Goal: Information Seeking & Learning: Understand process/instructions

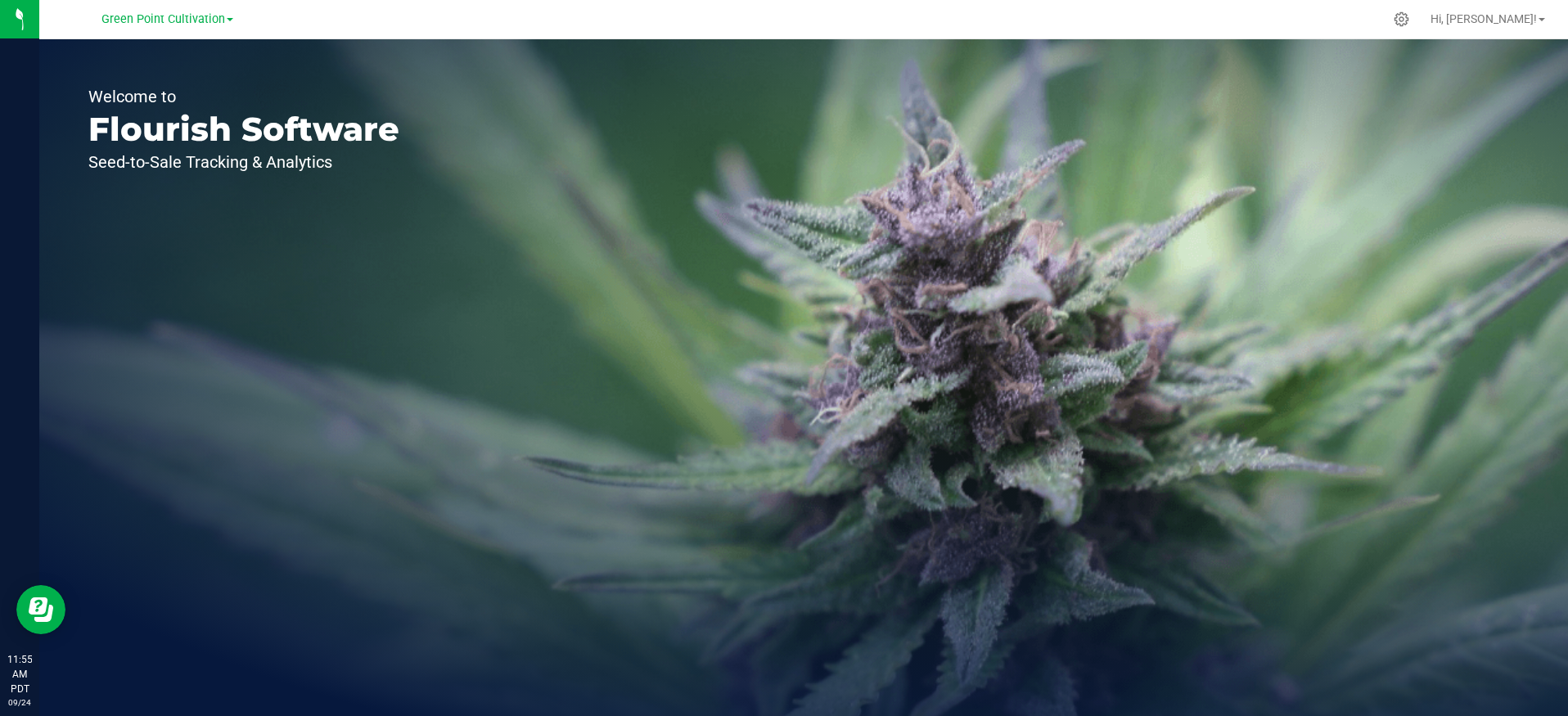
click at [165, 7] on div "Green Point Cultivation" at bounding box center [166, 18] width 239 height 25
click at [165, 18] on span "Green Point Cultivation" at bounding box center [163, 19] width 123 height 15
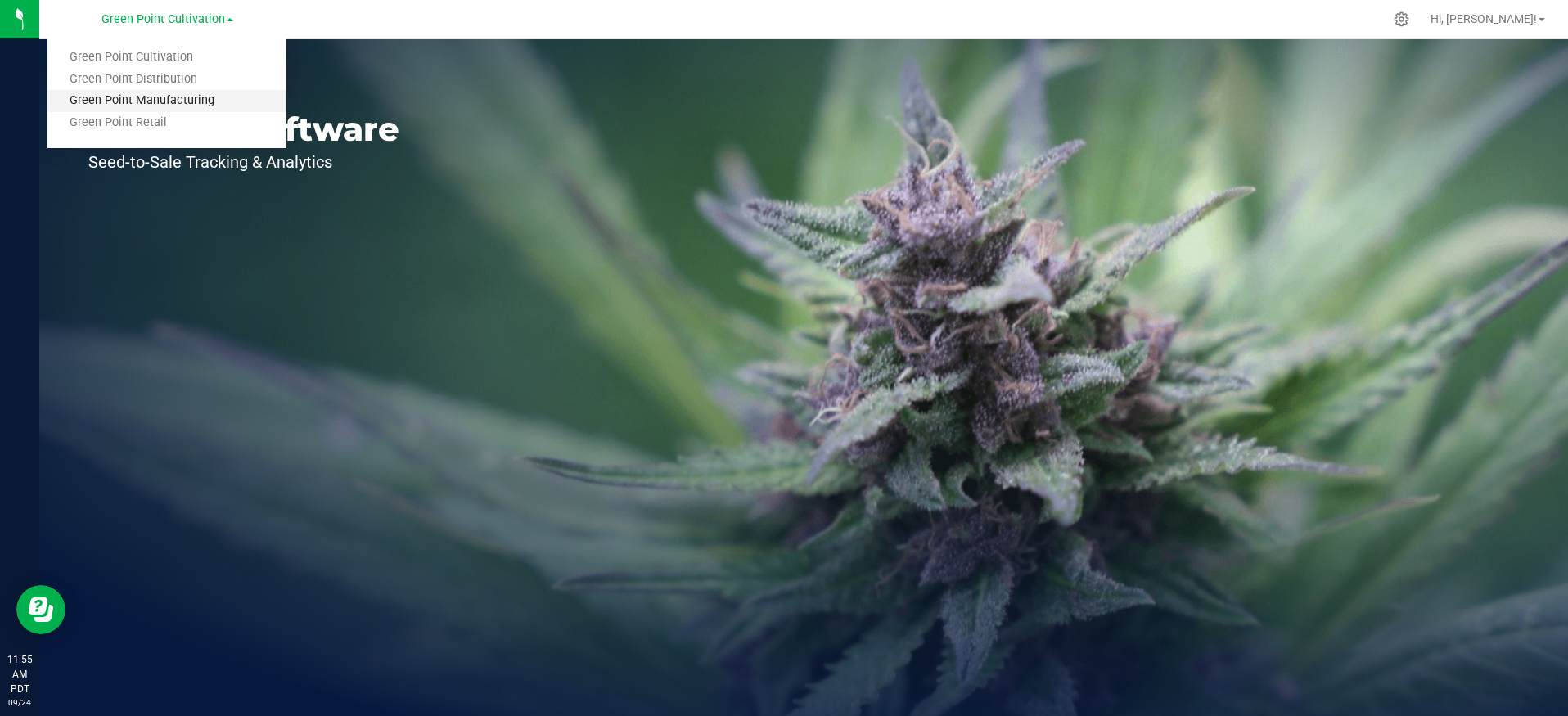
click at [199, 98] on link "Green Point Manufacturing" at bounding box center [166, 101] width 239 height 22
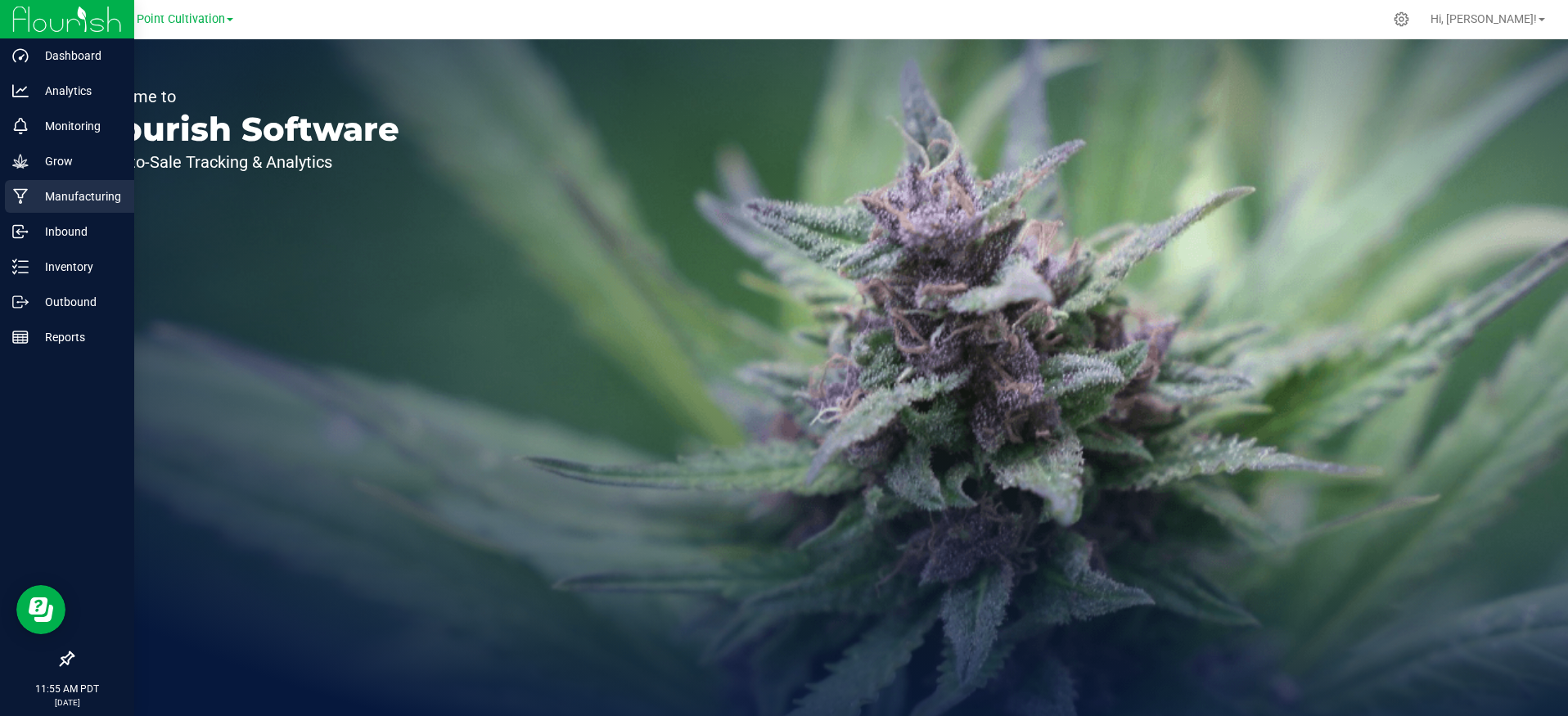
click at [87, 192] on p "Manufacturing" at bounding box center [78, 196] width 98 height 19
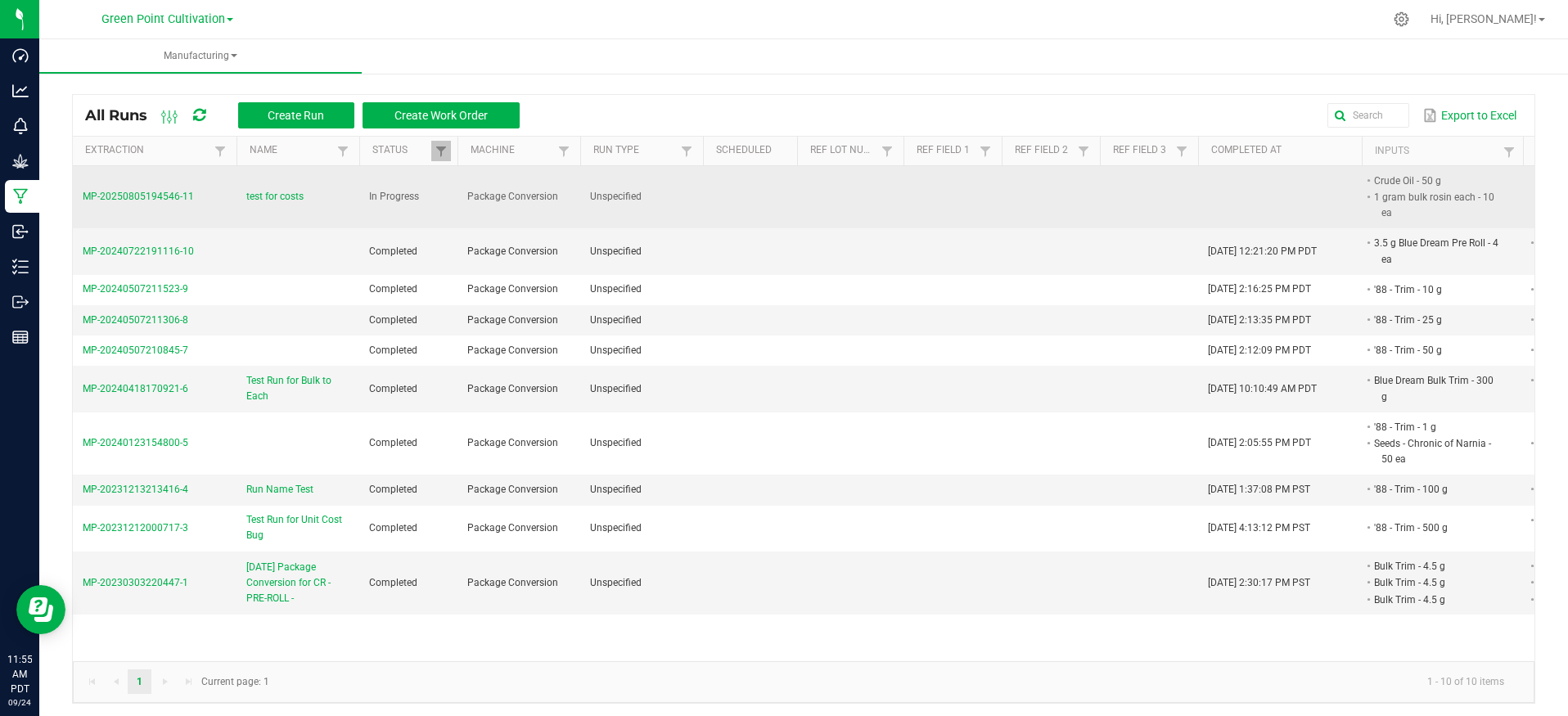
click at [159, 192] on span "MP-20250805194546-11" at bounding box center [137, 196] width 111 height 11
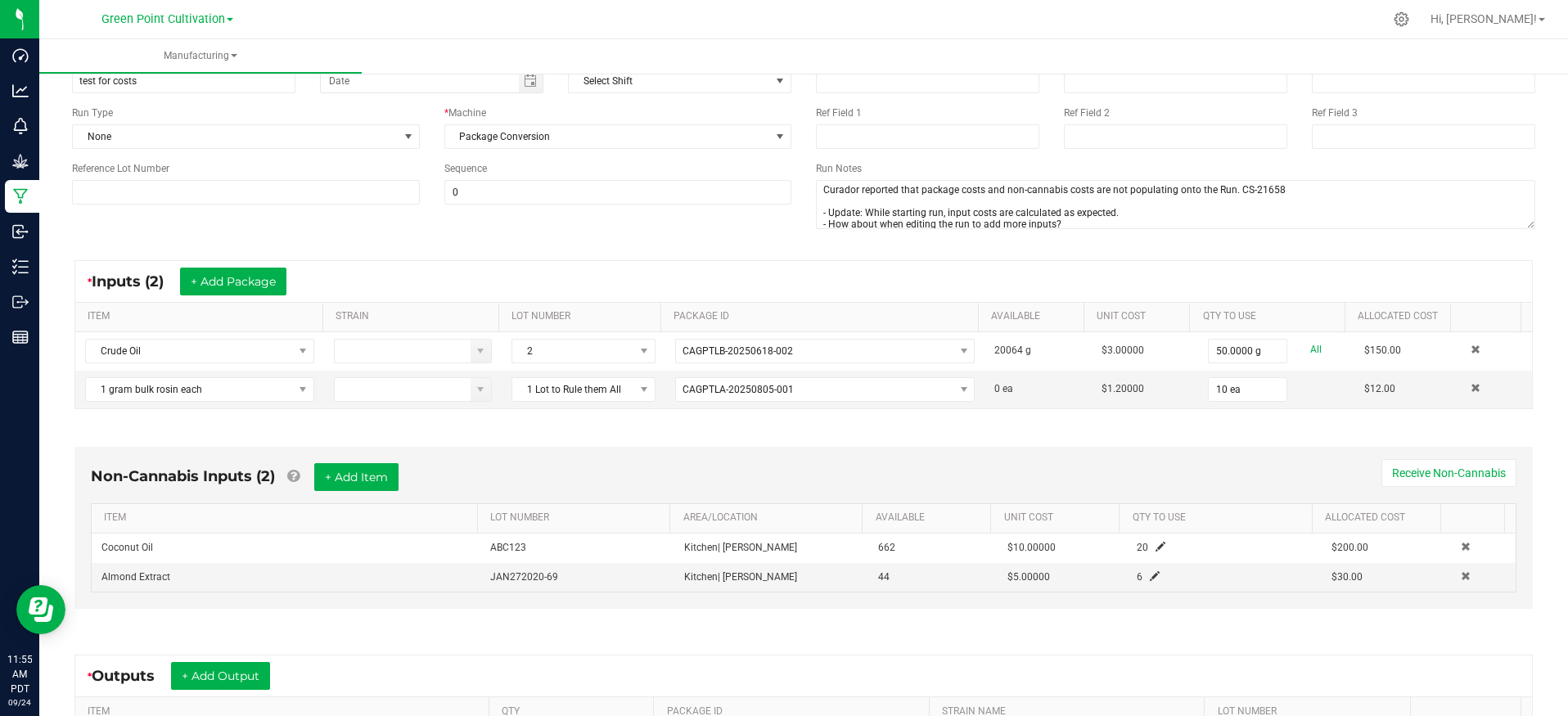
scroll to position [187, 0]
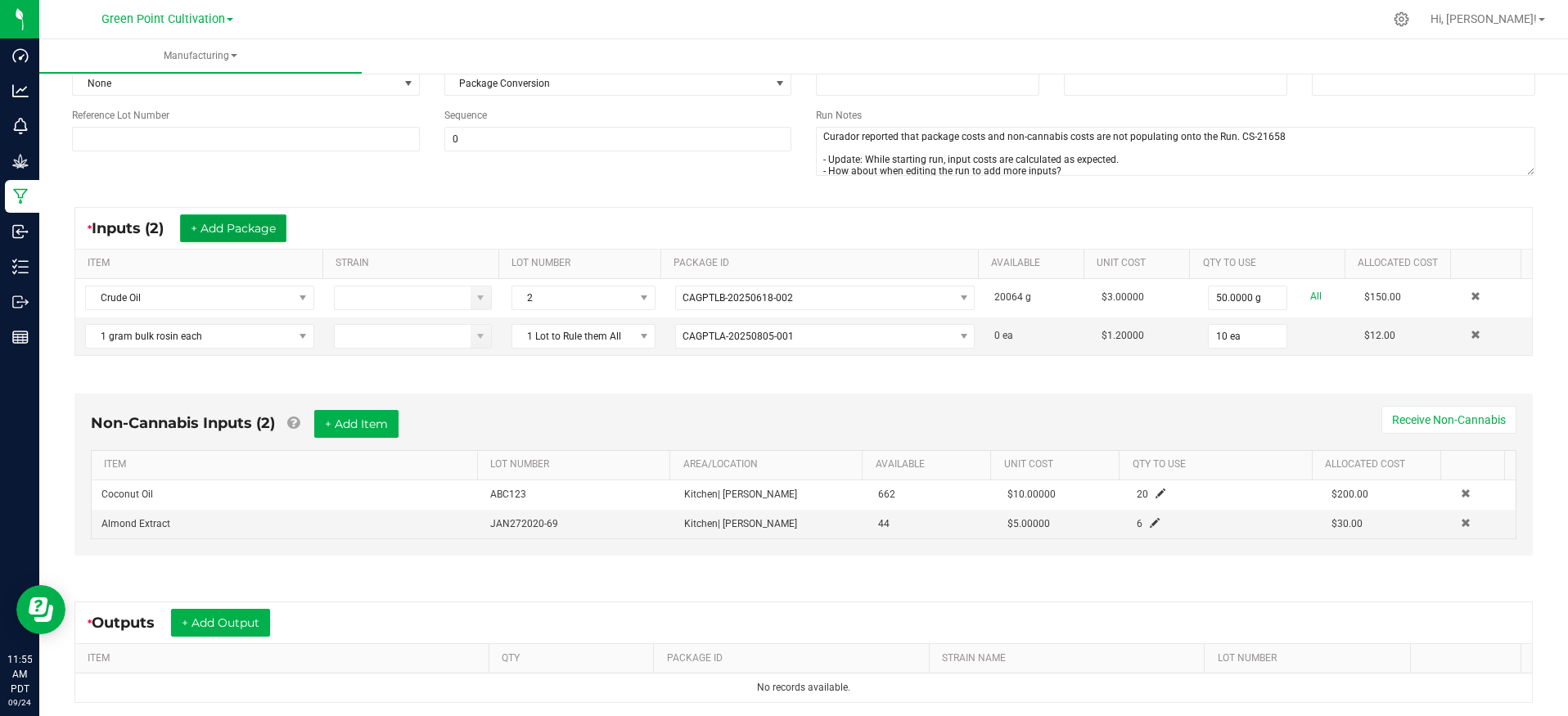
click at [281, 233] on button "+ Add Package" at bounding box center [234, 228] width 107 height 28
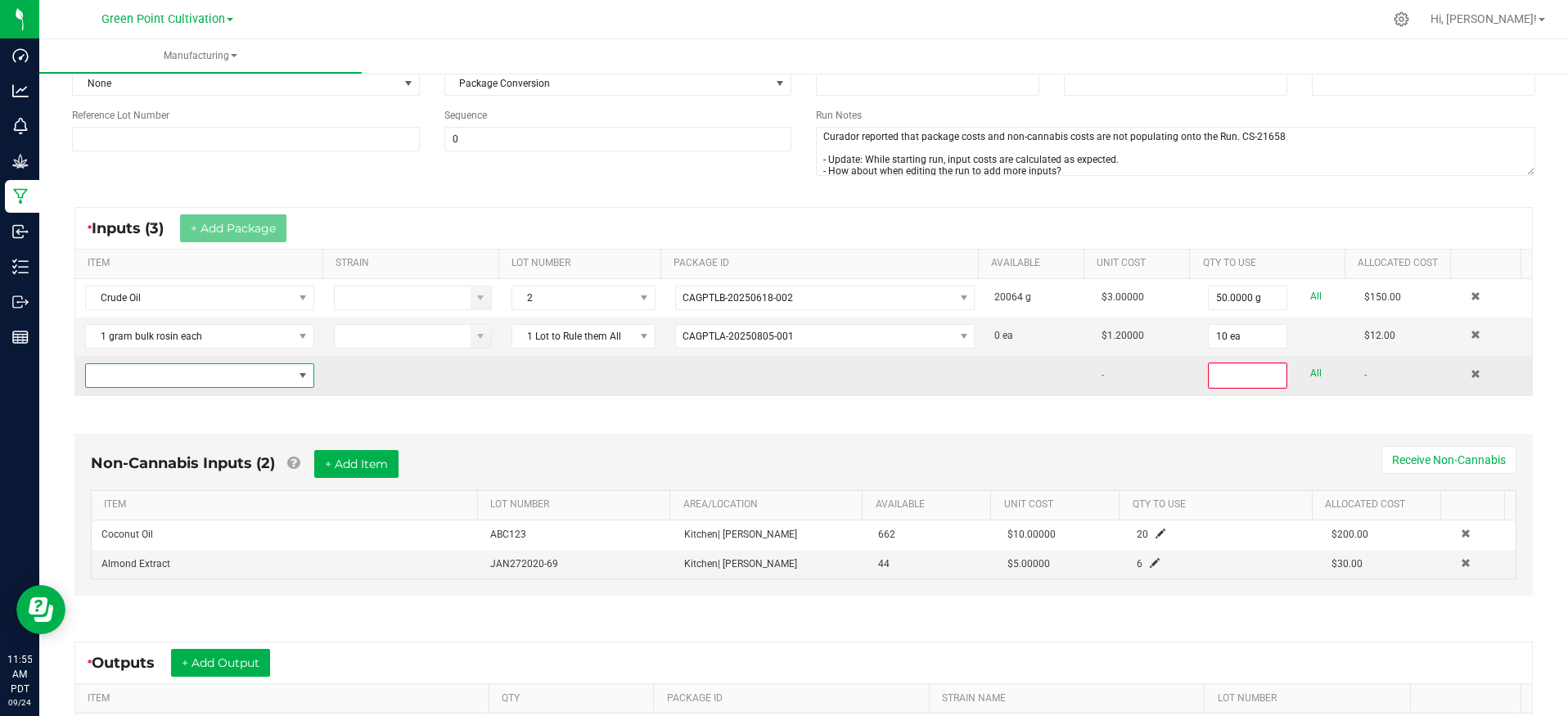
click at [270, 377] on span "NO DATA FOUND" at bounding box center [189, 376] width 207 height 23
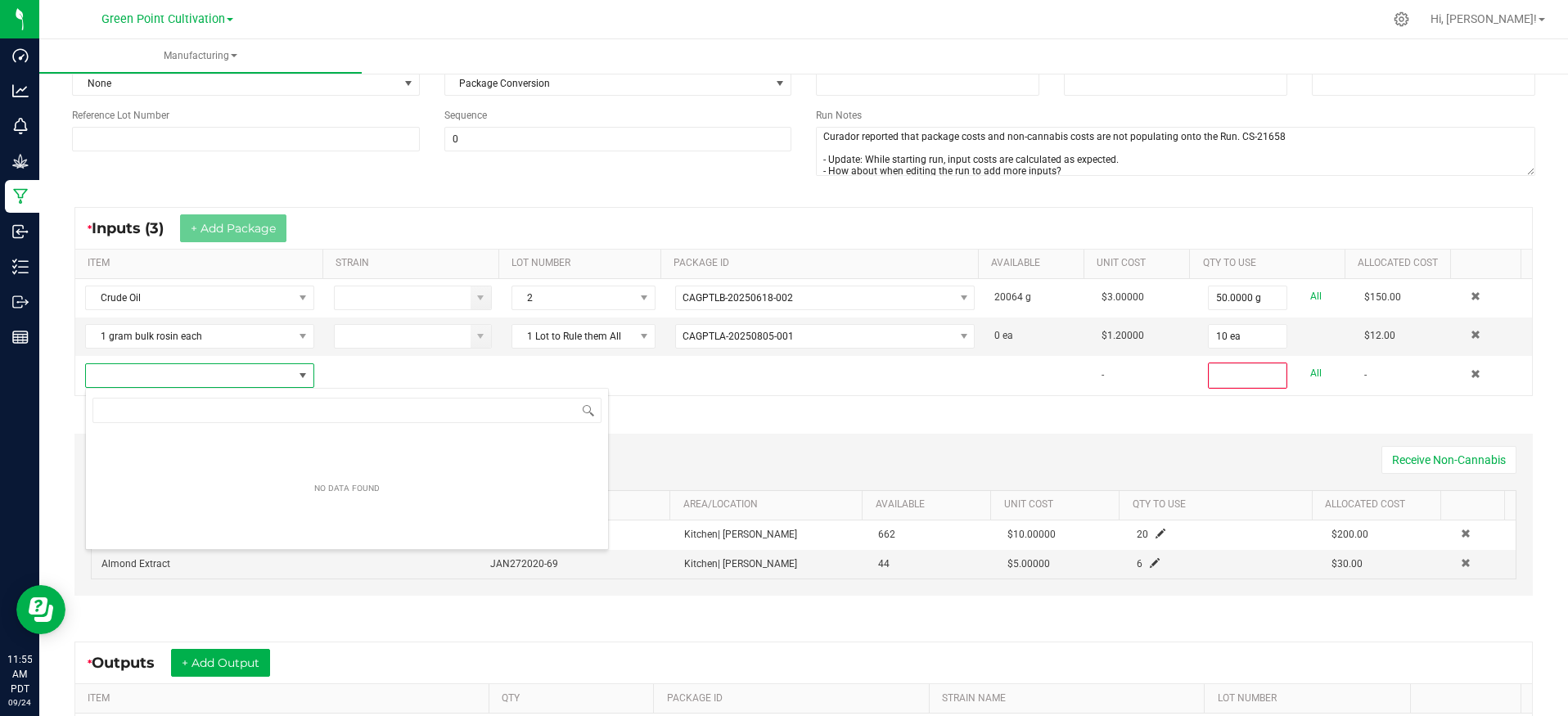
scroll to position [25, 225]
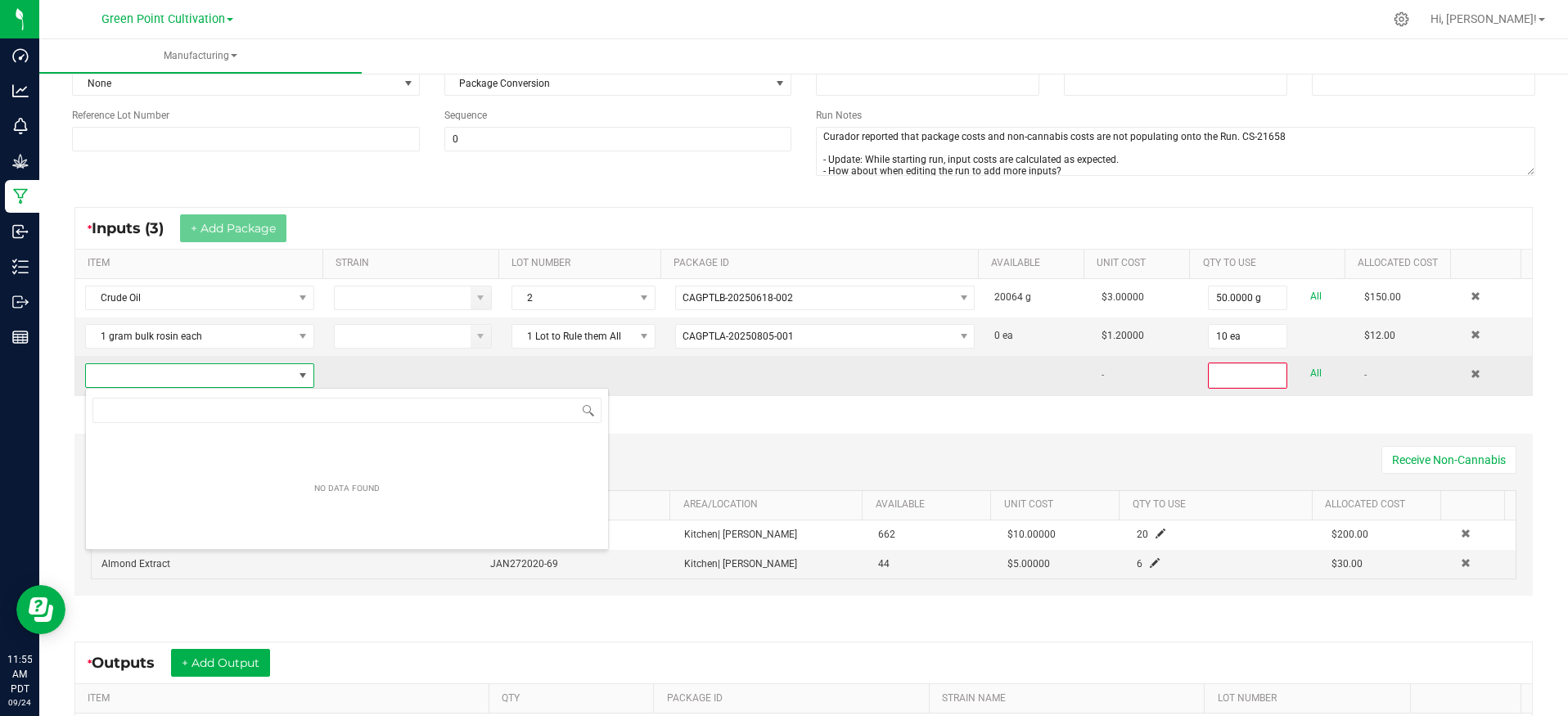
click at [277, 381] on span "NO DATA FOUND" at bounding box center [189, 376] width 207 height 23
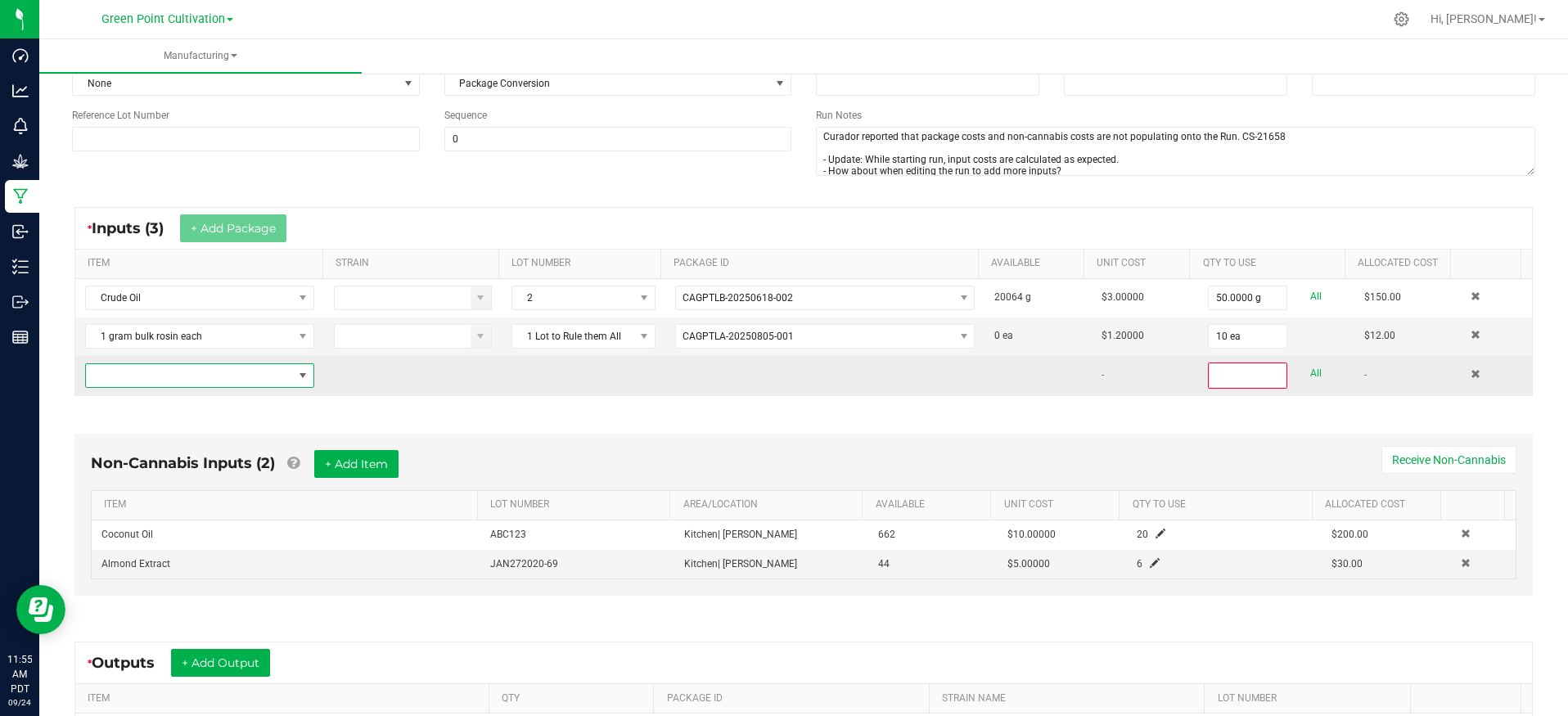
click at [293, 377] on span at bounding box center [303, 376] width 20 height 23
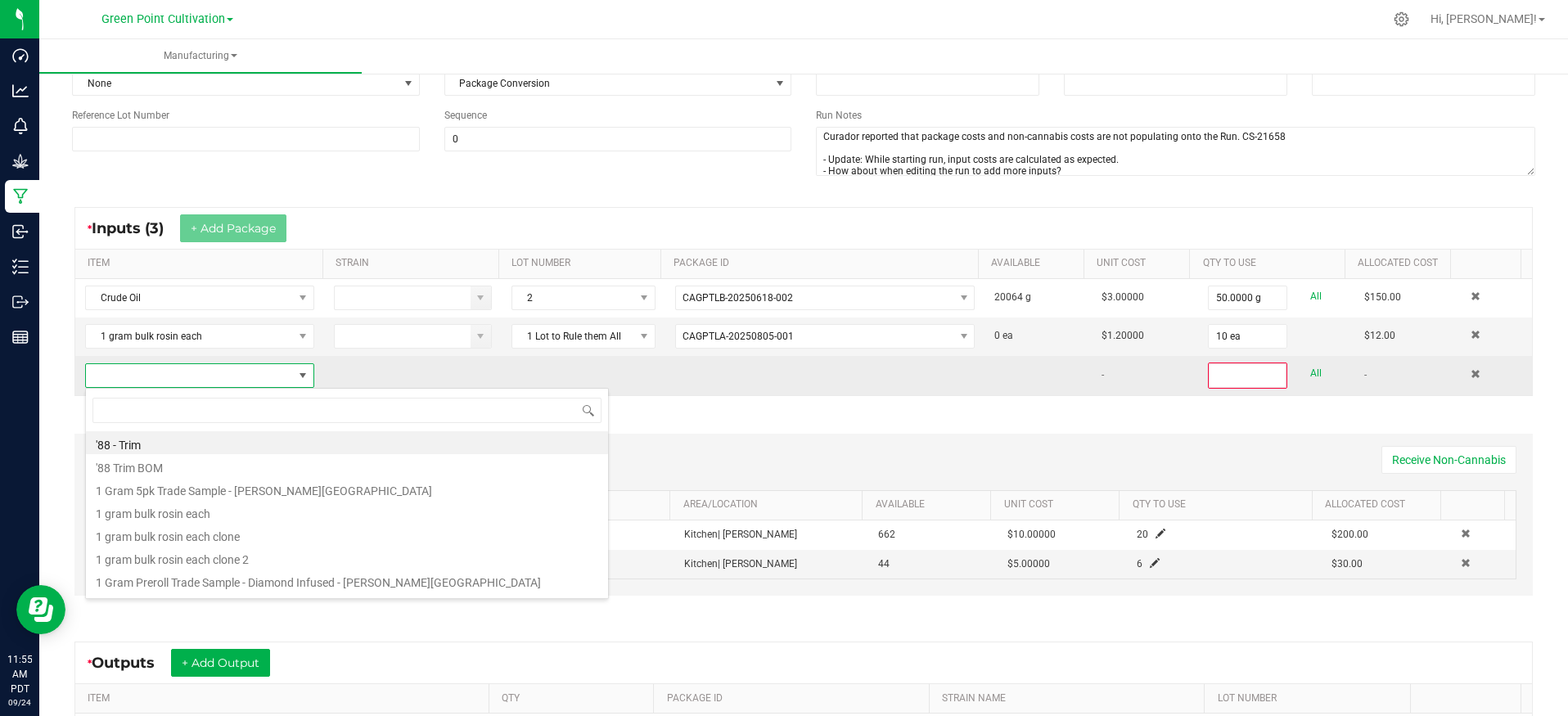
click at [293, 377] on span at bounding box center [303, 376] width 20 height 23
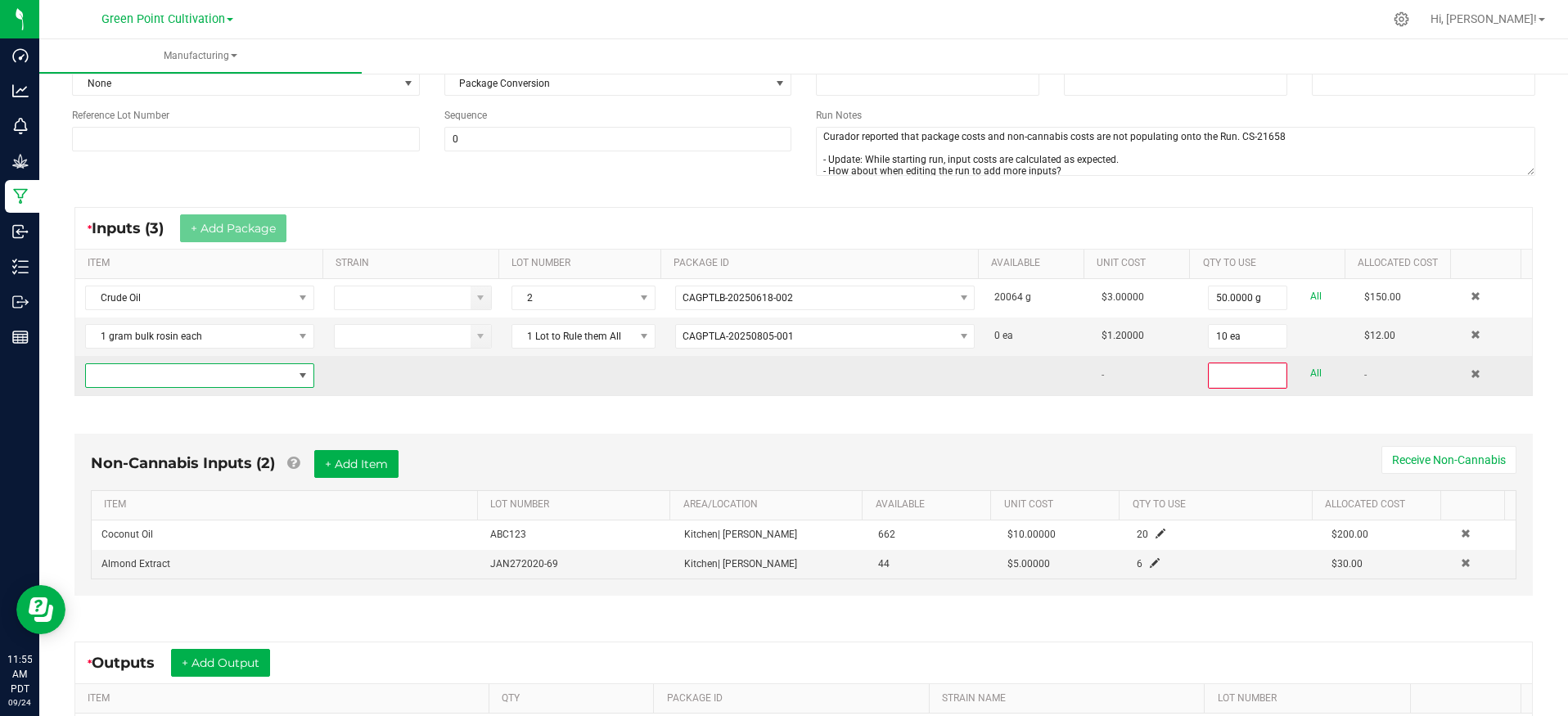
click at [253, 373] on span "NO DATA FOUND" at bounding box center [189, 376] width 207 height 23
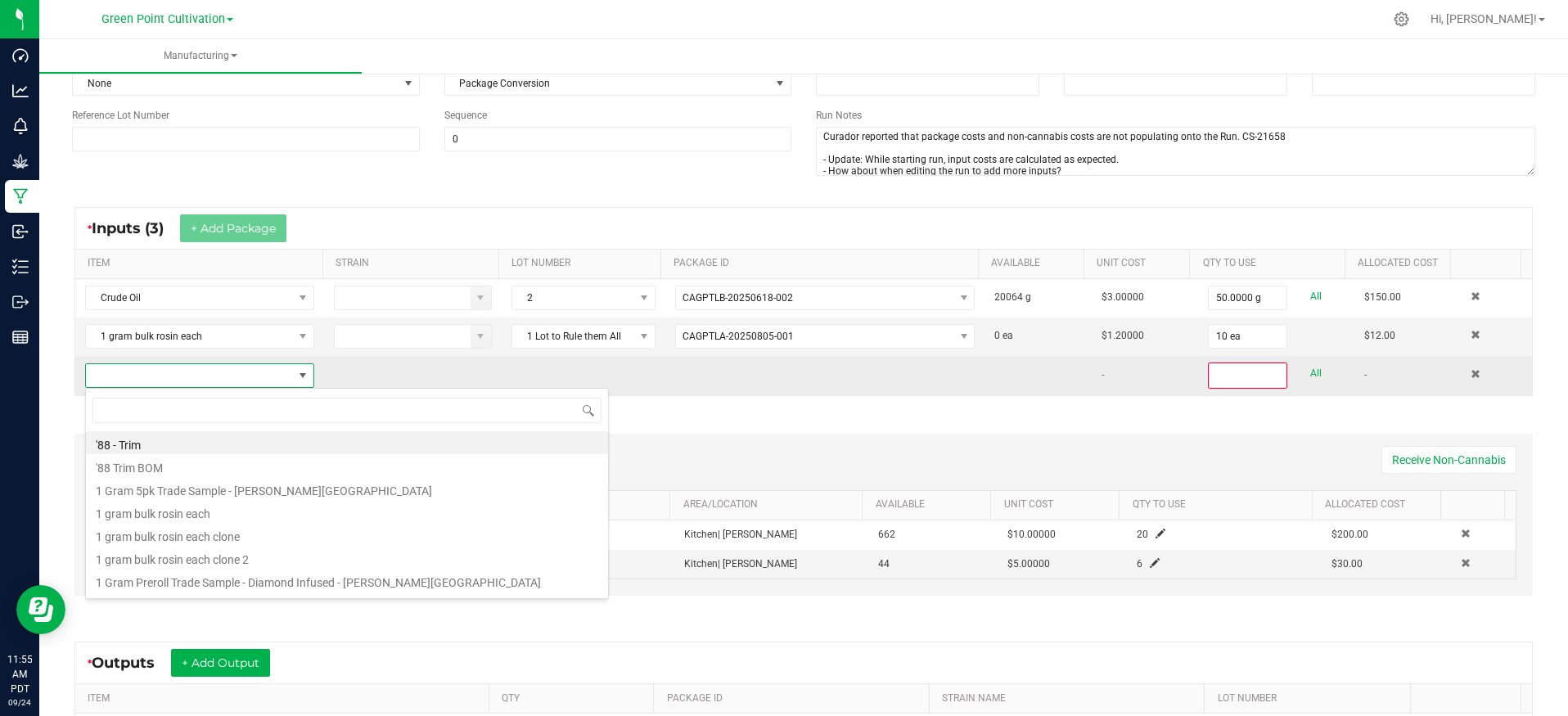
click at [369, 375] on td at bounding box center [412, 376] width 178 height 39
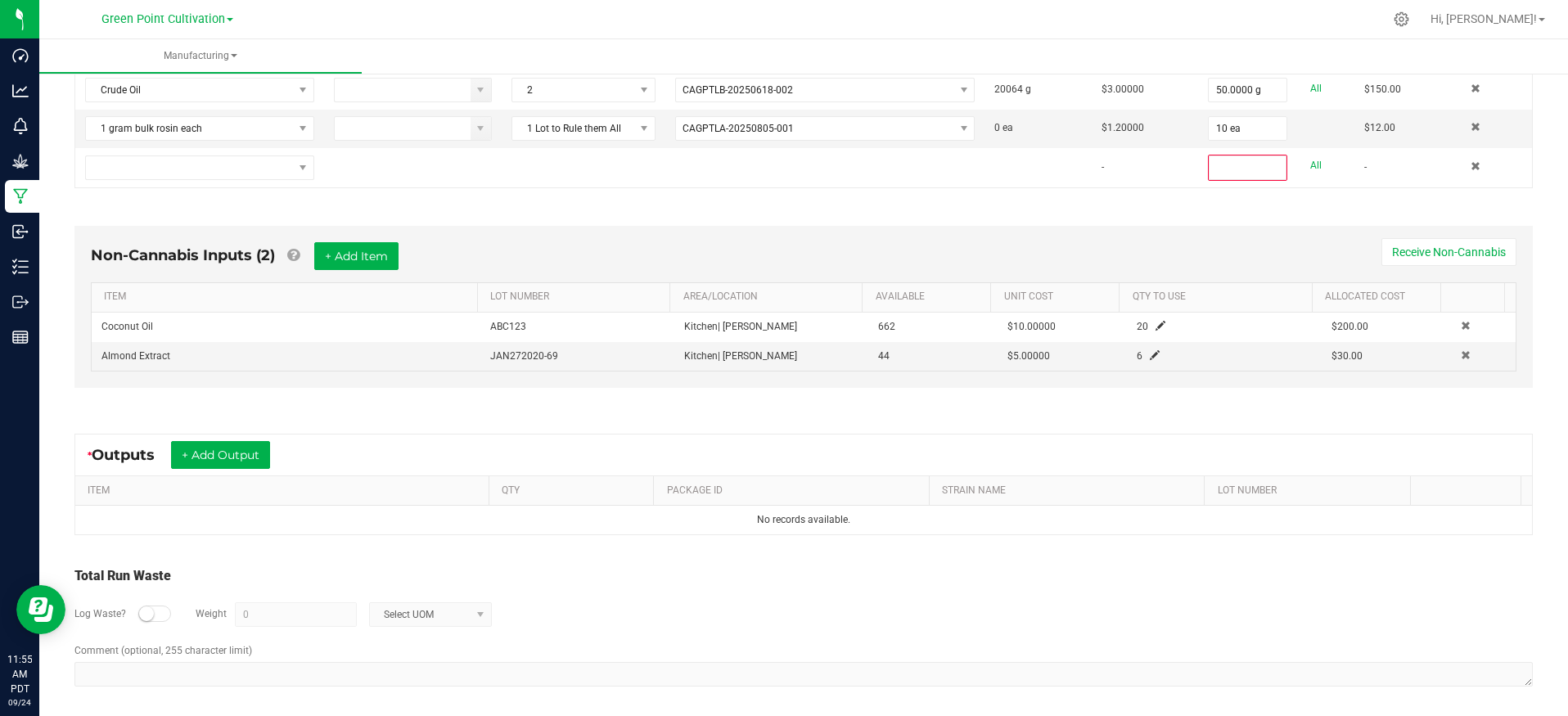
scroll to position [401, 0]
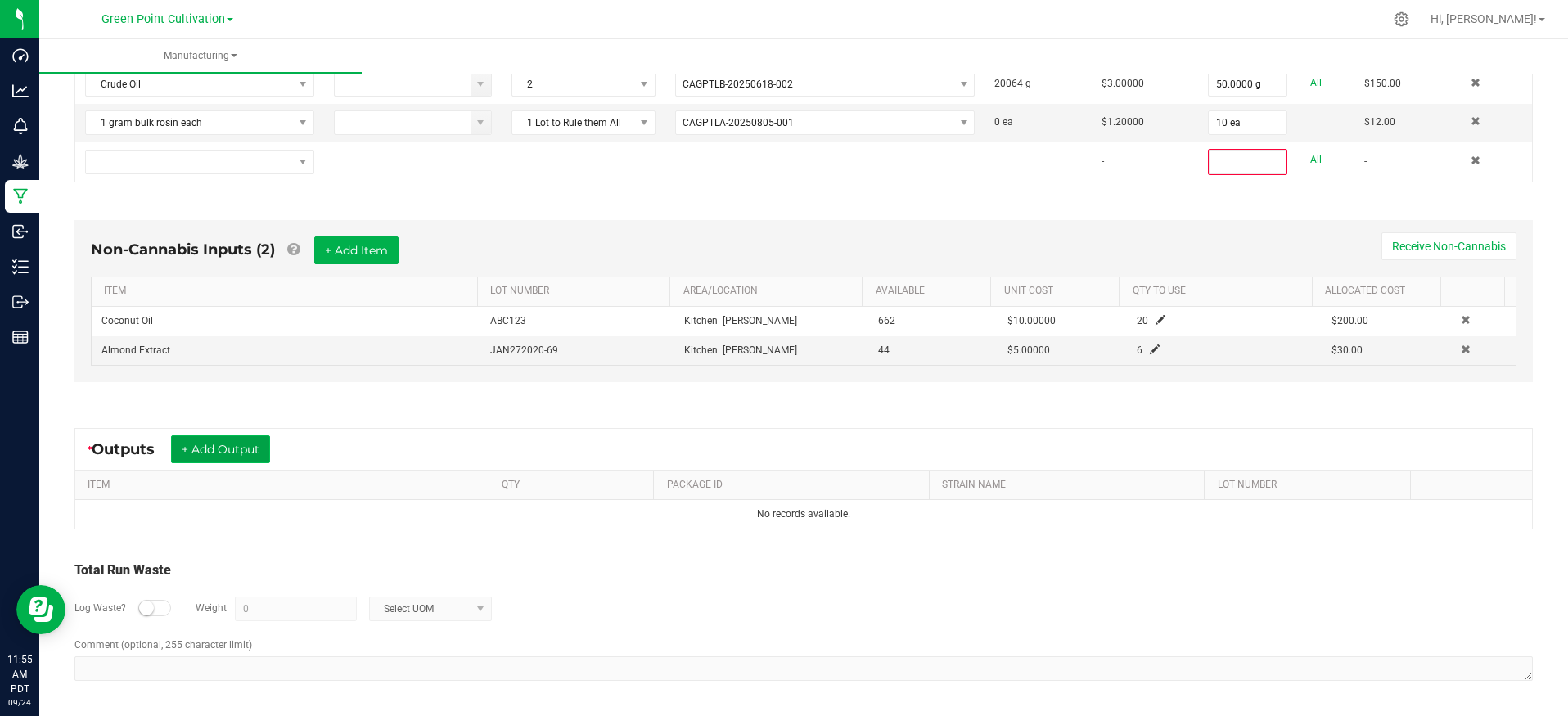
click at [236, 453] on button "+ Add Output" at bounding box center [220, 449] width 99 height 28
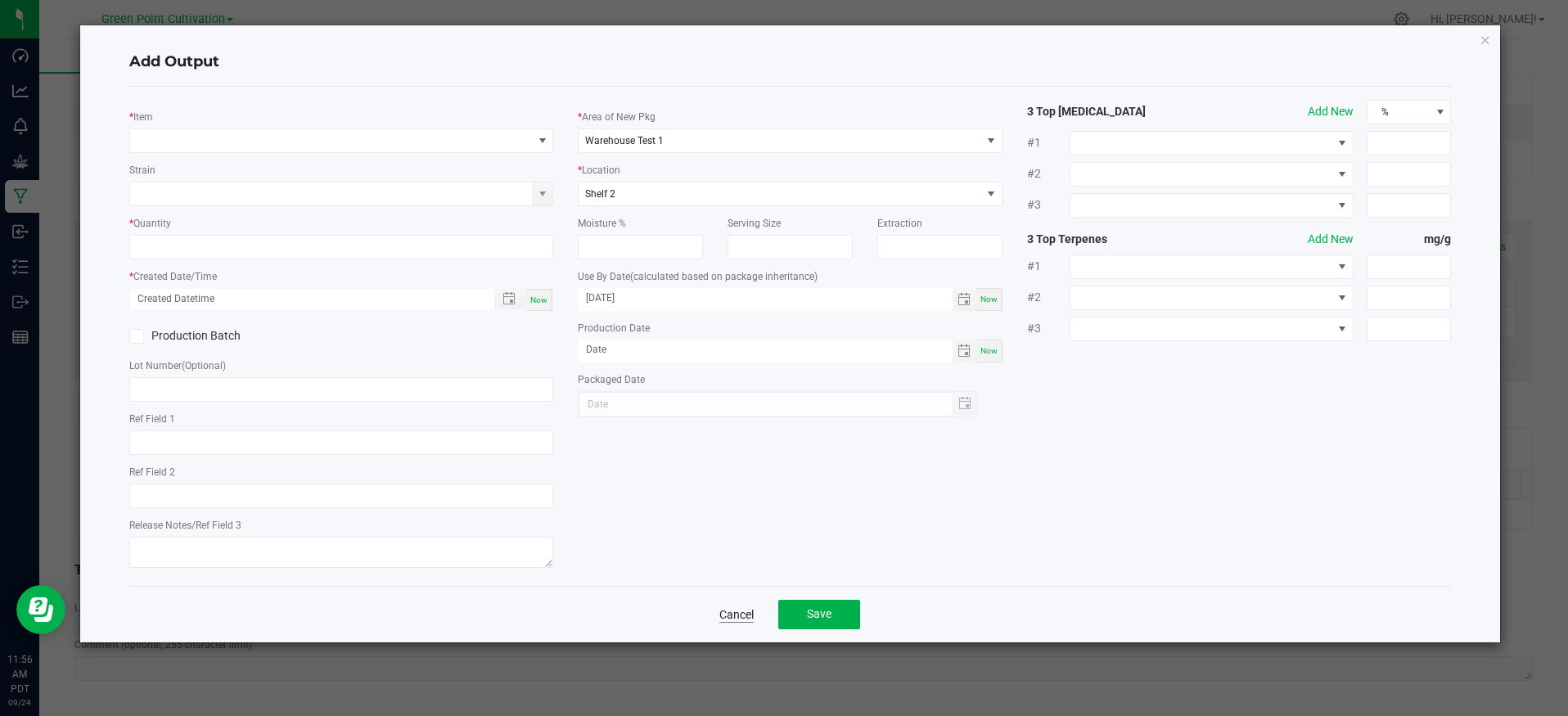
click at [748, 616] on link "Cancel" at bounding box center [736, 614] width 34 height 17
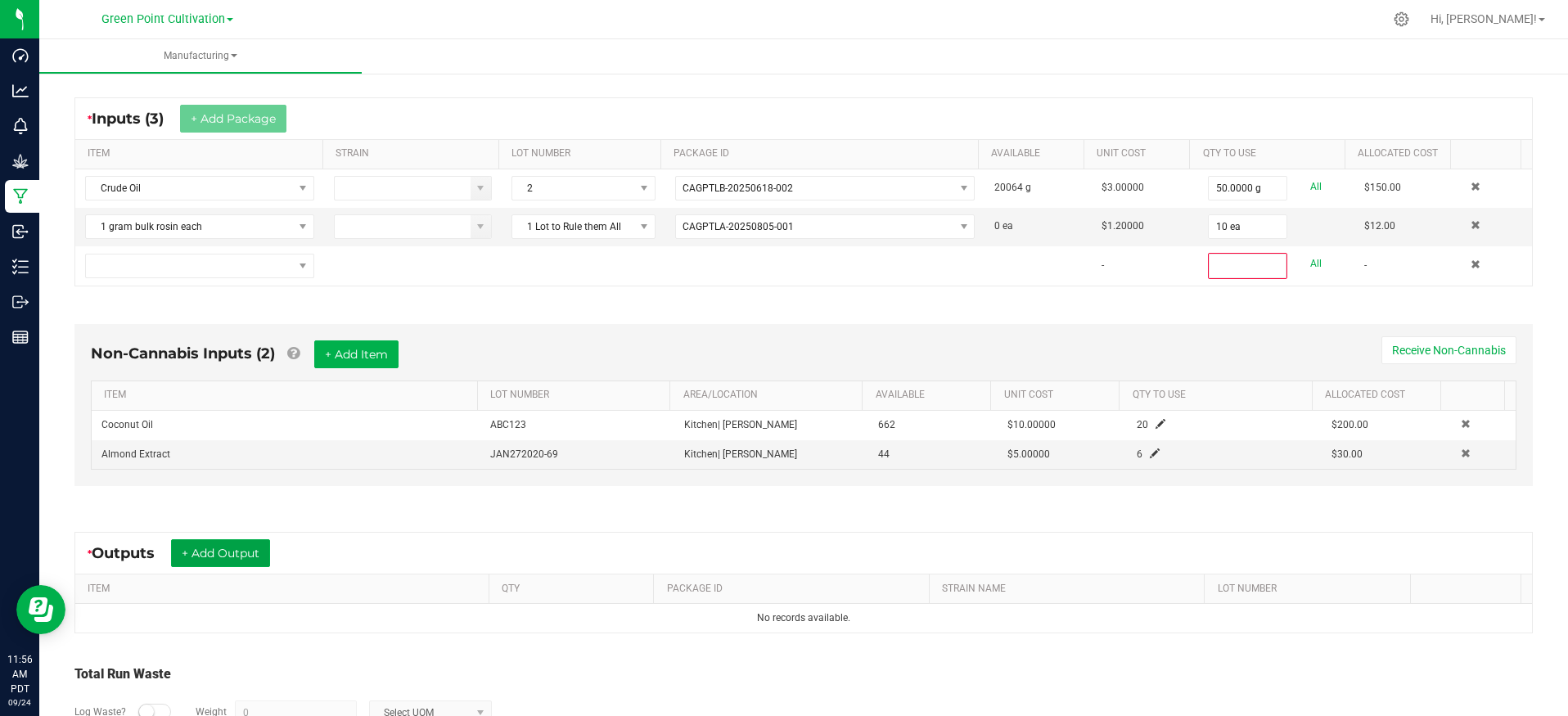
scroll to position [278, 0]
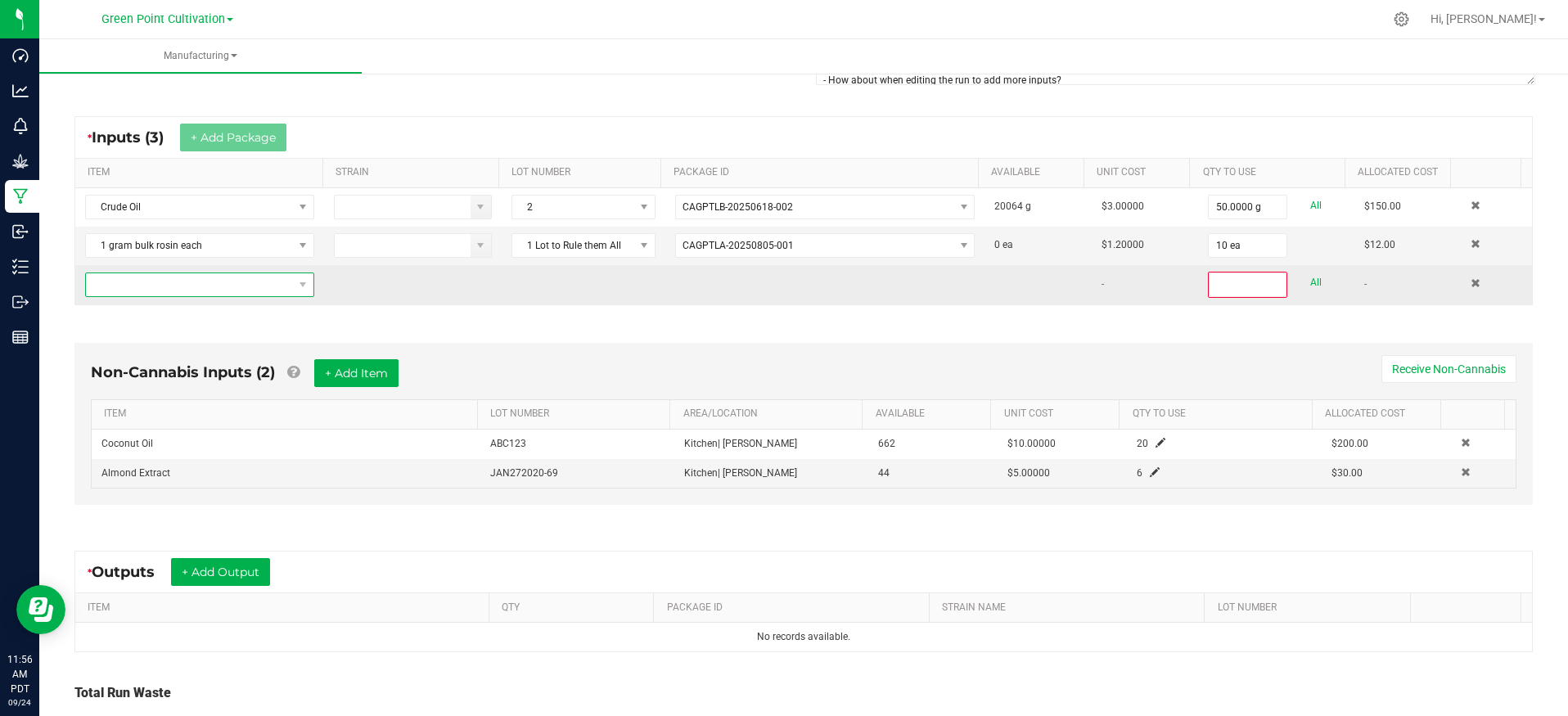
click at [277, 287] on span "NO DATA FOUND" at bounding box center [189, 284] width 207 height 23
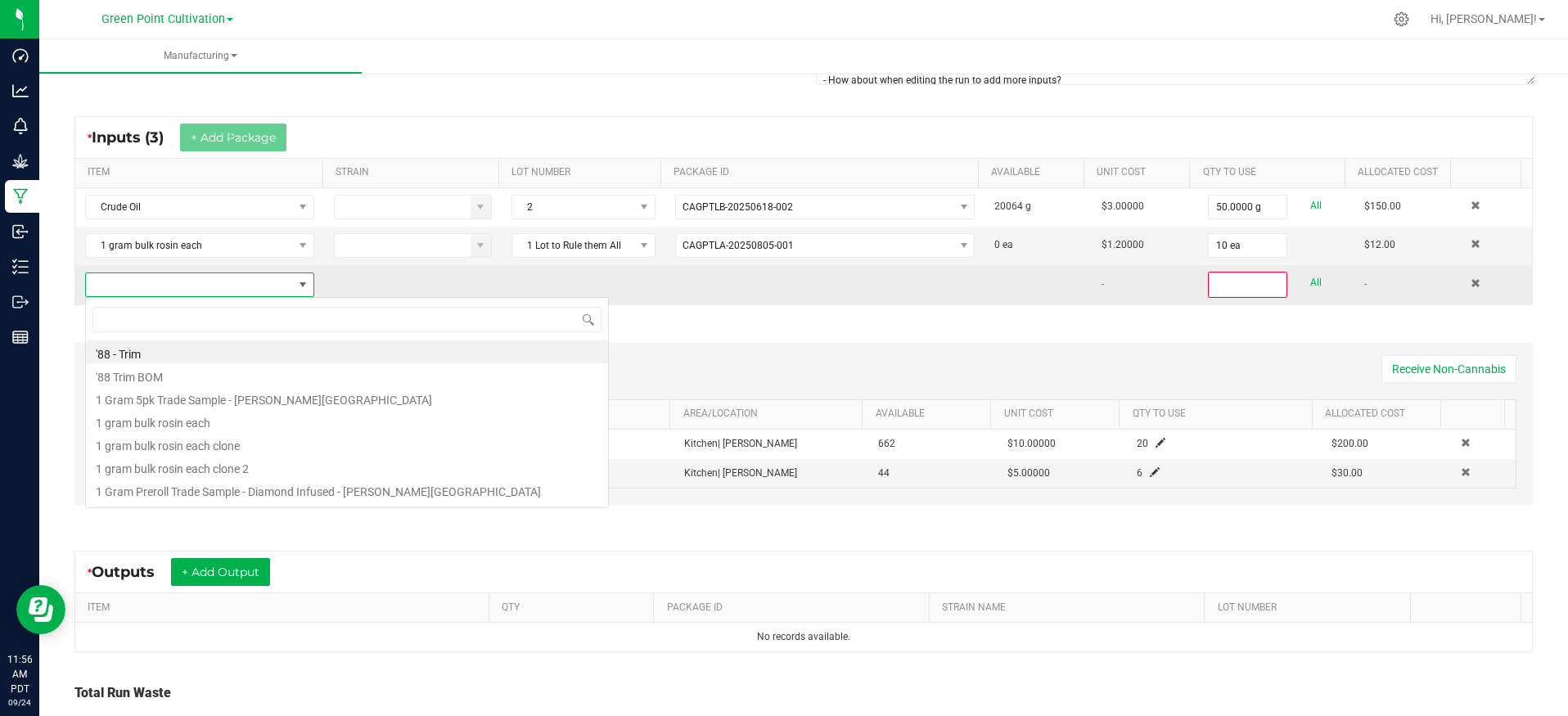
scroll to position [25, 225]
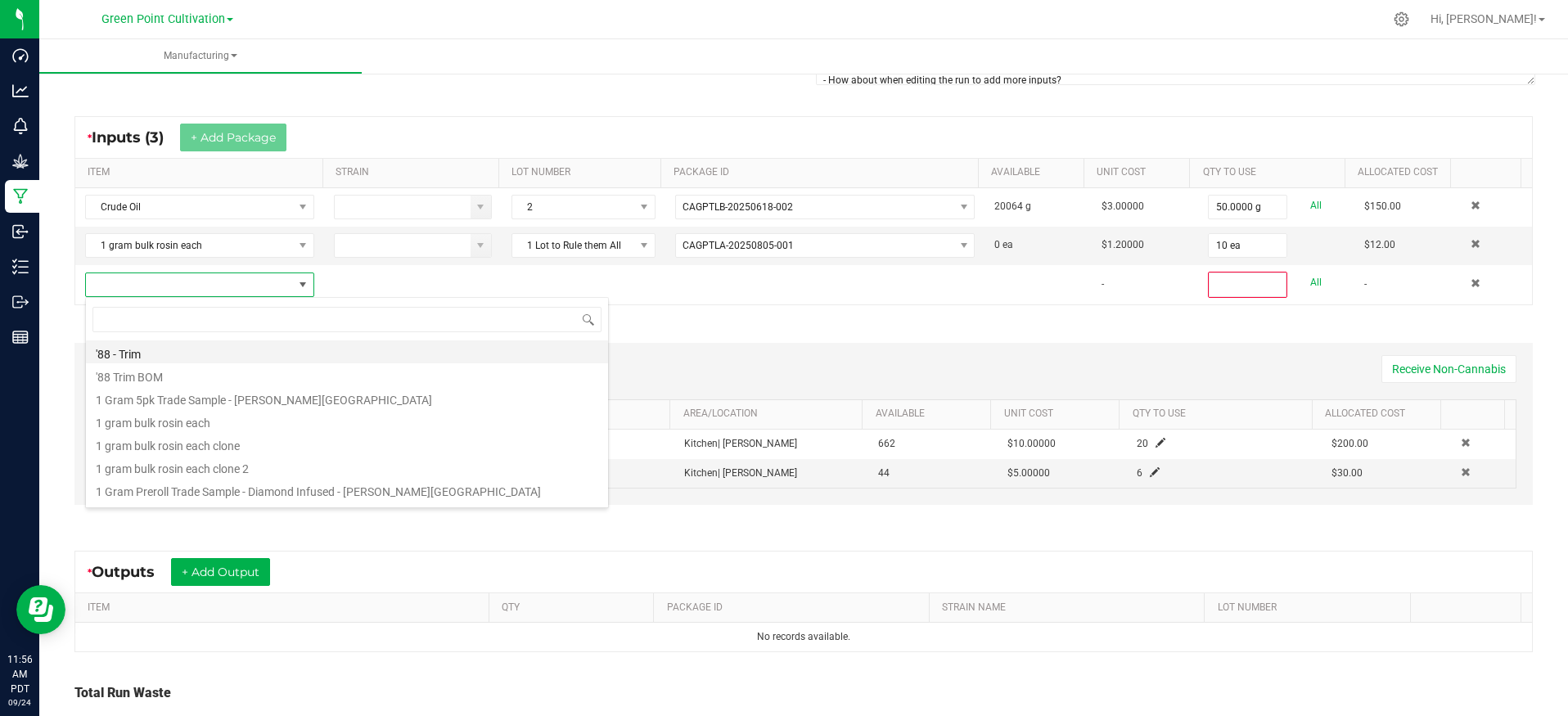
click at [303, 352] on li "'88 - Trim" at bounding box center [347, 352] width 522 height 23
type input "0"
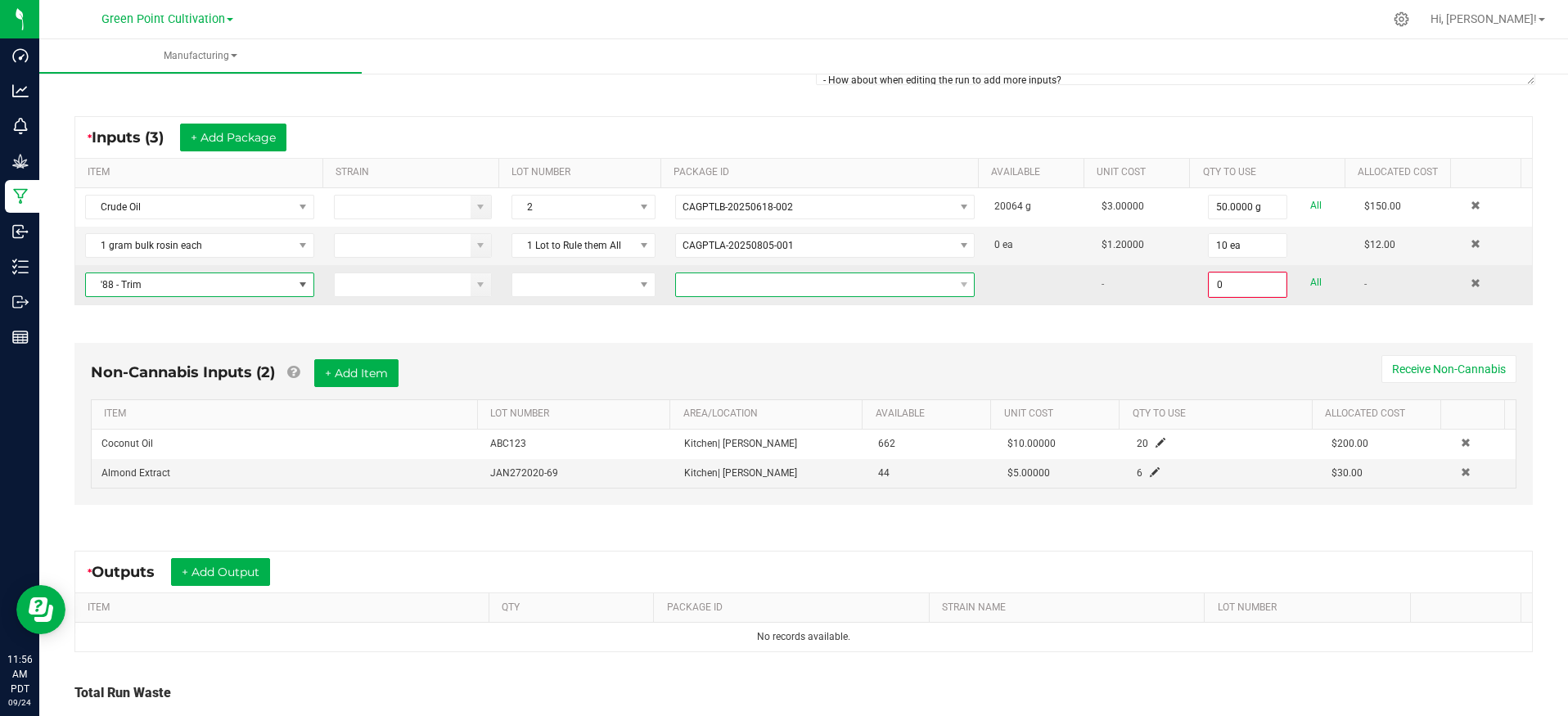
click at [809, 291] on span at bounding box center [815, 284] width 278 height 23
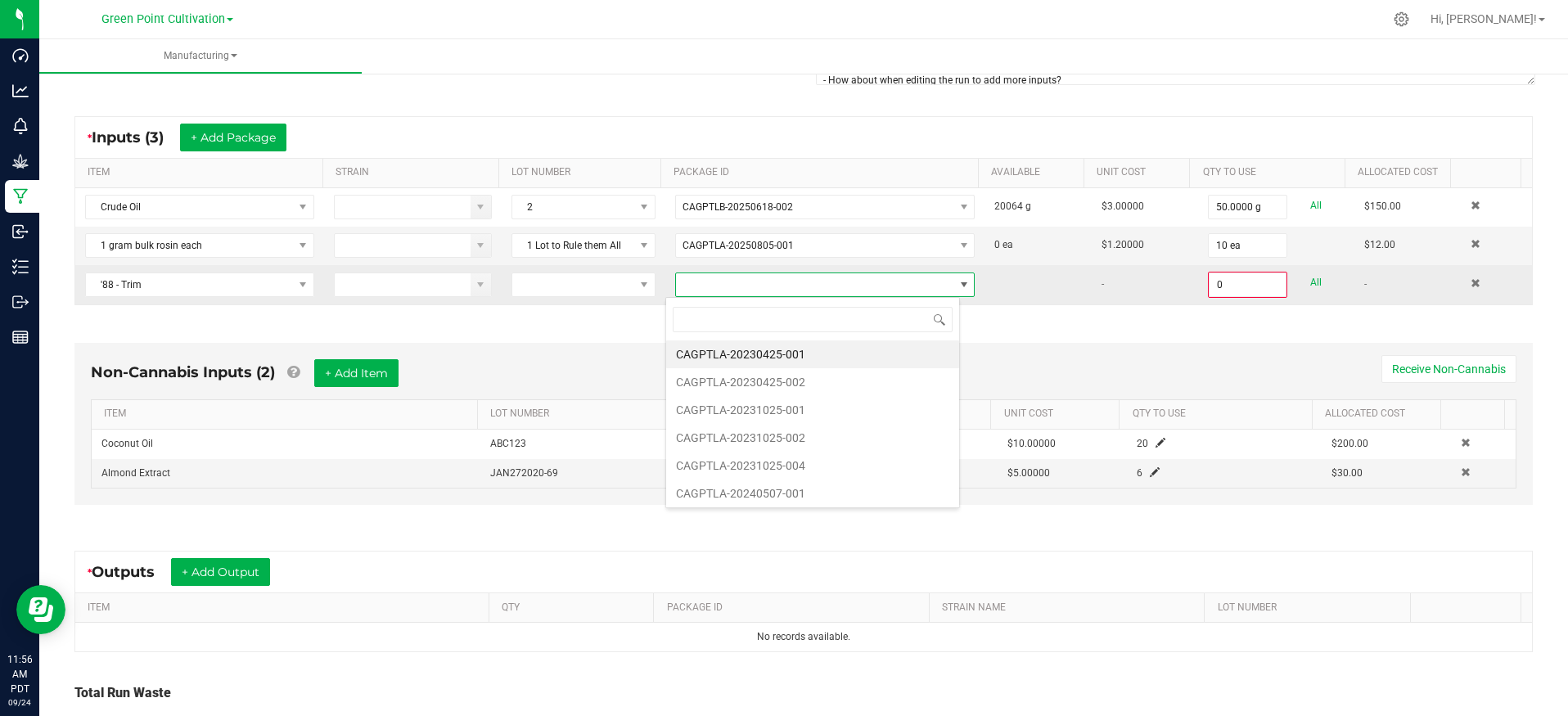
scroll to position [25, 294]
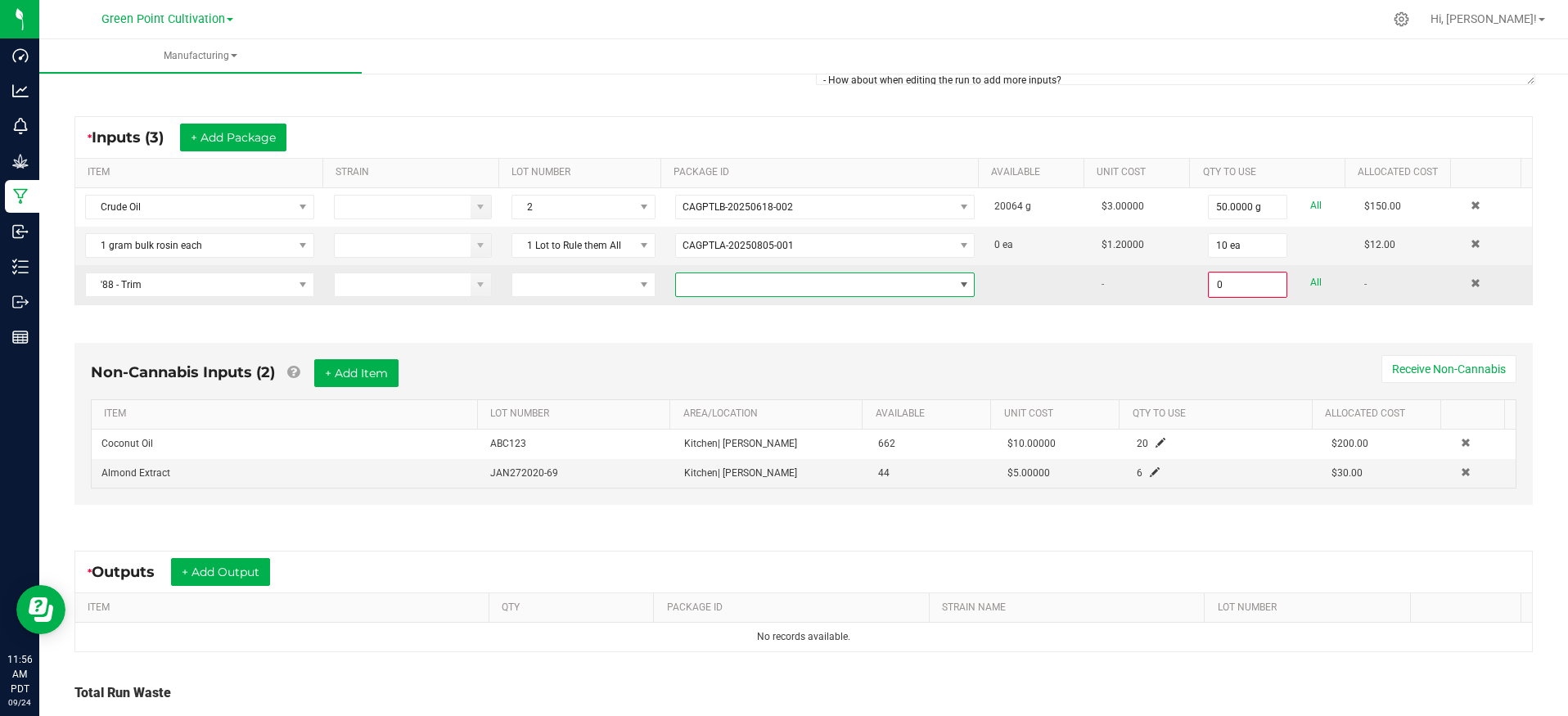
click at [785, 288] on span at bounding box center [815, 284] width 278 height 23
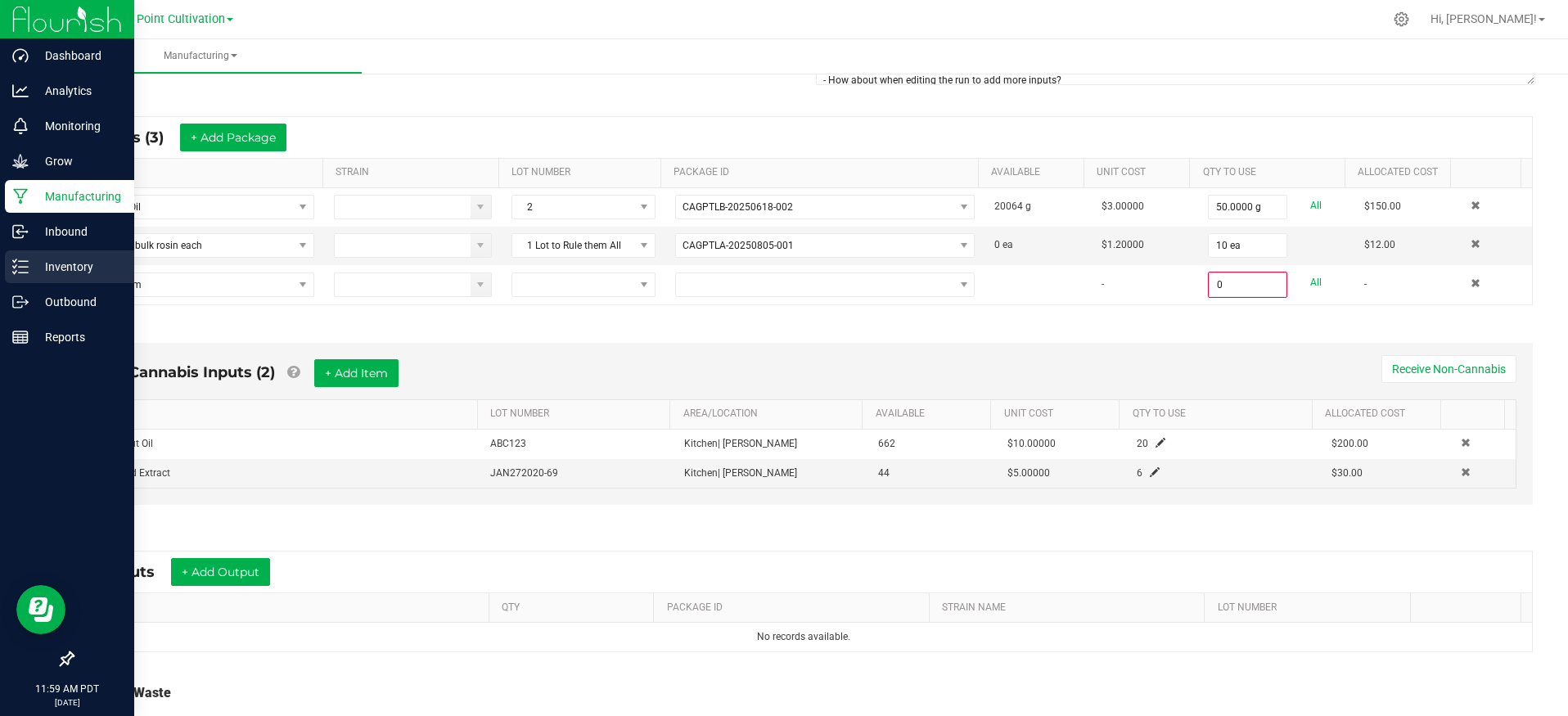
click at [34, 268] on p "Inventory" at bounding box center [78, 266] width 98 height 19
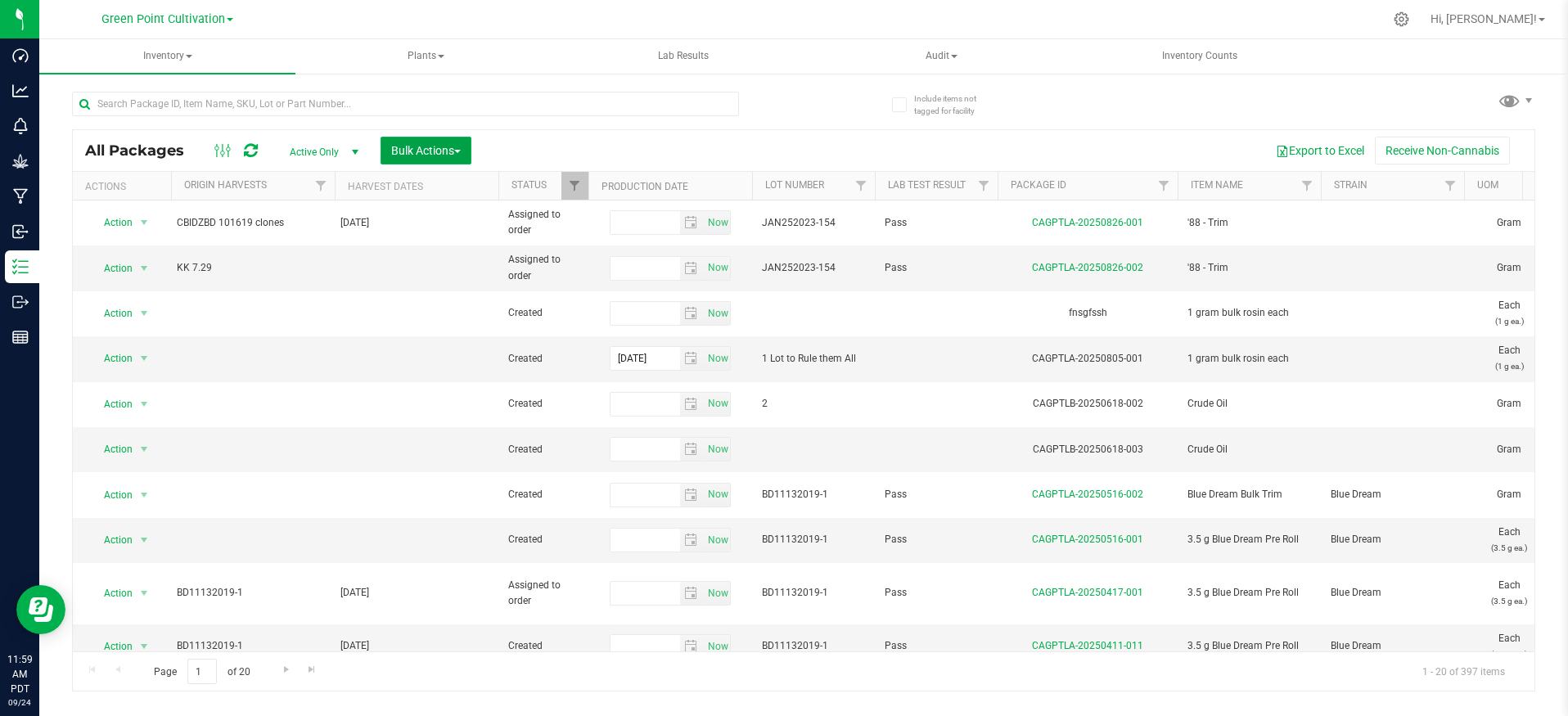
click at [415, 153] on span "Bulk Actions" at bounding box center [425, 151] width 69 height 13
click at [433, 219] on span "Add to outbound order" at bounding box center [446, 216] width 111 height 13
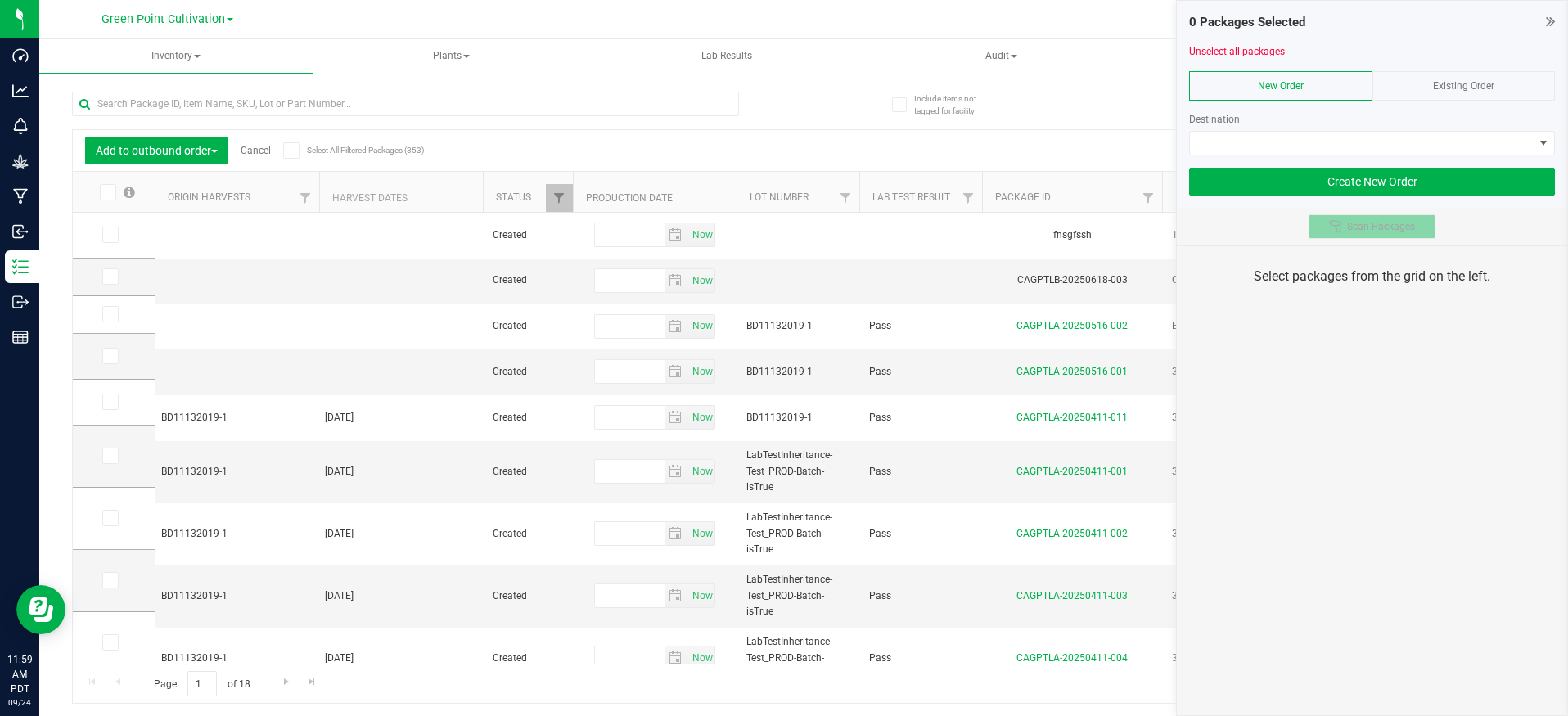
click at [1344, 221] on div at bounding box center [1338, 226] width 18 height 13
click at [1341, 228] on icon at bounding box center [1335, 226] width 13 height 13
click at [1341, 227] on icon at bounding box center [1335, 226] width 13 height 13
click at [171, 59] on span "Inventory" at bounding box center [176, 56] width 273 height 34
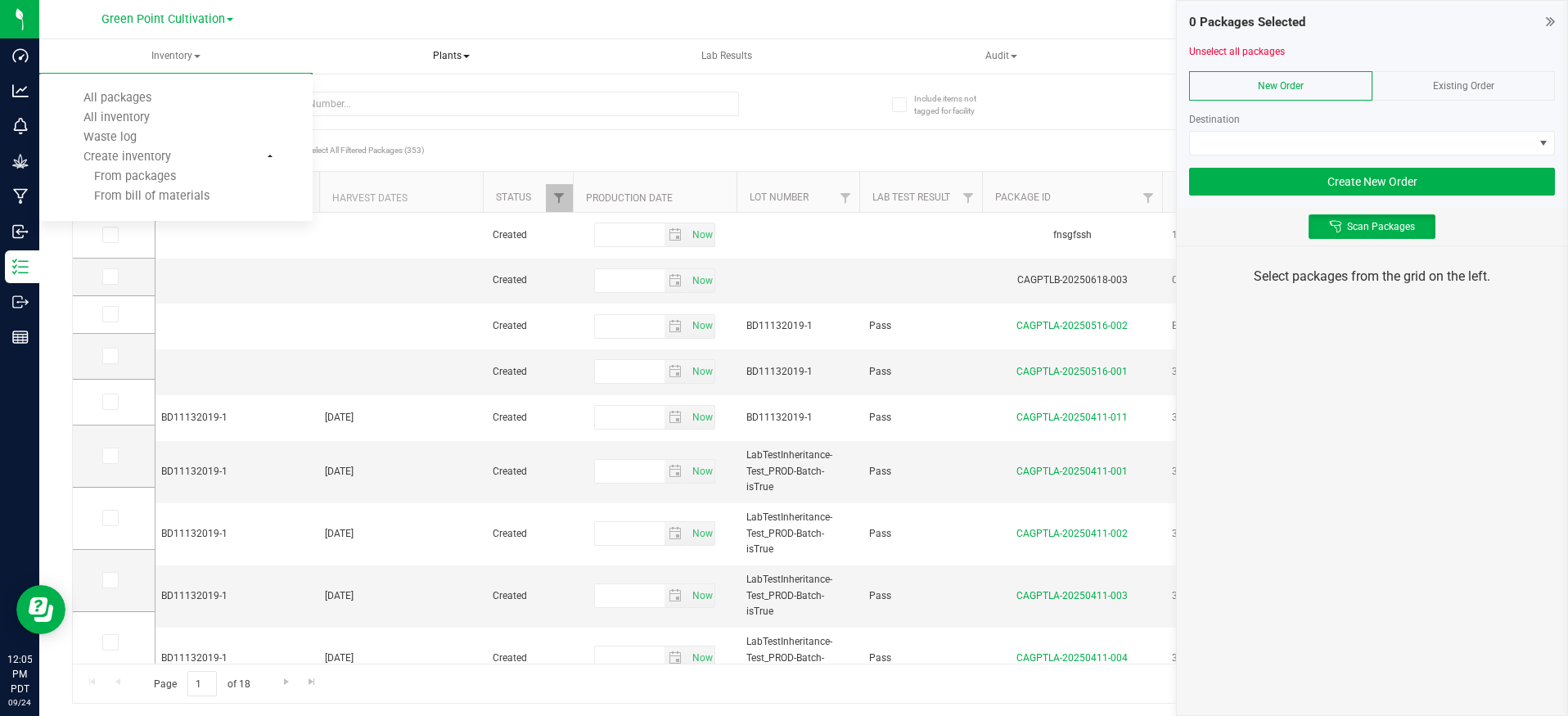
click at [382, 56] on span "Plants" at bounding box center [451, 56] width 271 height 32
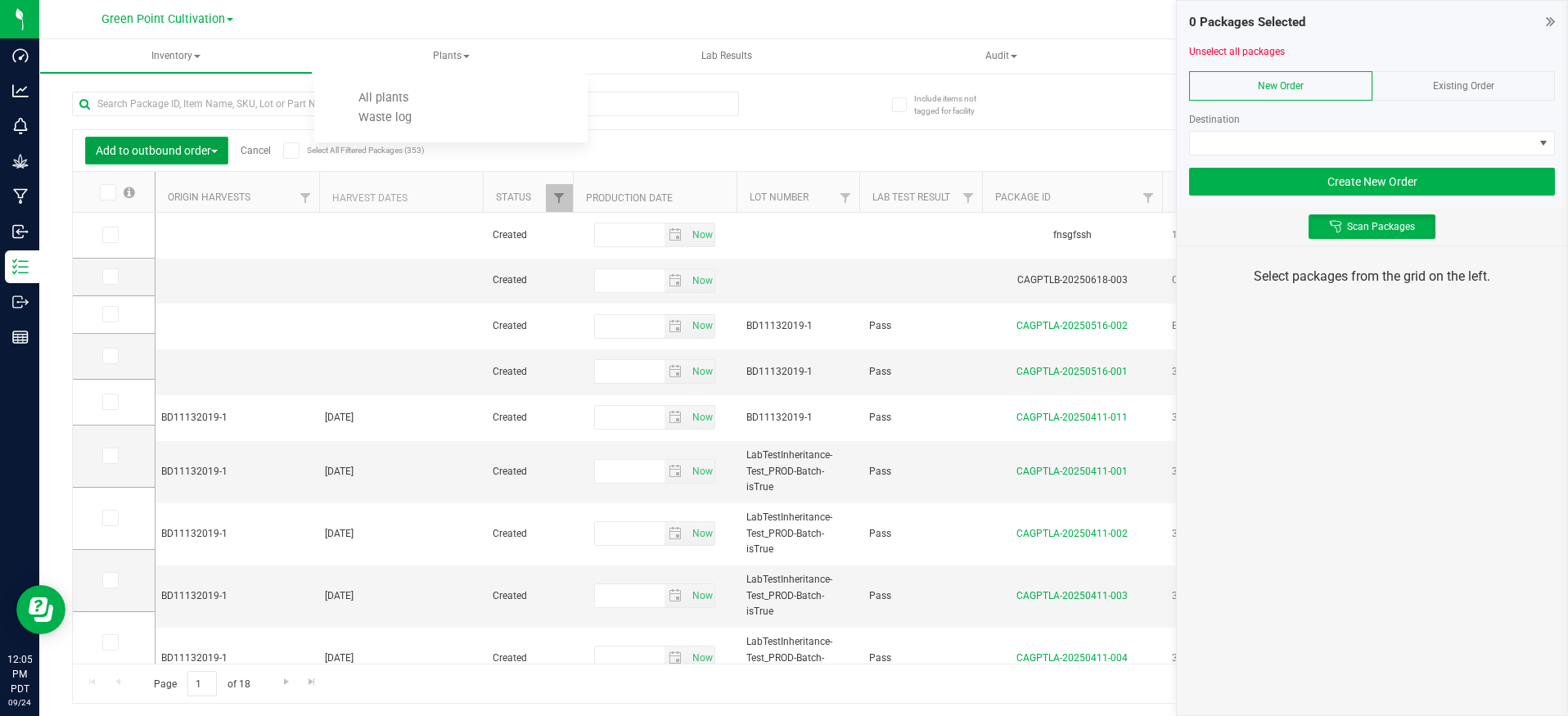
click at [208, 144] on button "Add to outbound order" at bounding box center [157, 151] width 144 height 28
click at [206, 271] on li "Locate packages" at bounding box center [165, 280] width 159 height 31
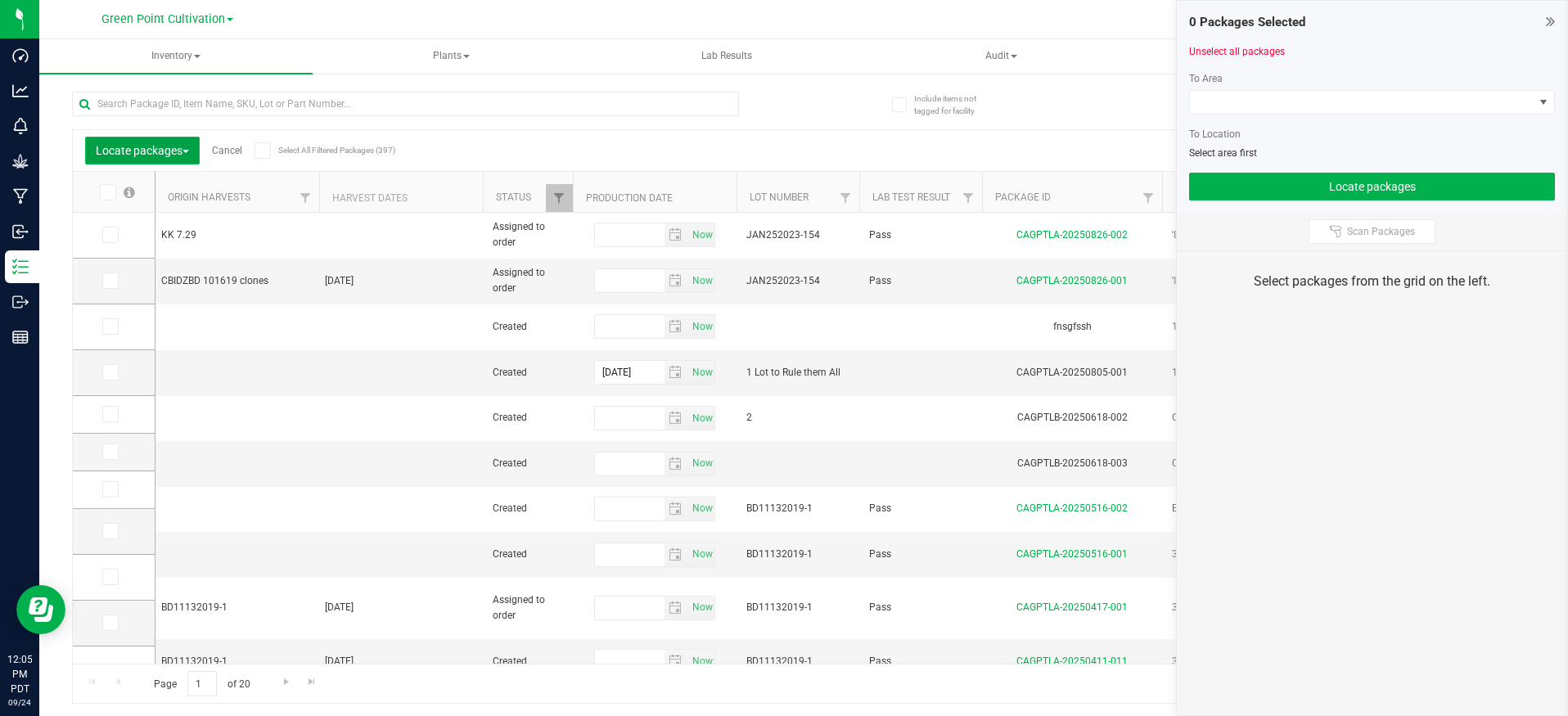
click at [181, 140] on button "Locate packages" at bounding box center [142, 151] width 115 height 28
click at [166, 334] on span "Print package labels" at bounding box center [144, 338] width 98 height 13
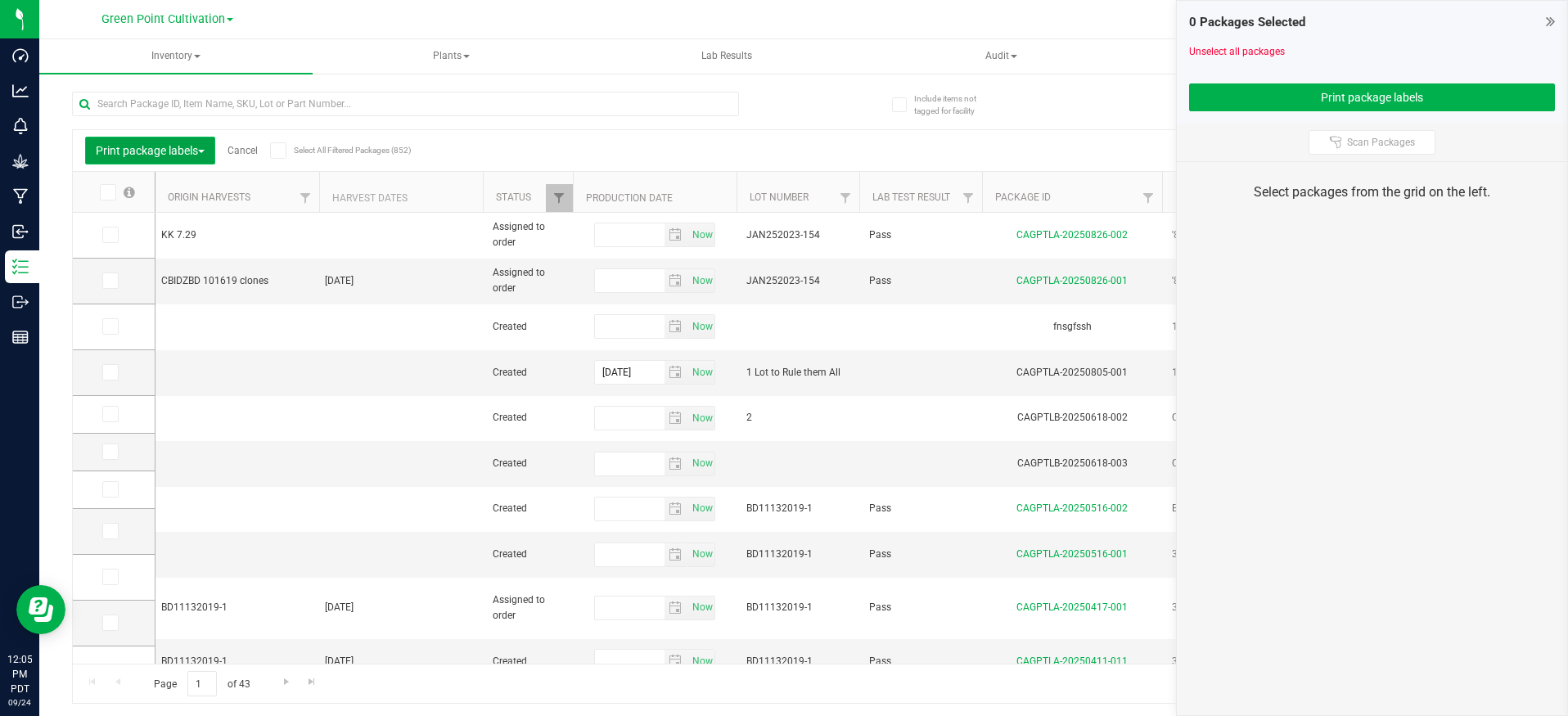
click at [170, 145] on span "Print package labels" at bounding box center [150, 151] width 109 height 13
click at [175, 193] on span "Add to manufacturing run" at bounding box center [157, 187] width 123 height 13
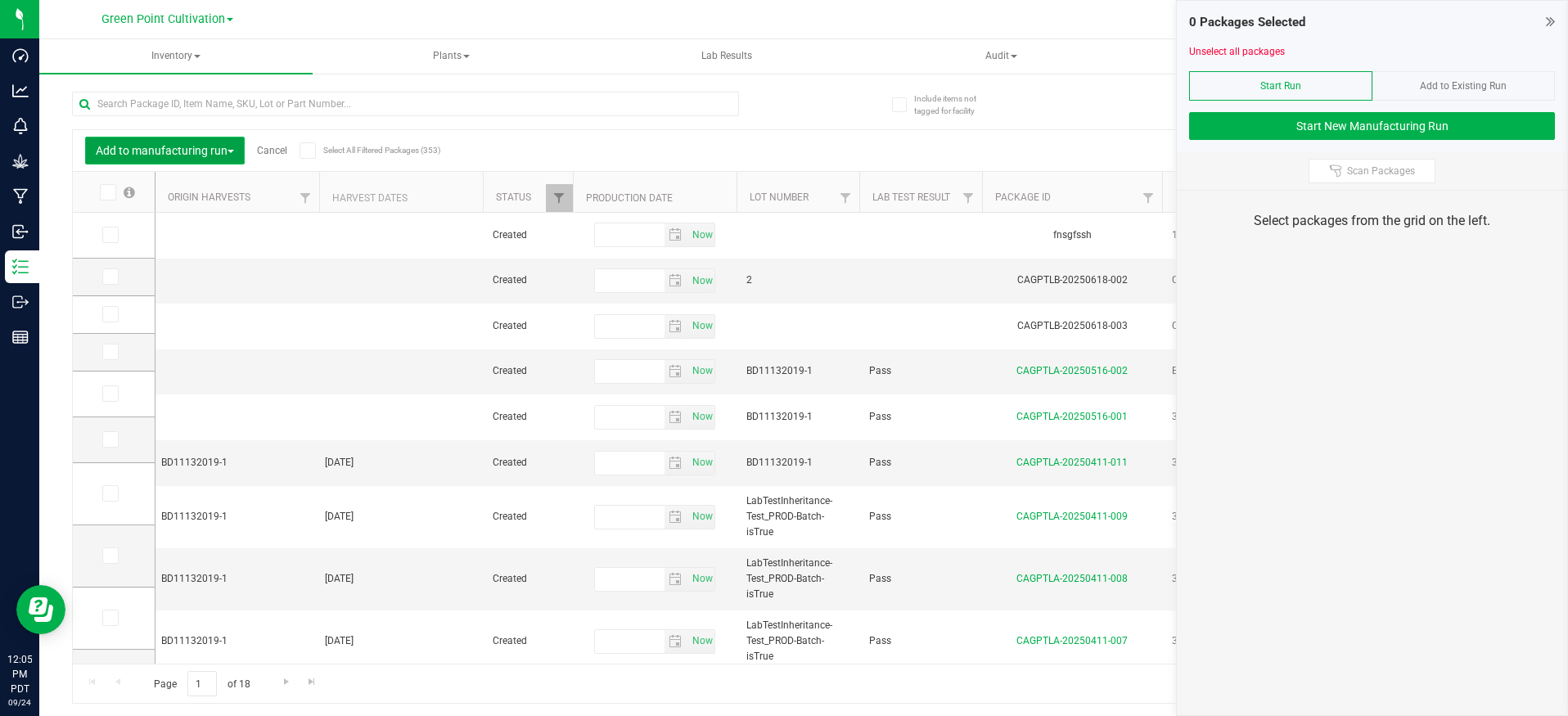
click at [181, 146] on span "Add to manufacturing run" at bounding box center [165, 151] width 138 height 13
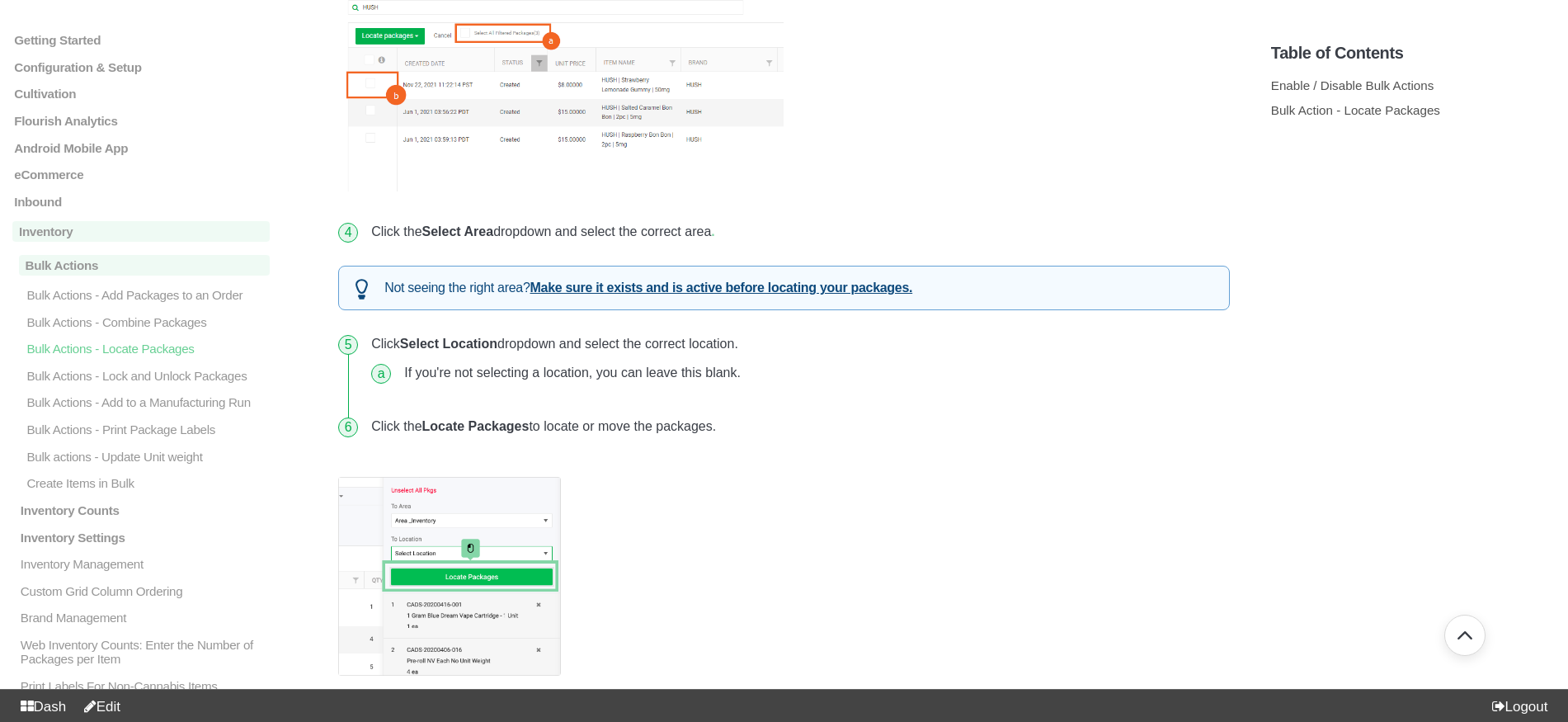
scroll to position [1373, 0]
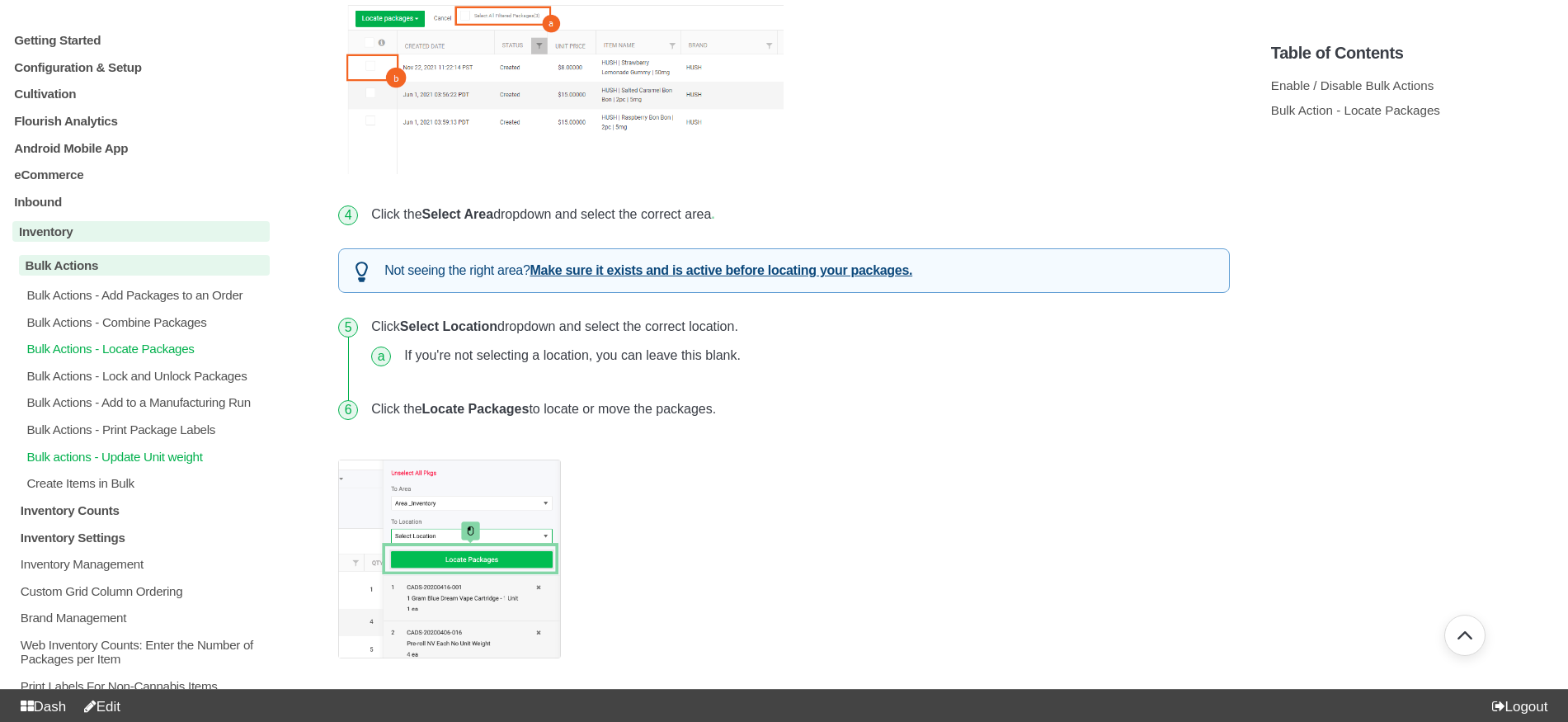
click at [133, 463] on p "Bulk actions - Update Unit weight" at bounding box center [147, 456] width 245 height 14
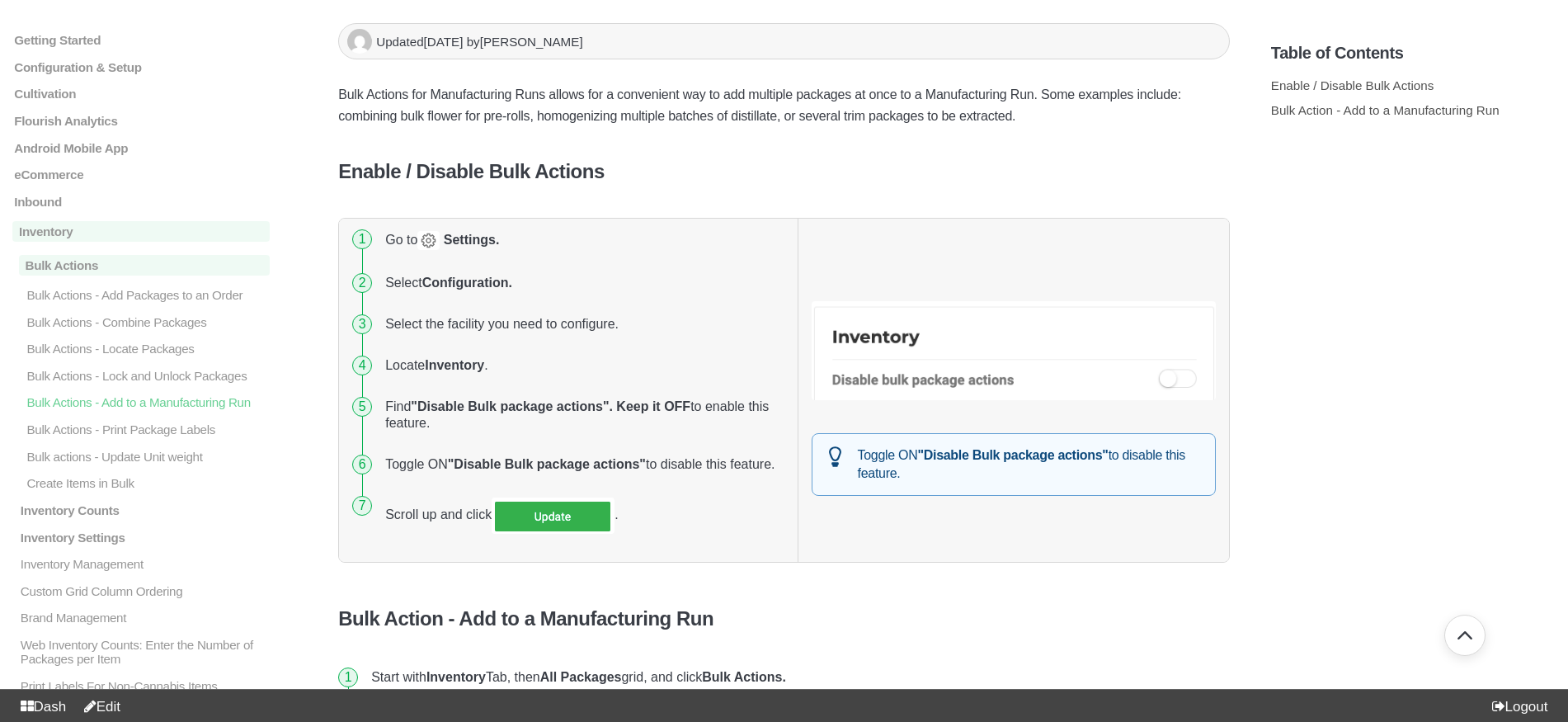
scroll to position [172, 0]
drag, startPoint x: 856, startPoint y: 462, endPoint x: 938, endPoint y: 484, distance: 84.9
click at [938, 484] on div "Toggle ON "Disable Bulk package actions" to disable this feature." at bounding box center [1014, 463] width 404 height 63
click at [946, 484] on div "Toggle ON "Disable Bulk package actions" to disable this feature." at bounding box center [1014, 463] width 404 height 63
click at [1146, 463] on div "Toggle ON "Disable Bulk package actions" to disable this feature." at bounding box center [1014, 463] width 404 height 63
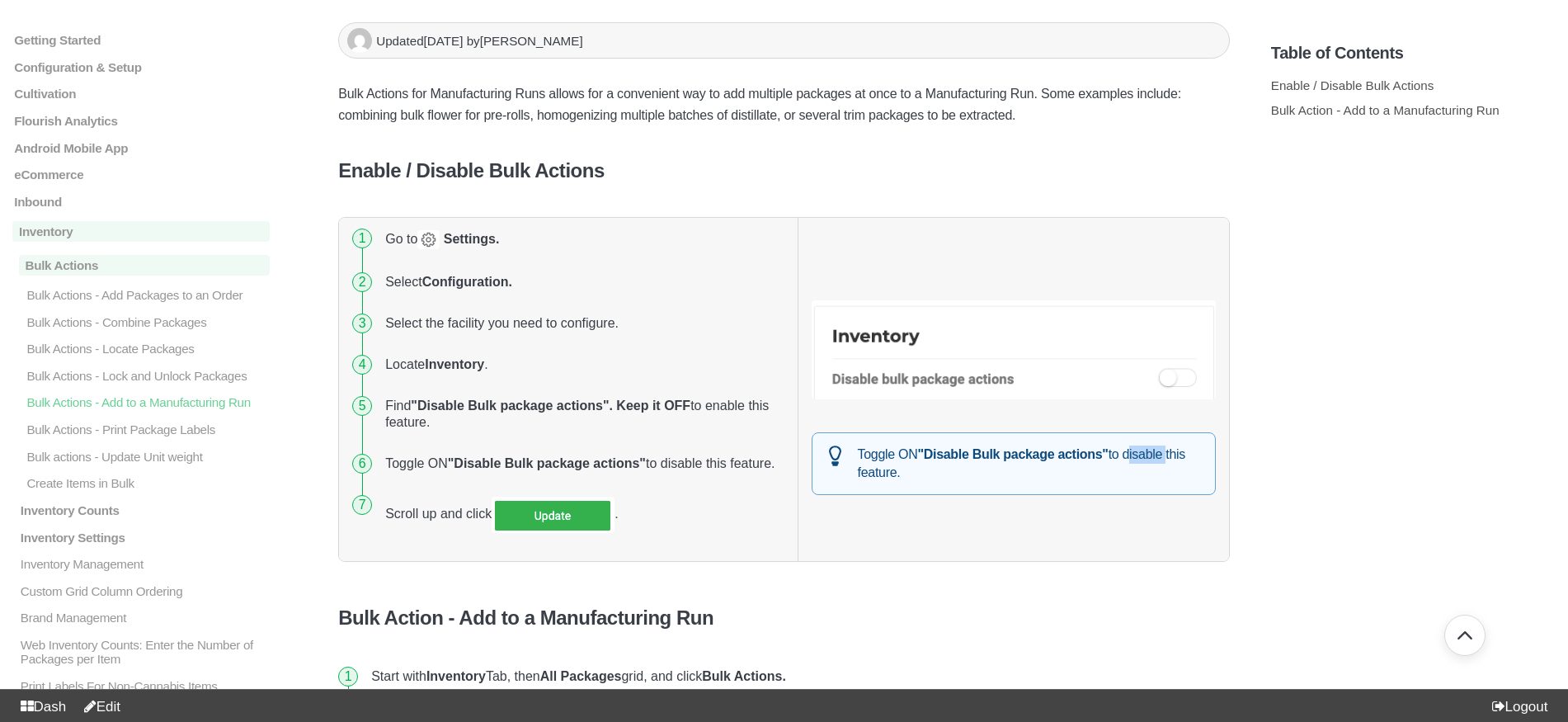
click at [1146, 463] on div "Toggle ON "Disable Bulk package actions" to disable this feature." at bounding box center [1014, 463] width 404 height 63
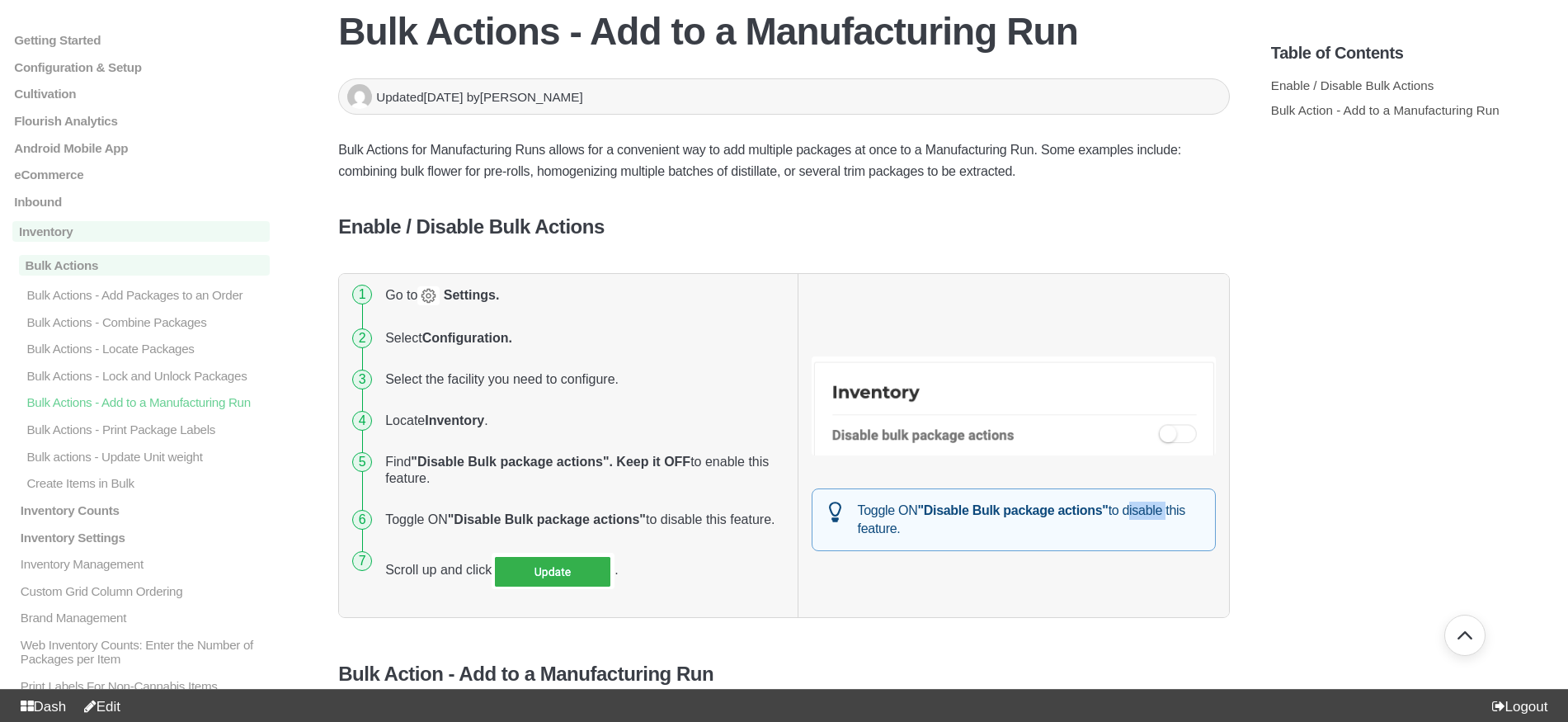
scroll to position [0, 0]
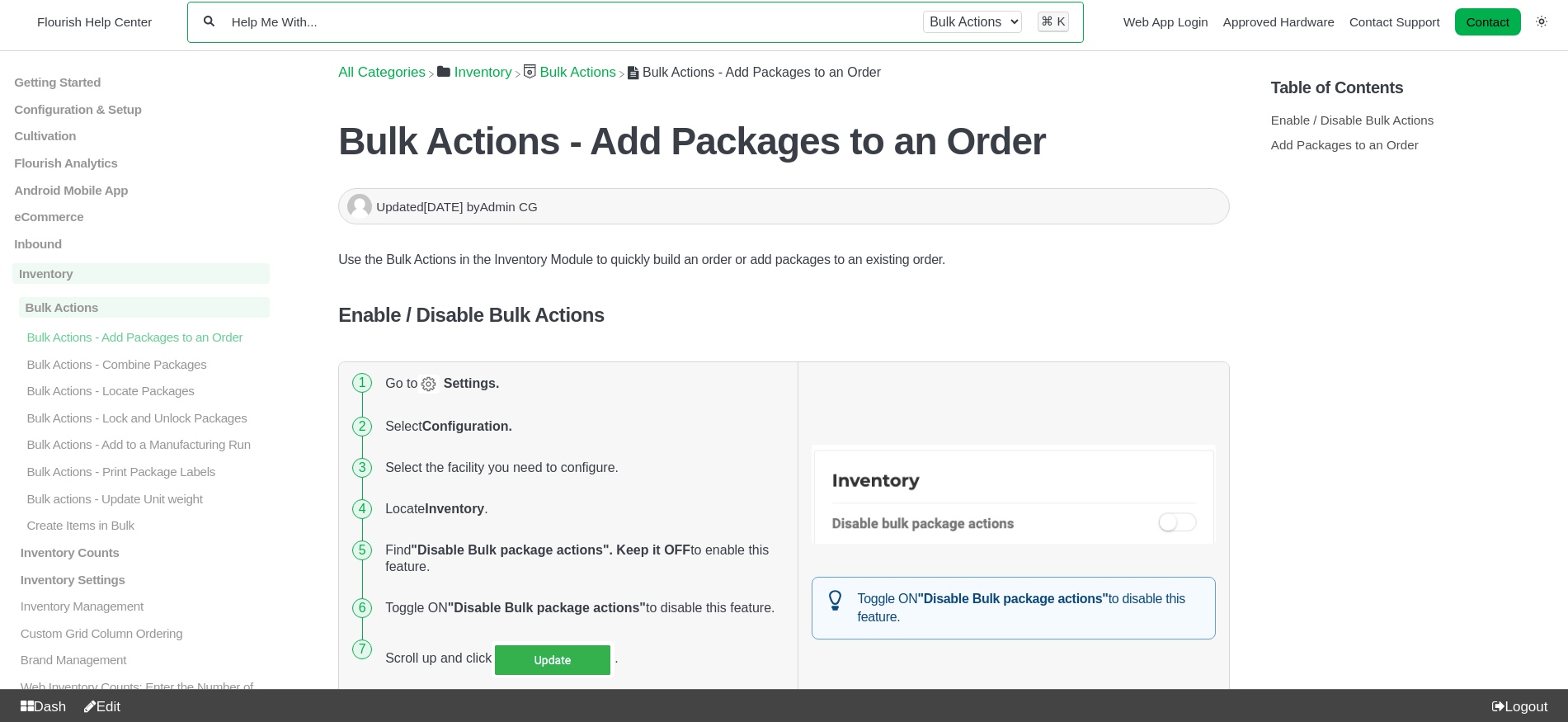
scroll to position [7, 0]
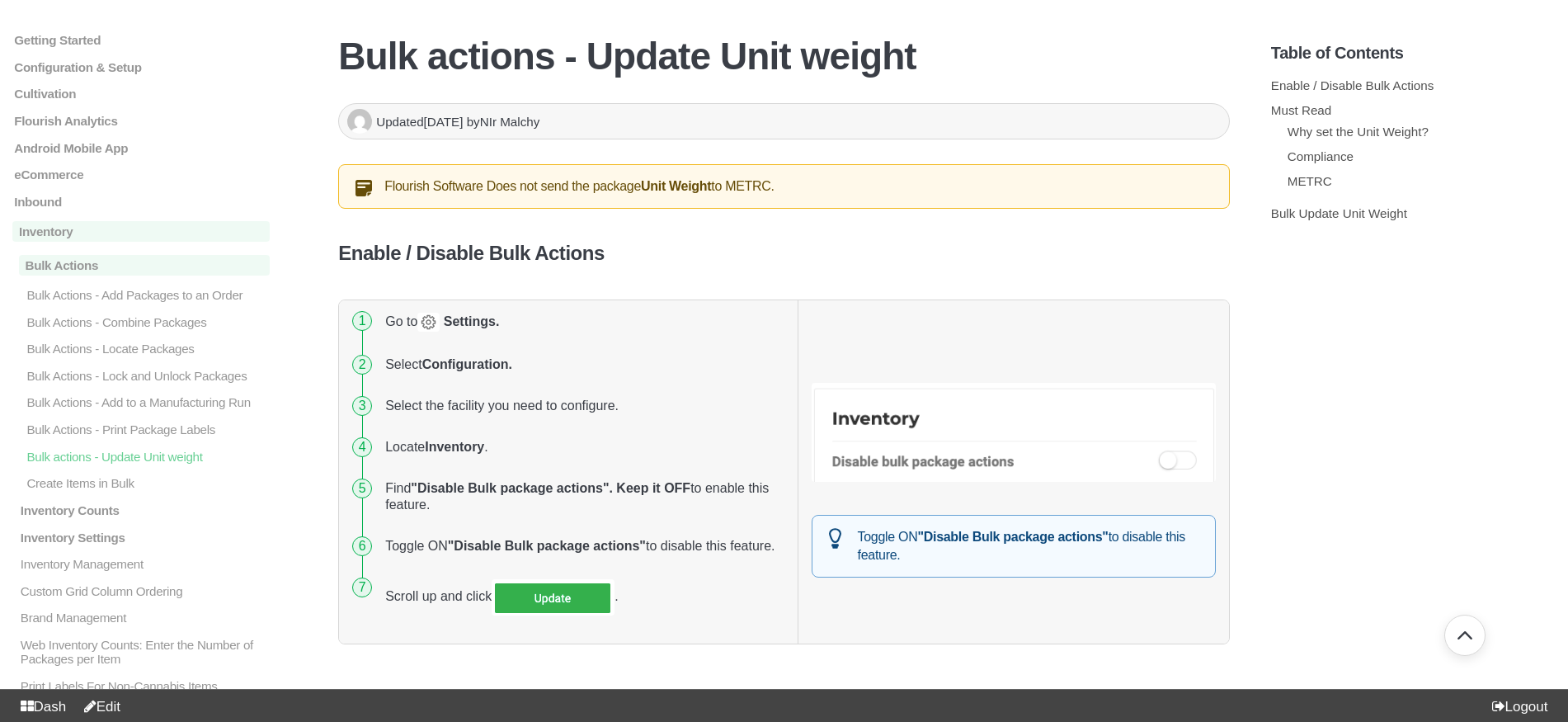
scroll to position [94, 0]
click at [116, 710] on link "Edit" at bounding box center [99, 707] width 44 height 16
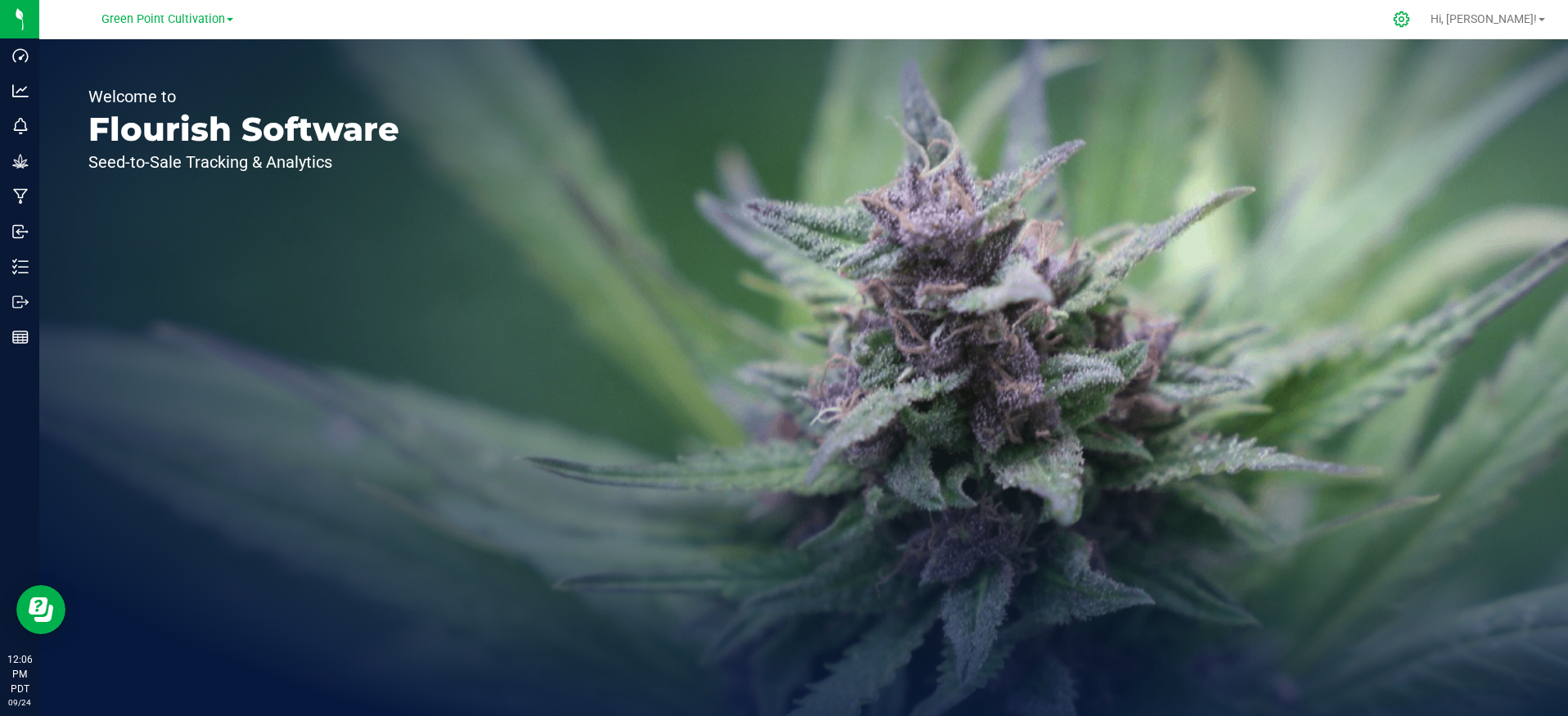
click at [1410, 18] on icon at bounding box center [1402, 19] width 18 height 18
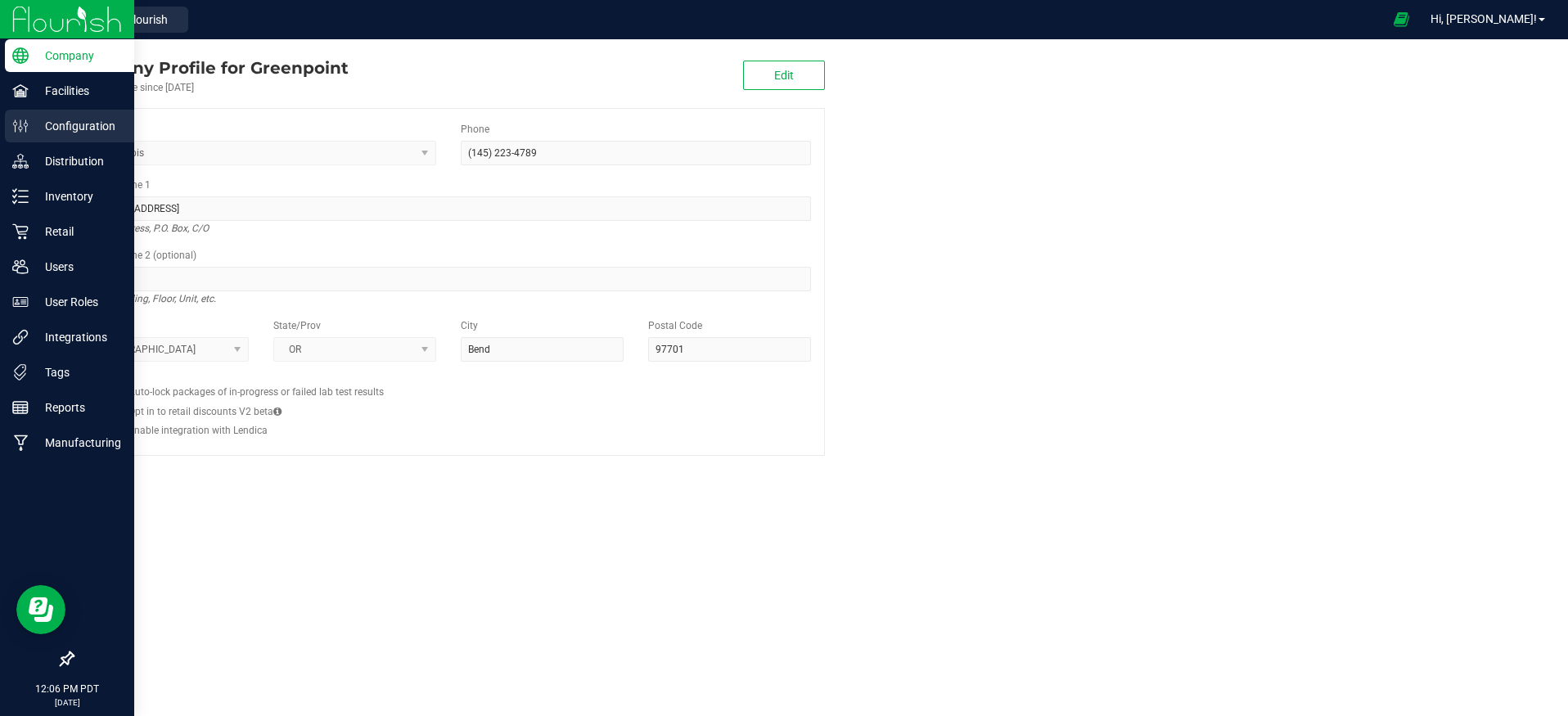
click at [51, 116] on p "Configuration" at bounding box center [78, 126] width 98 height 19
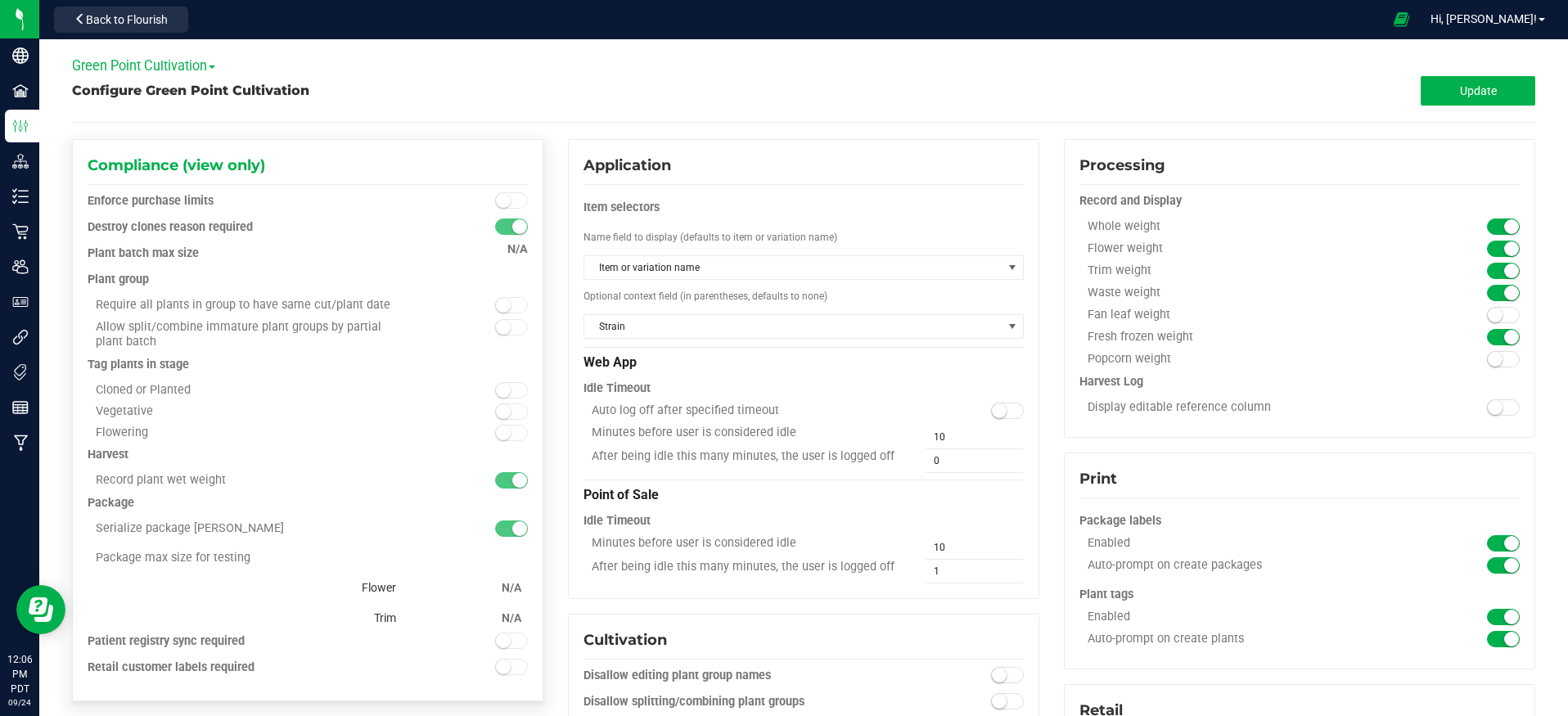
scroll to position [1047, 0]
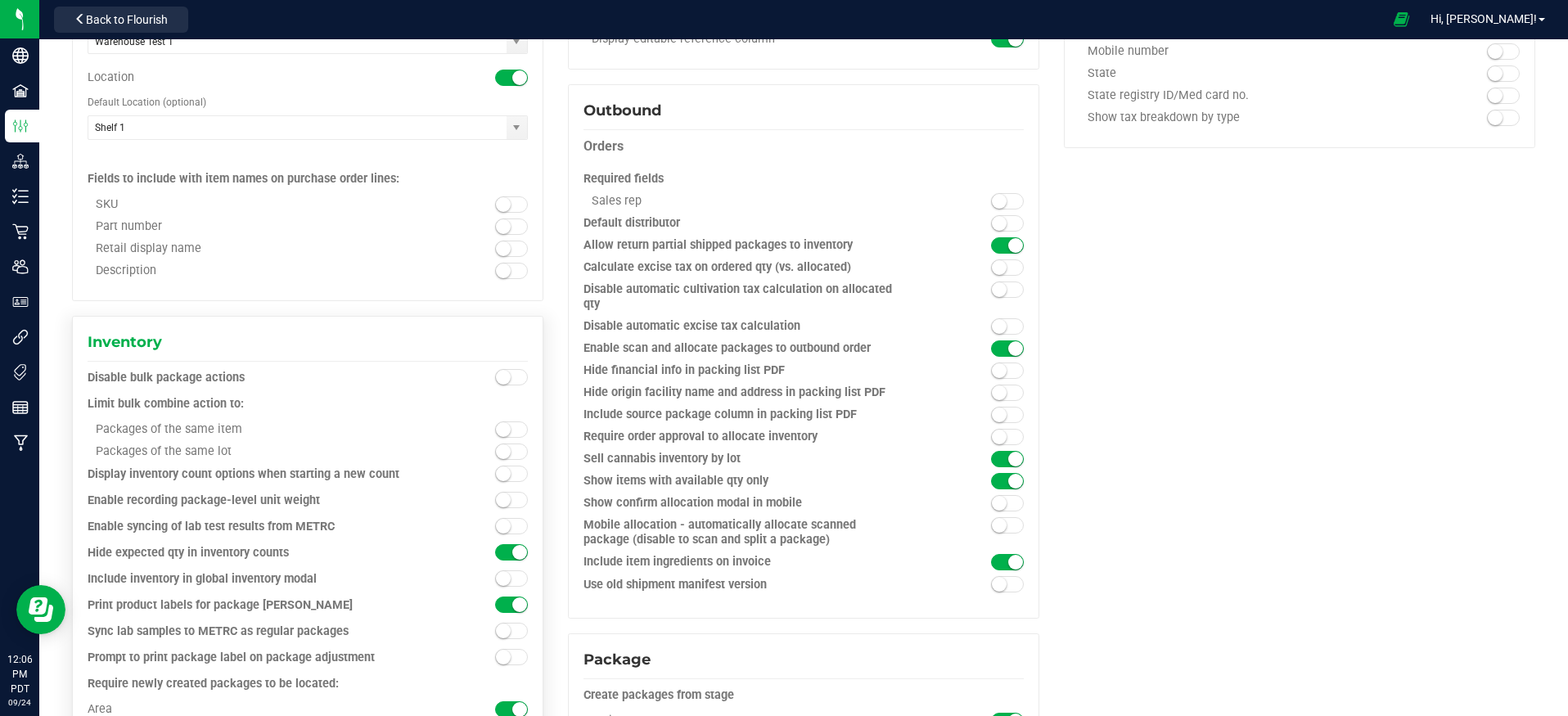
click at [512, 373] on span at bounding box center [510, 377] width 32 height 17
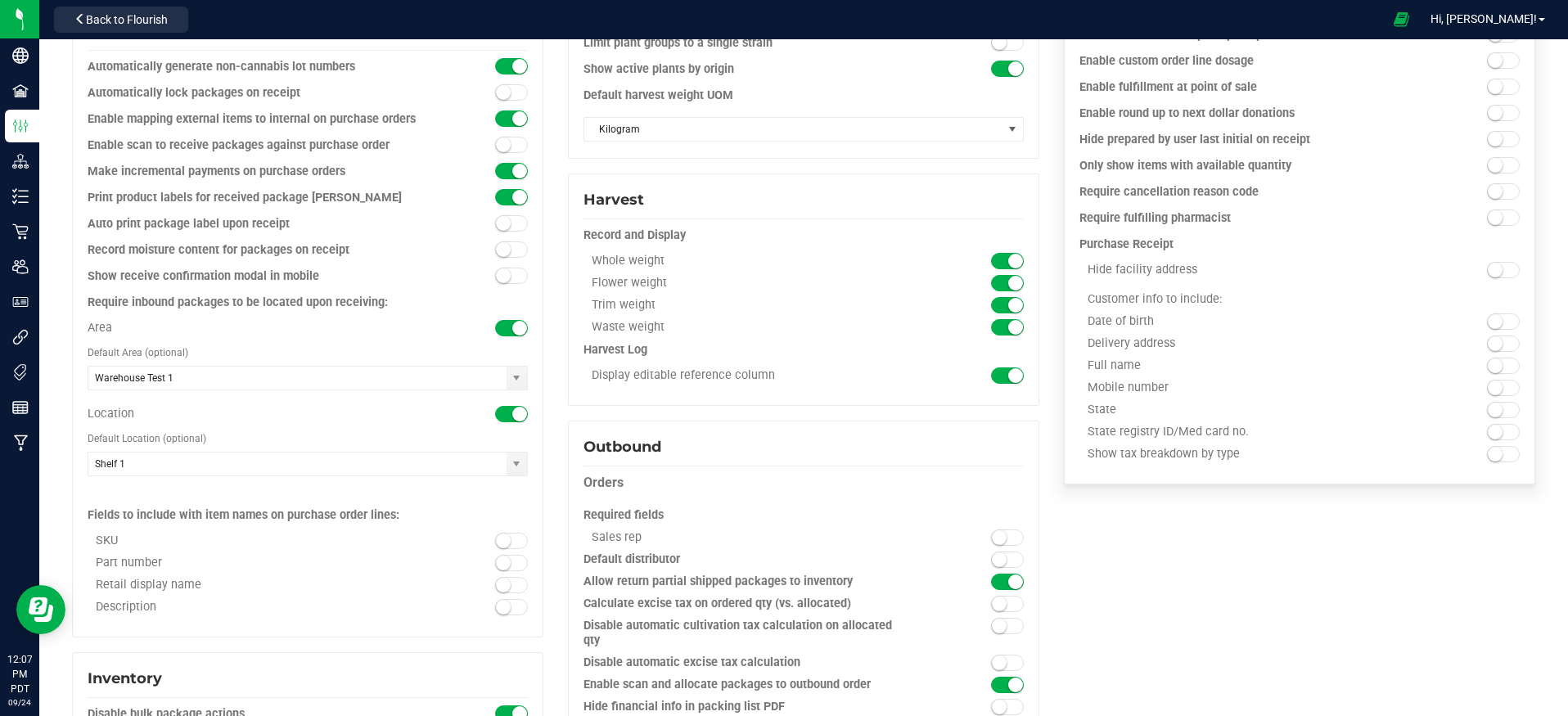
scroll to position [1170, 0]
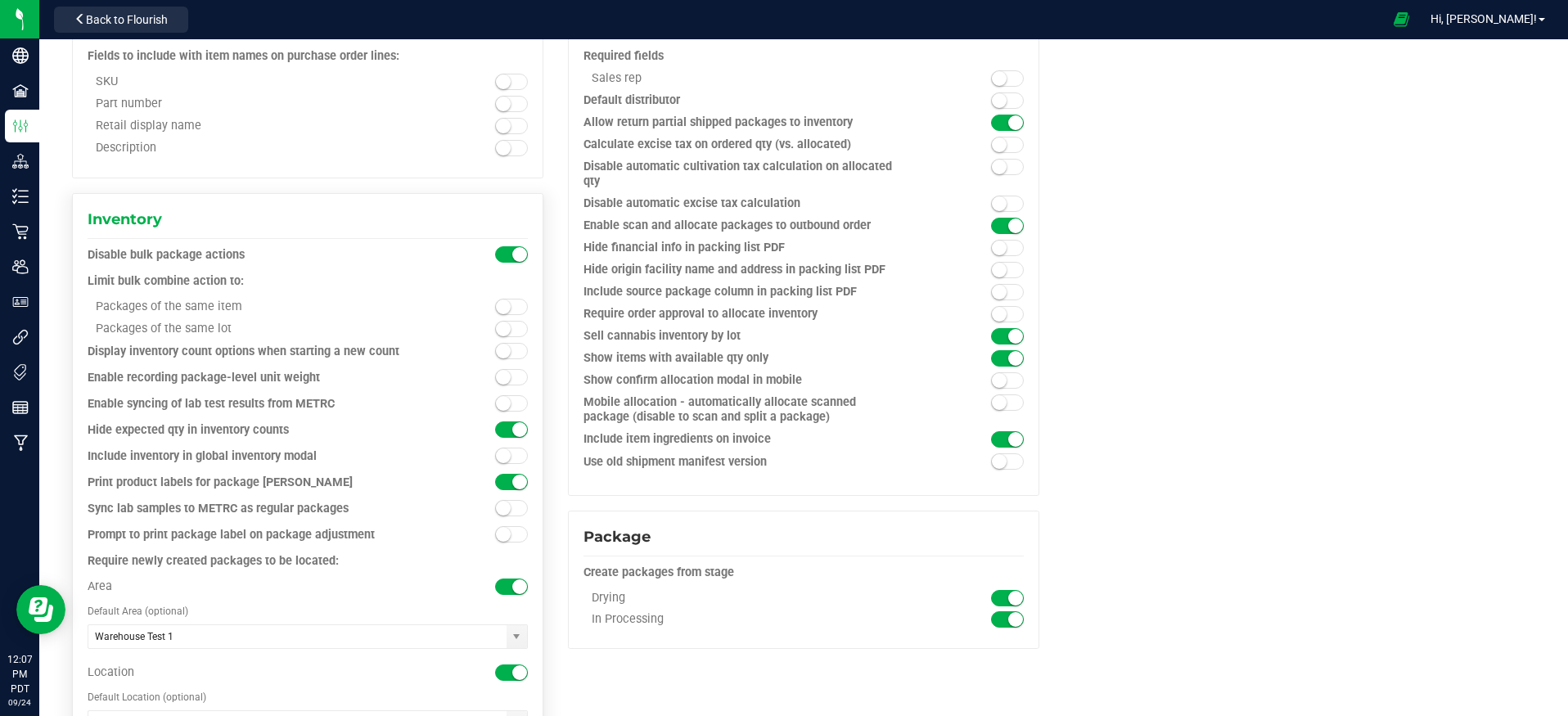
click at [507, 379] on span at bounding box center [510, 377] width 32 height 17
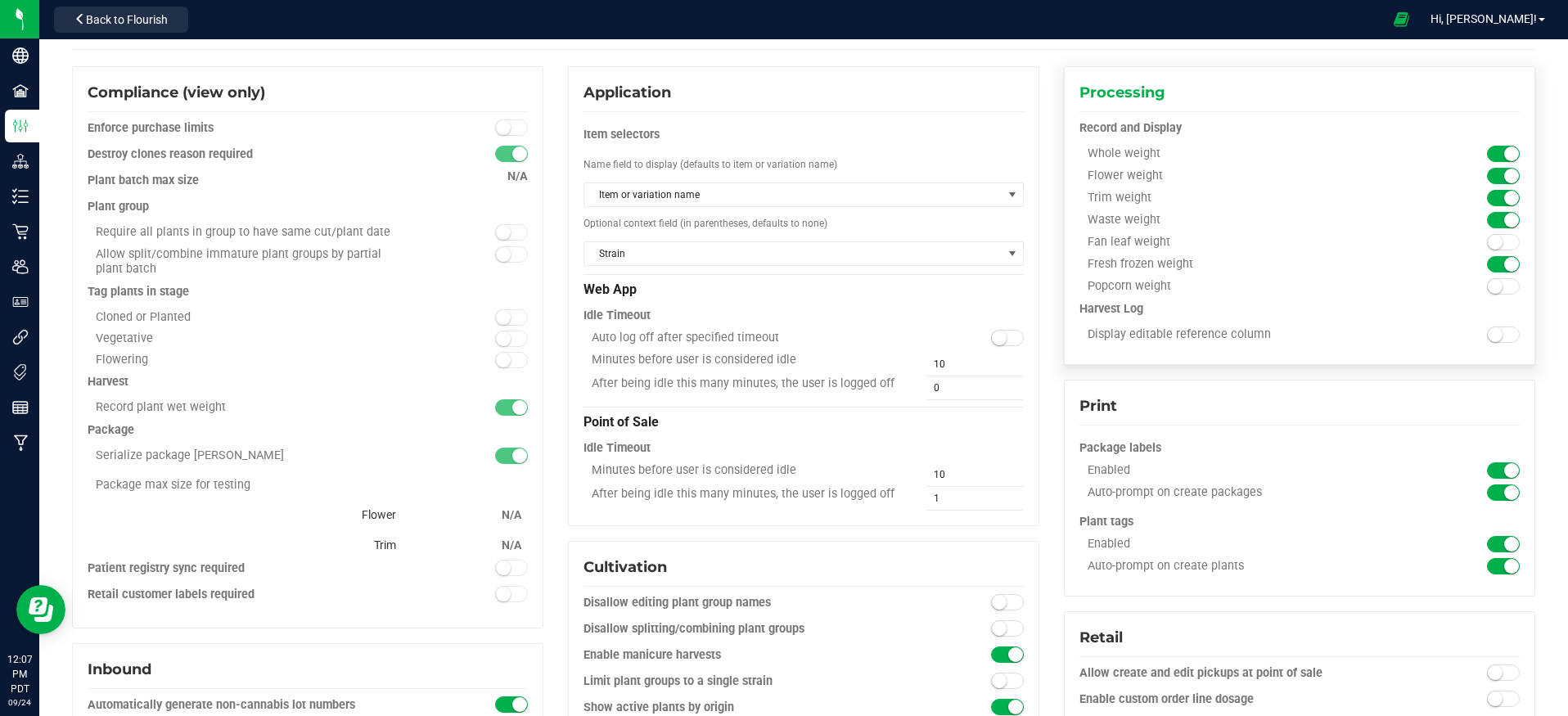
scroll to position [0, 0]
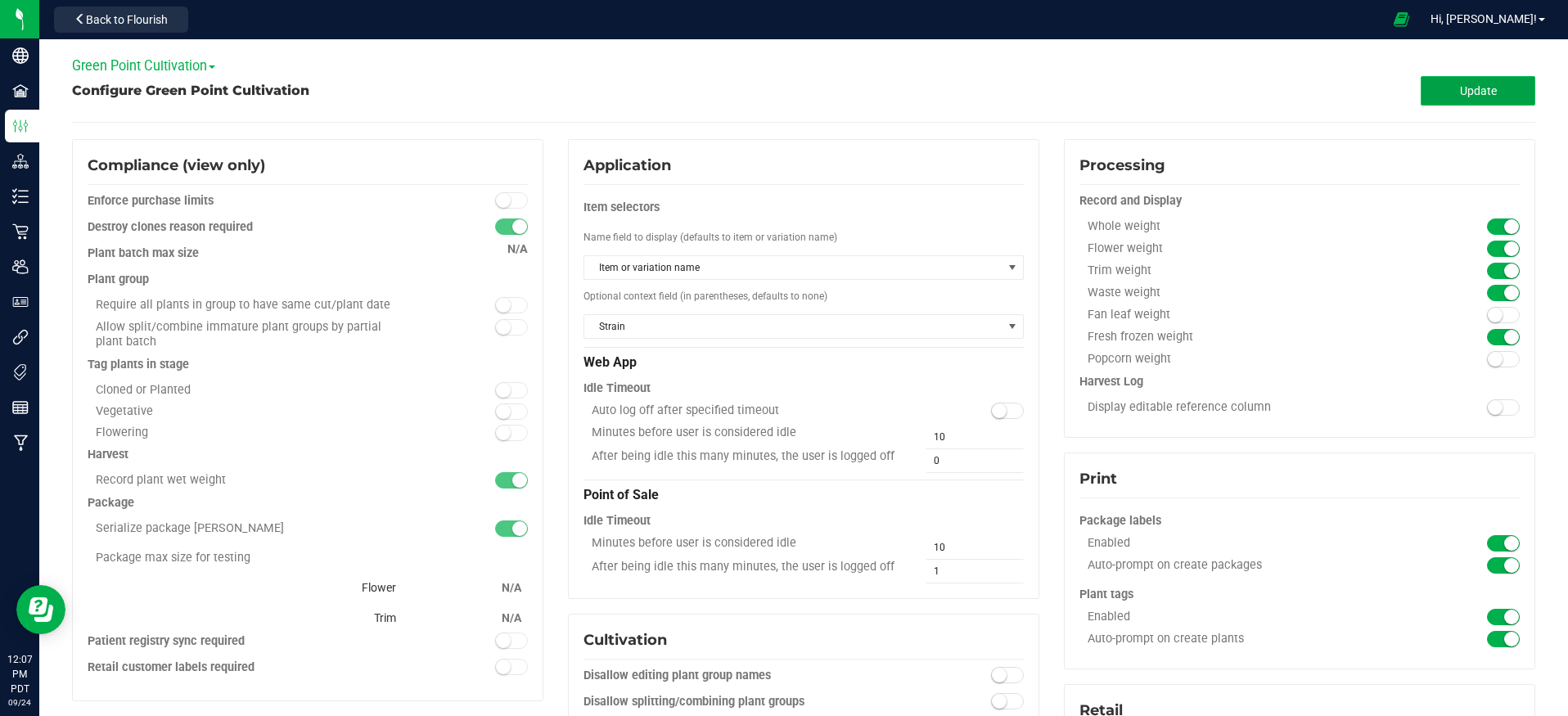
click at [1472, 89] on span "Update" at bounding box center [1478, 90] width 37 height 13
click at [120, 19] on span "Back to Flourish" at bounding box center [126, 19] width 81 height 13
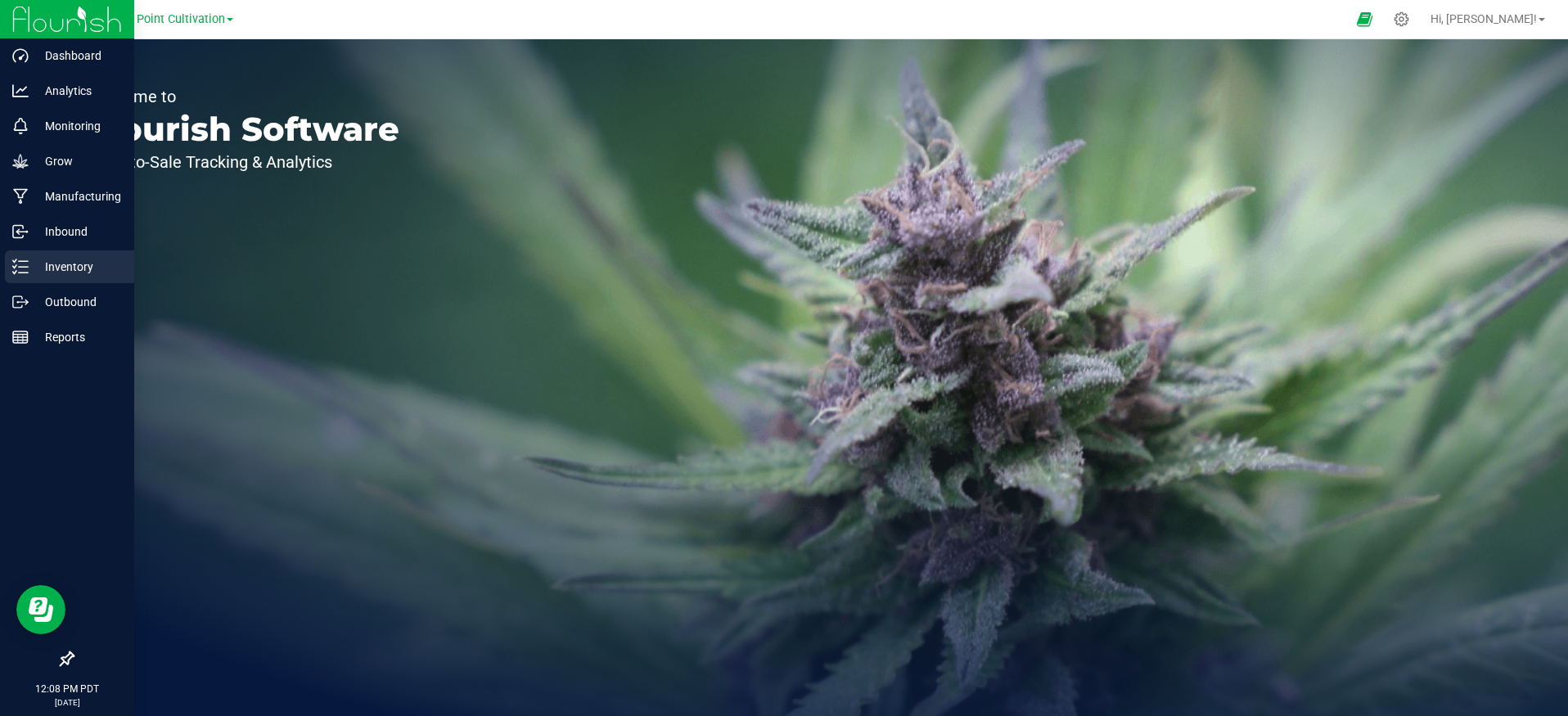
click at [59, 263] on p "Inventory" at bounding box center [78, 266] width 98 height 19
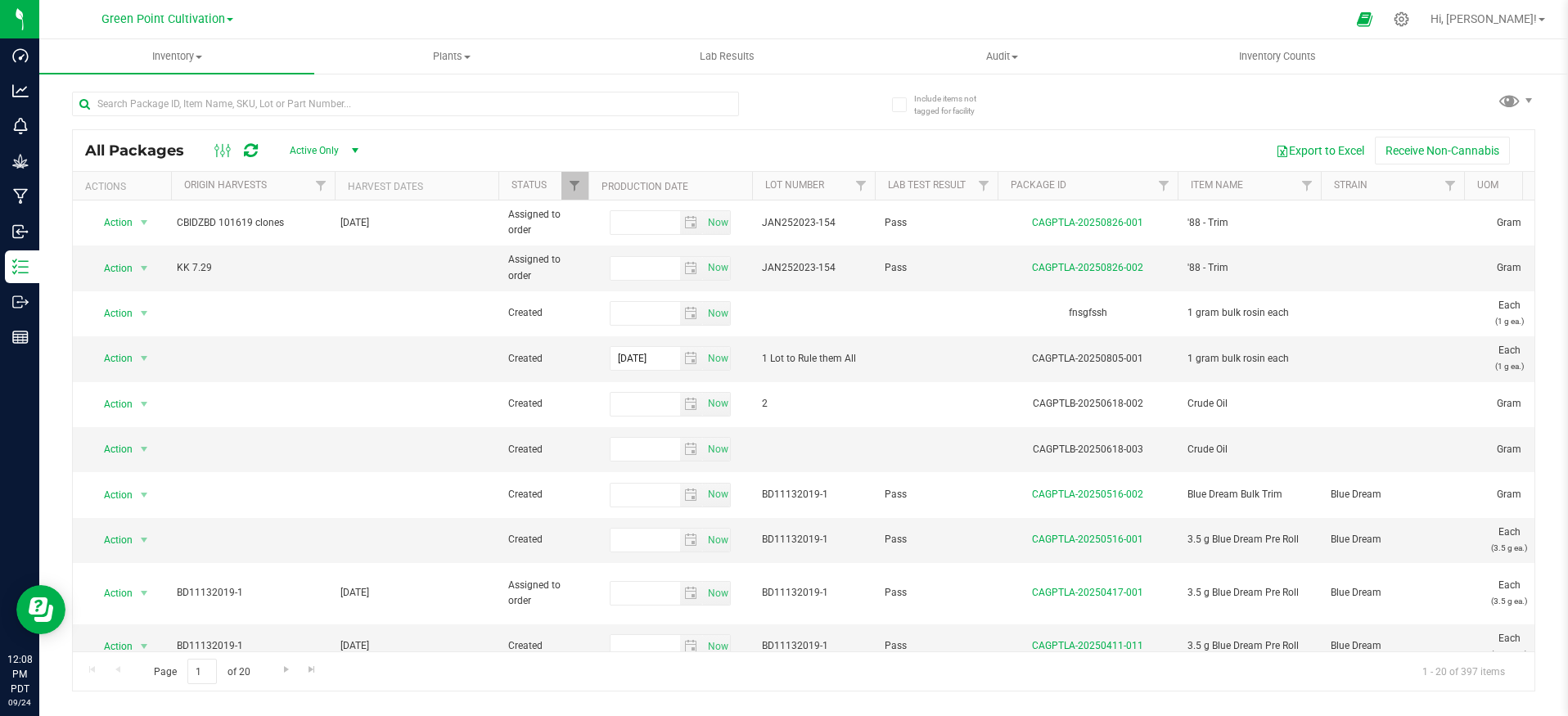
click at [348, 147] on span "select" at bounding box center [355, 151] width 13 height 13
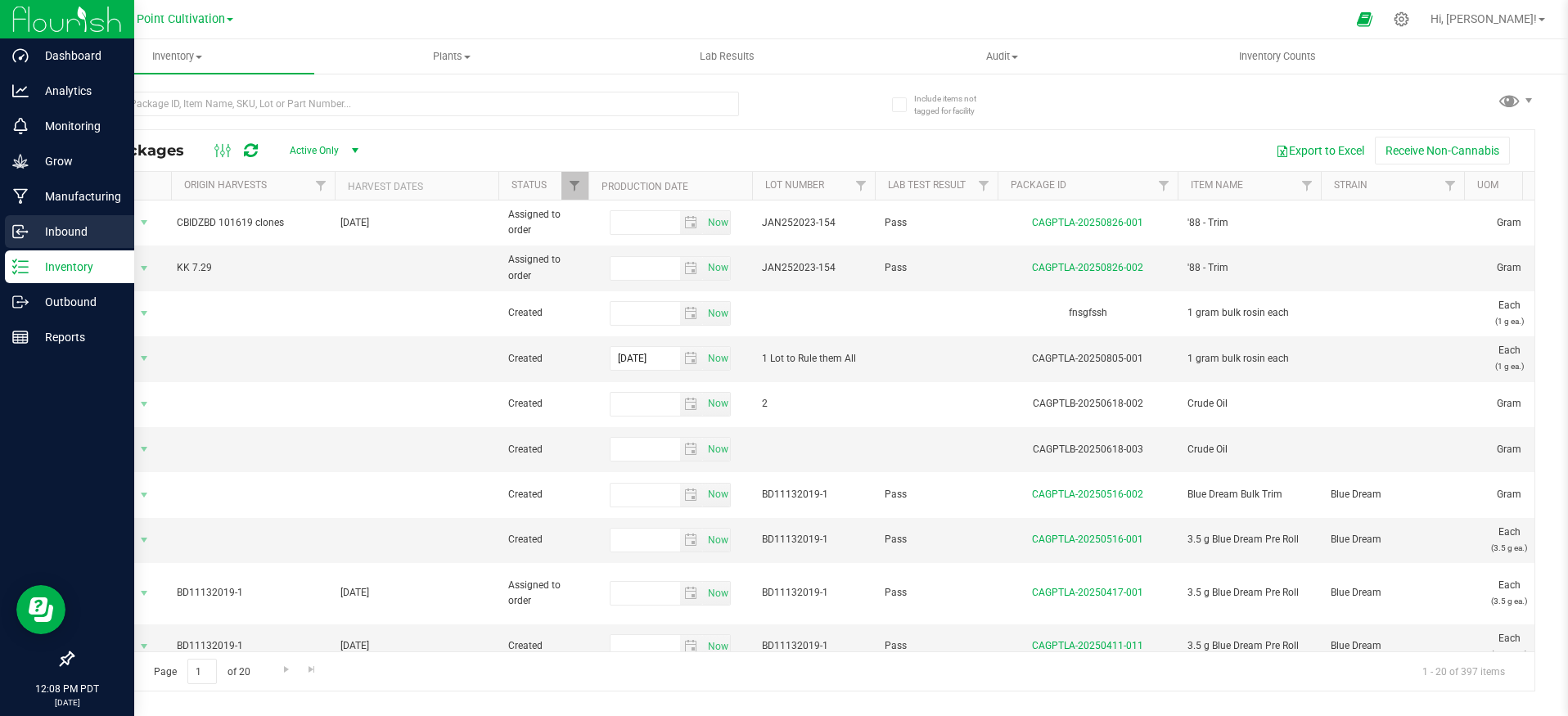
click at [25, 235] on icon at bounding box center [20, 231] width 17 height 17
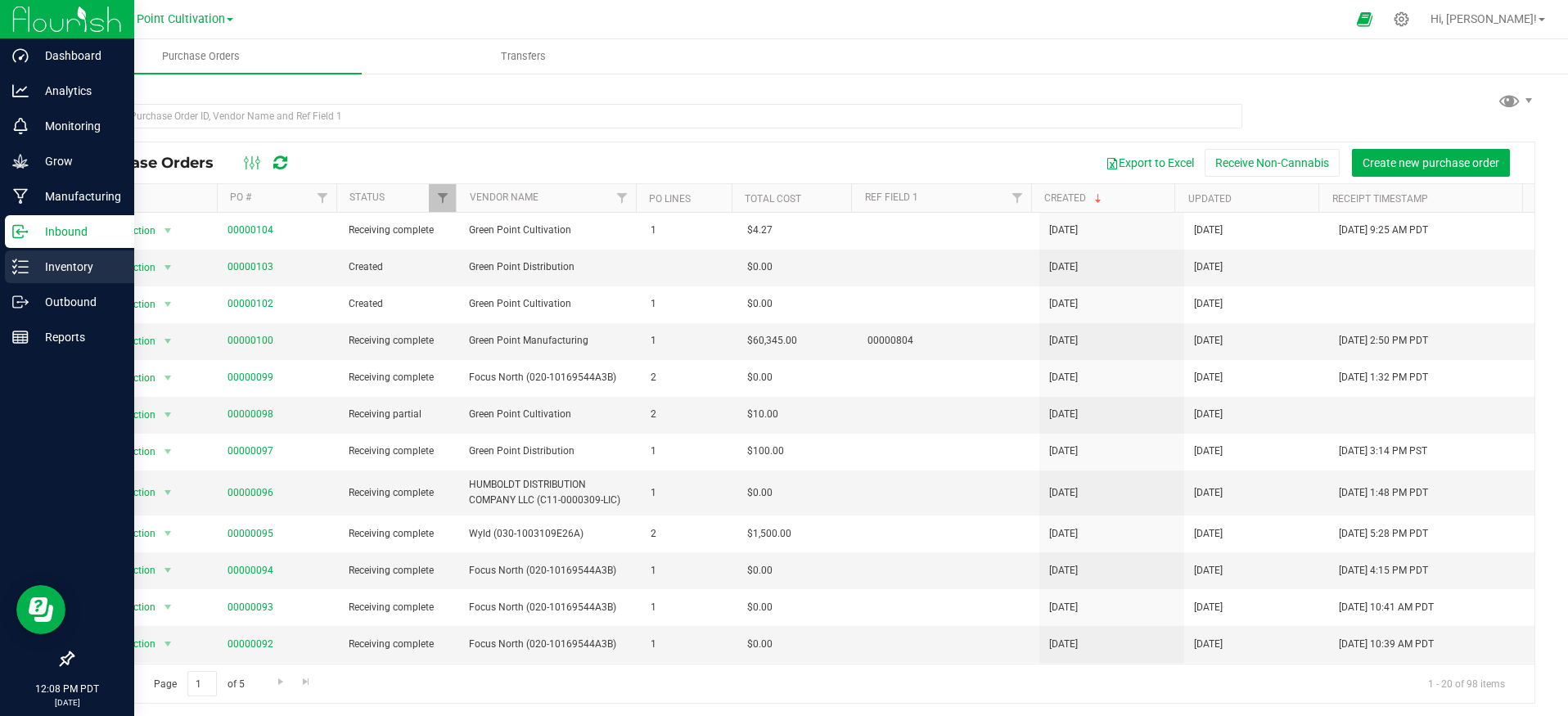
click at [49, 266] on p "Inventory" at bounding box center [78, 266] width 98 height 19
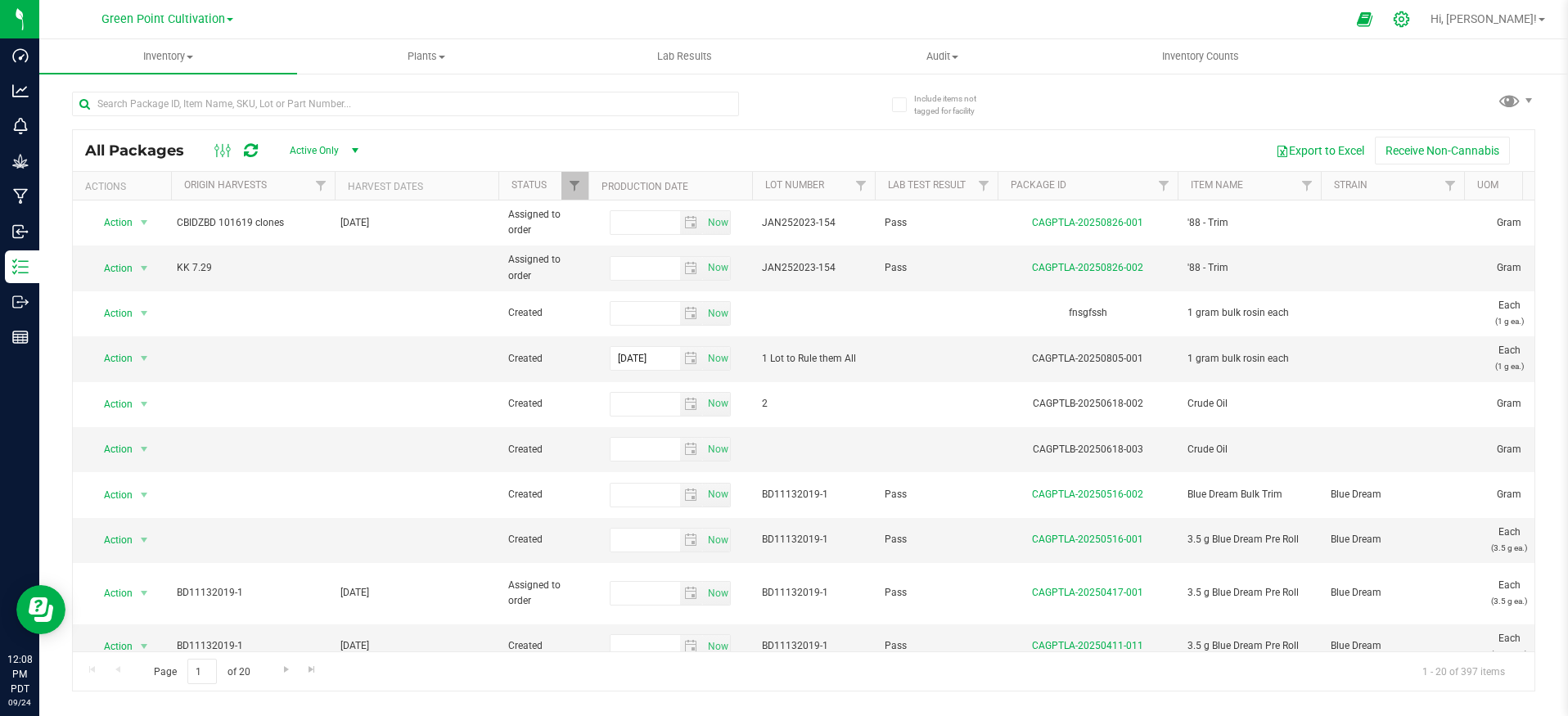
click at [1422, 12] on div at bounding box center [1402, 19] width 41 height 35
click at [1410, 21] on icon at bounding box center [1402, 19] width 18 height 18
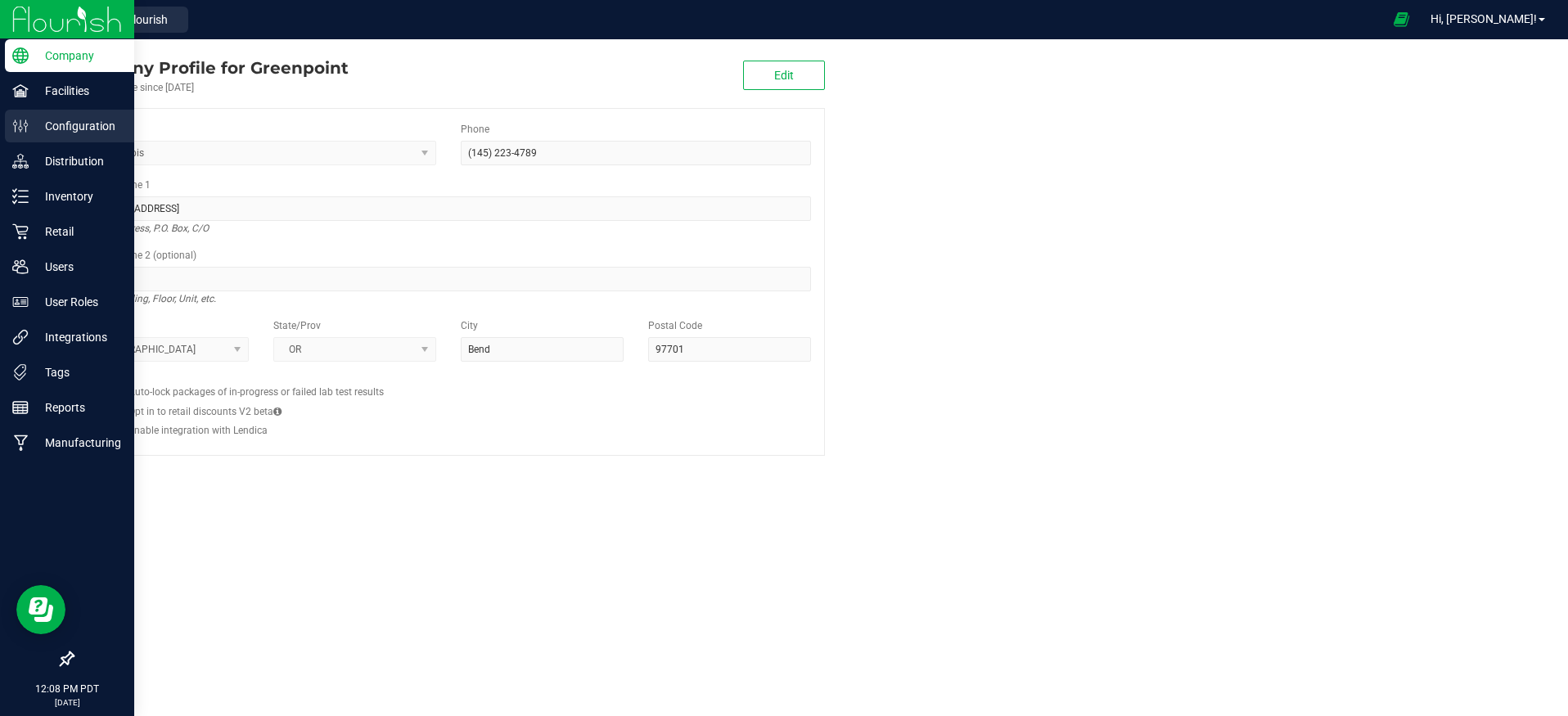
click at [28, 111] on div "Configuration" at bounding box center [70, 125] width 130 height 32
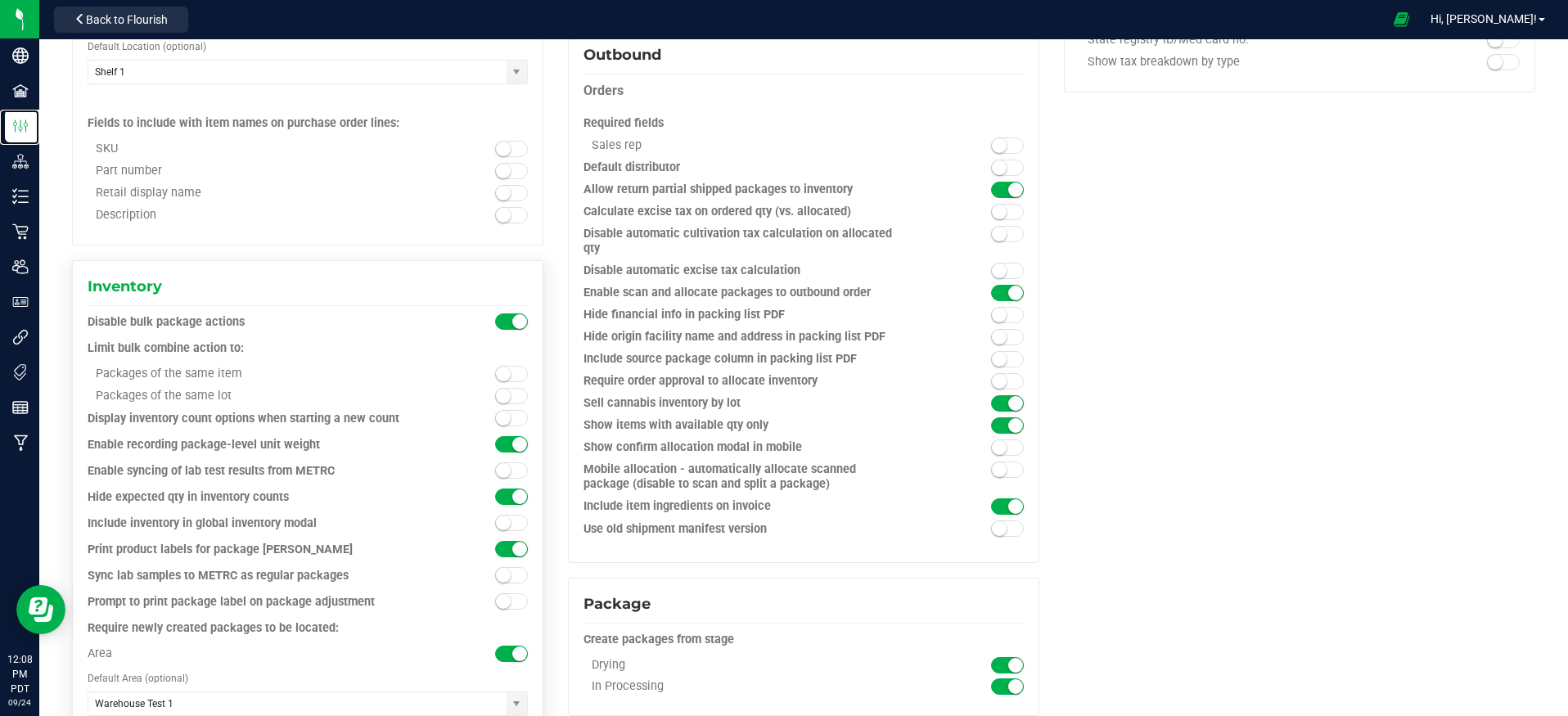
scroll to position [1104, 0]
click at [505, 319] on span at bounding box center [510, 320] width 32 height 17
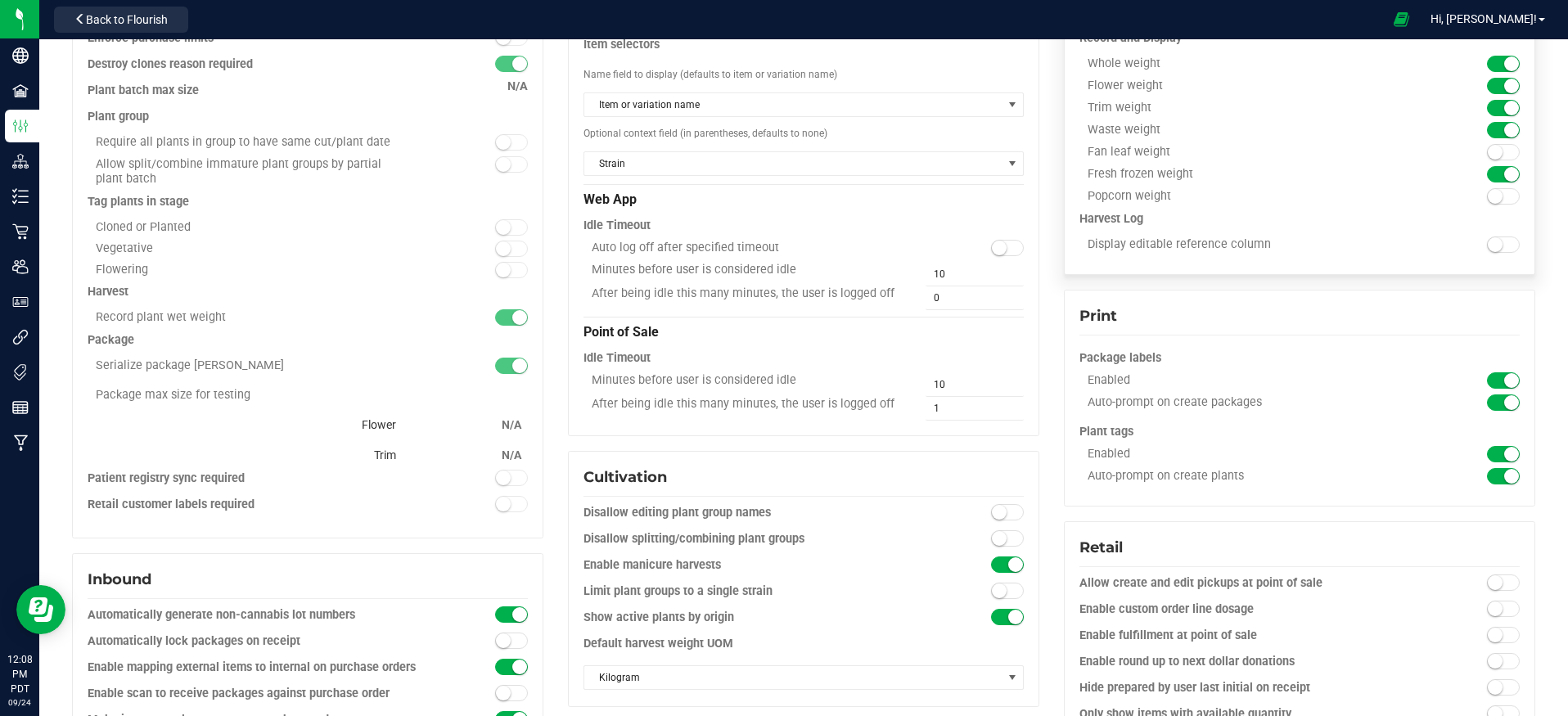
scroll to position [0, 0]
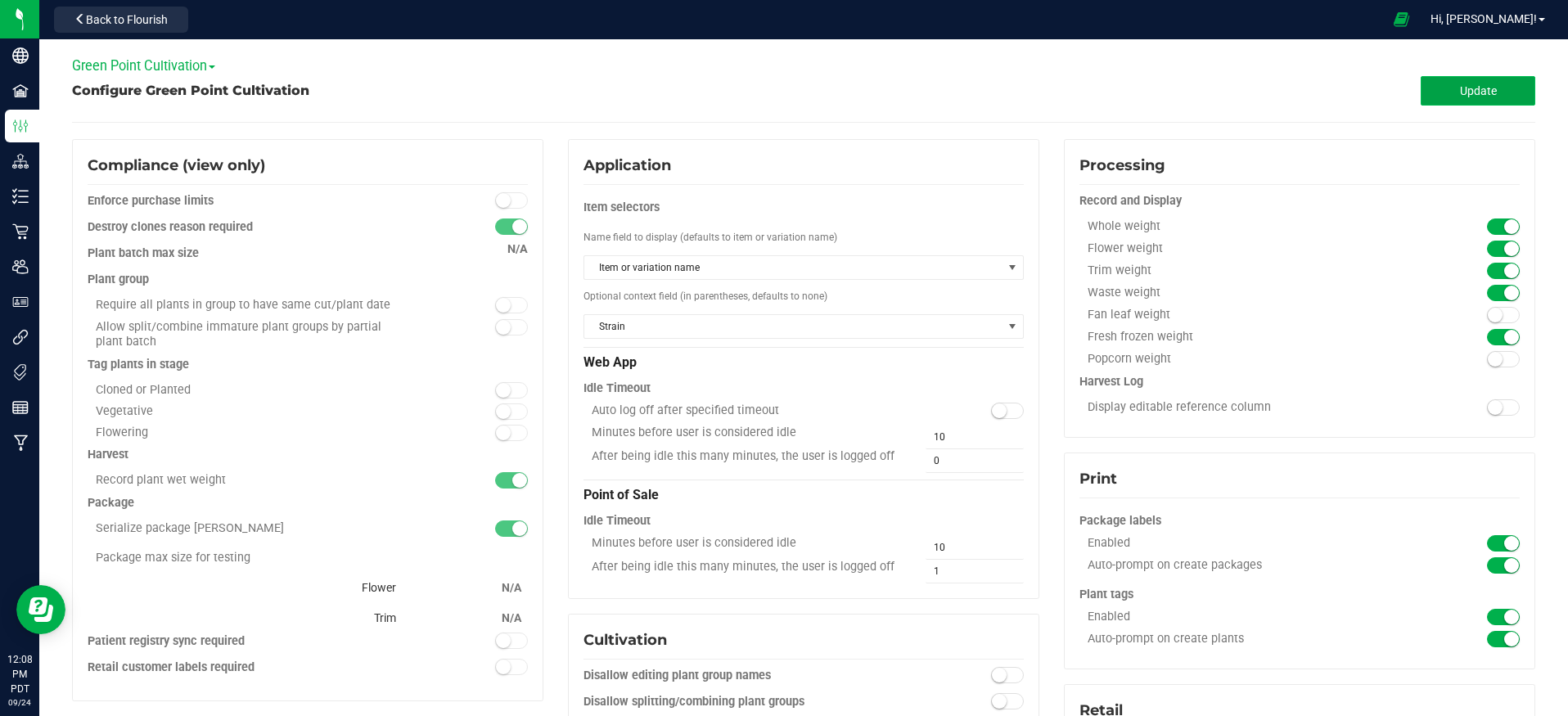
click at [1494, 93] on button "Update" at bounding box center [1478, 91] width 115 height 30
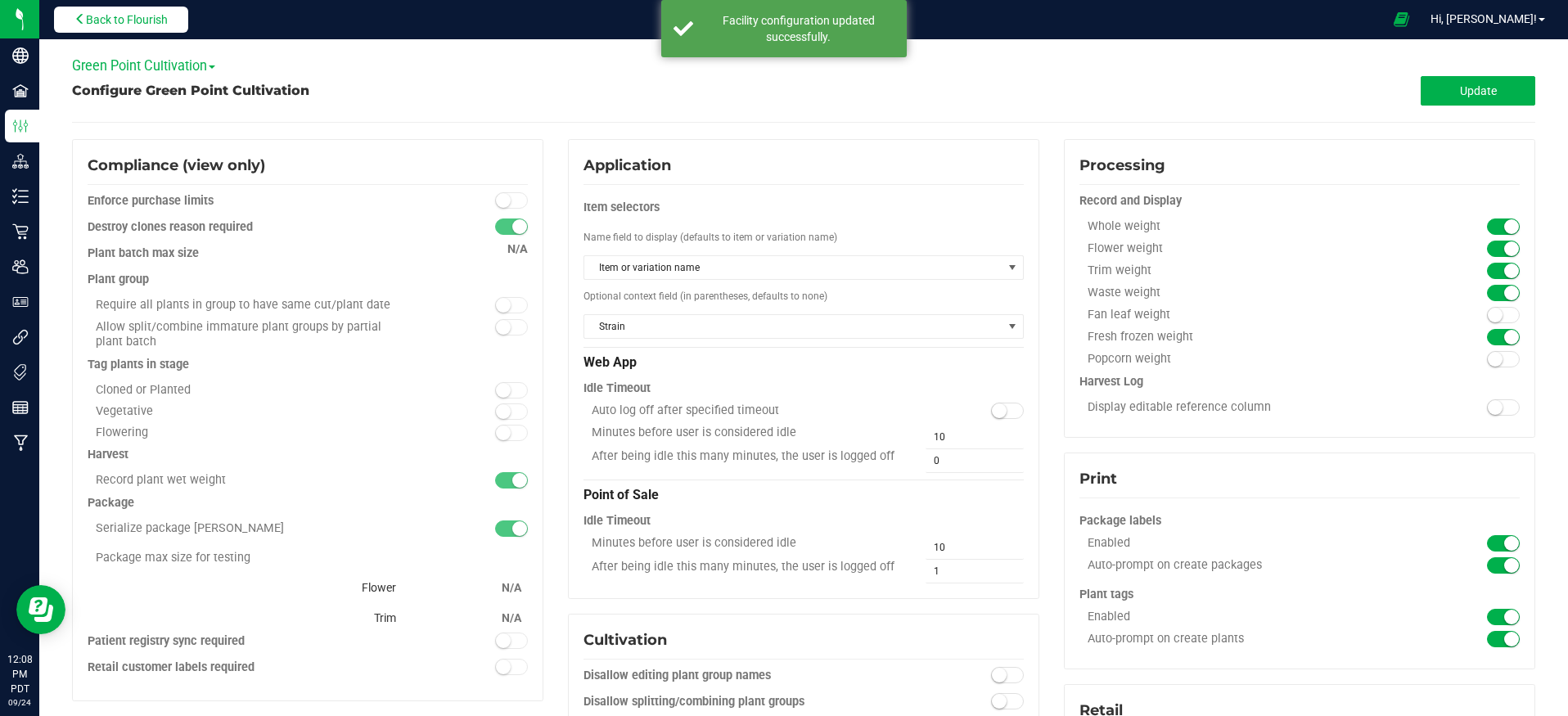
click at [172, 27] on button "Back to Flourish" at bounding box center [121, 19] width 134 height 26
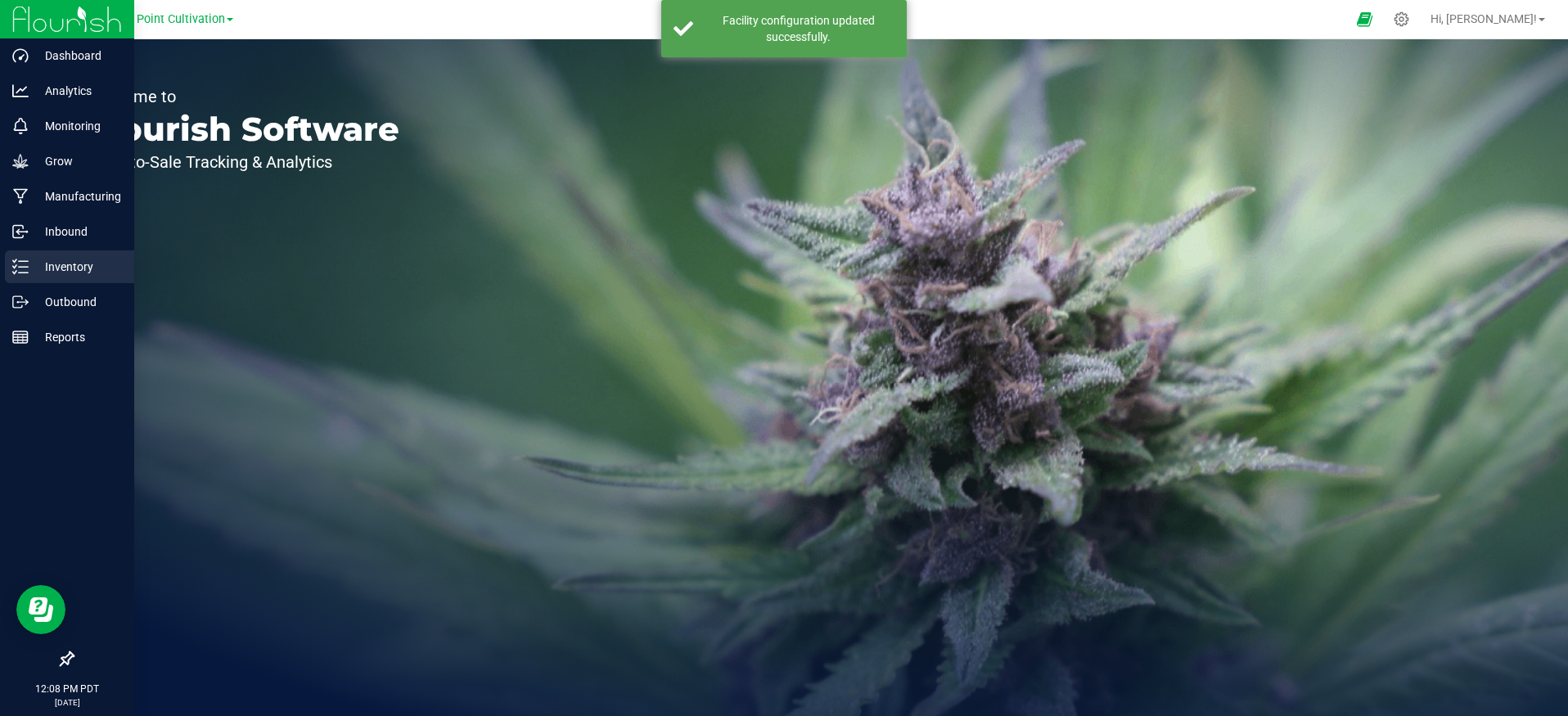
click at [24, 268] on icon at bounding box center [20, 266] width 17 height 17
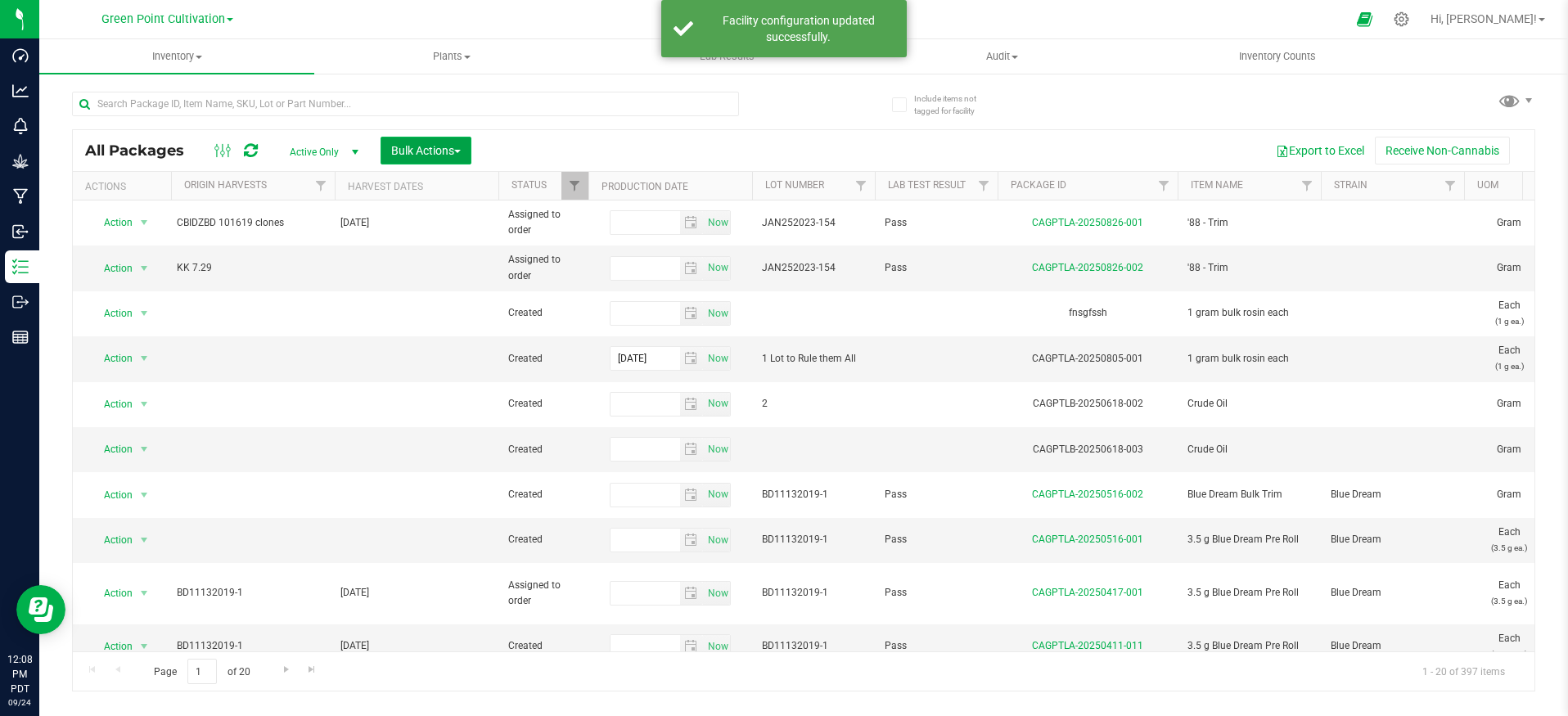
click at [429, 145] on span "Bulk Actions" at bounding box center [425, 151] width 69 height 13
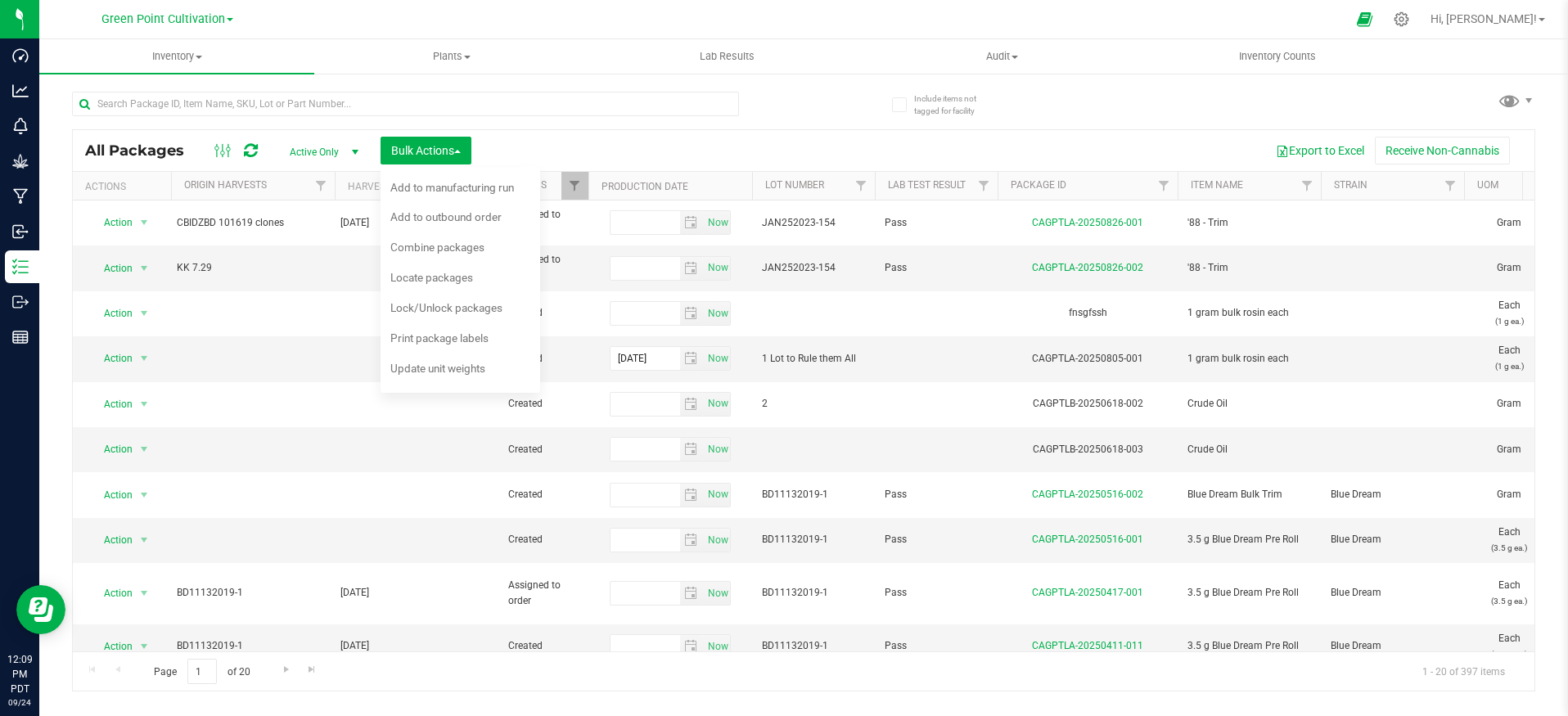
click at [506, 153] on div "Export to Excel Receive Non-Cannabis" at bounding box center [1002, 151] width 1038 height 28
click at [1410, 18] on icon at bounding box center [1402, 19] width 16 height 16
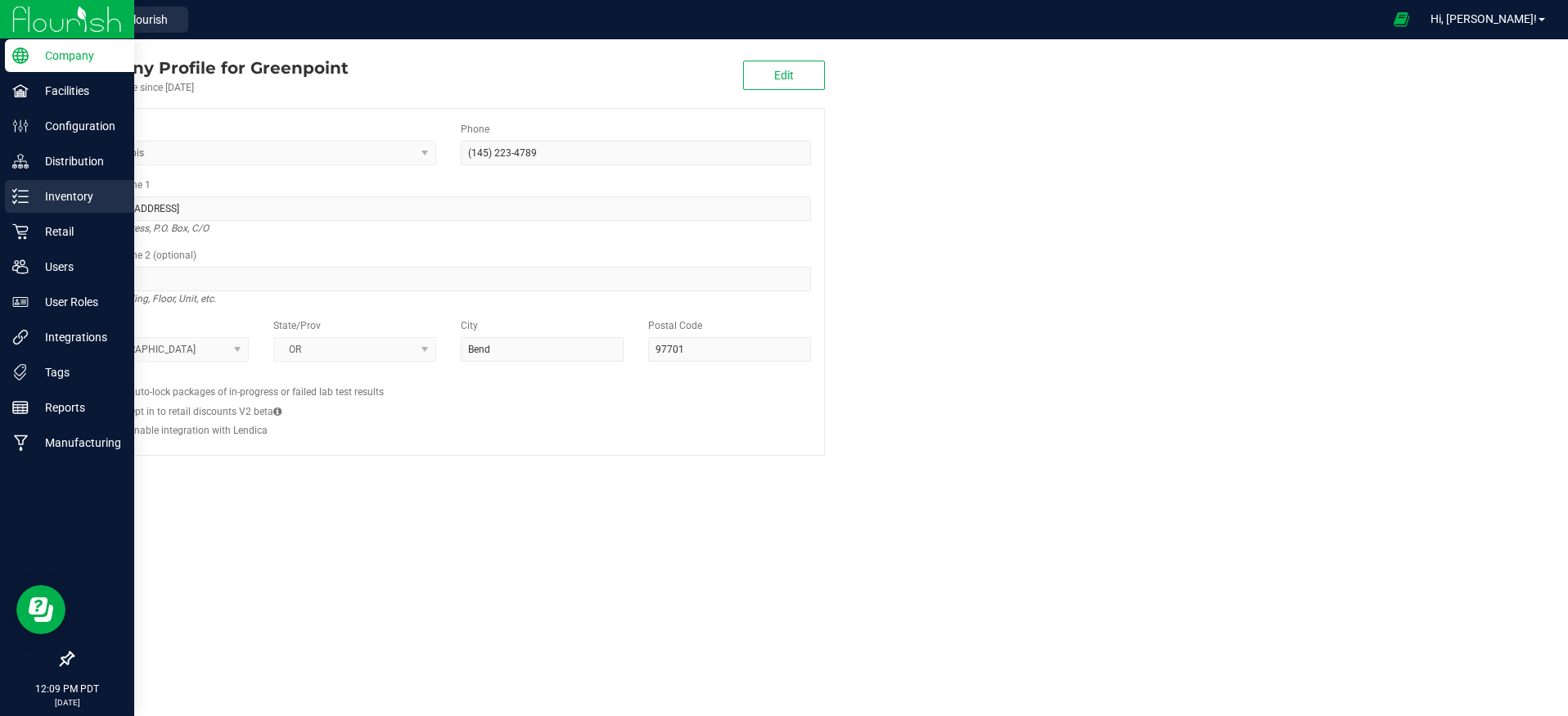
click at [35, 198] on p "Inventory" at bounding box center [78, 196] width 98 height 19
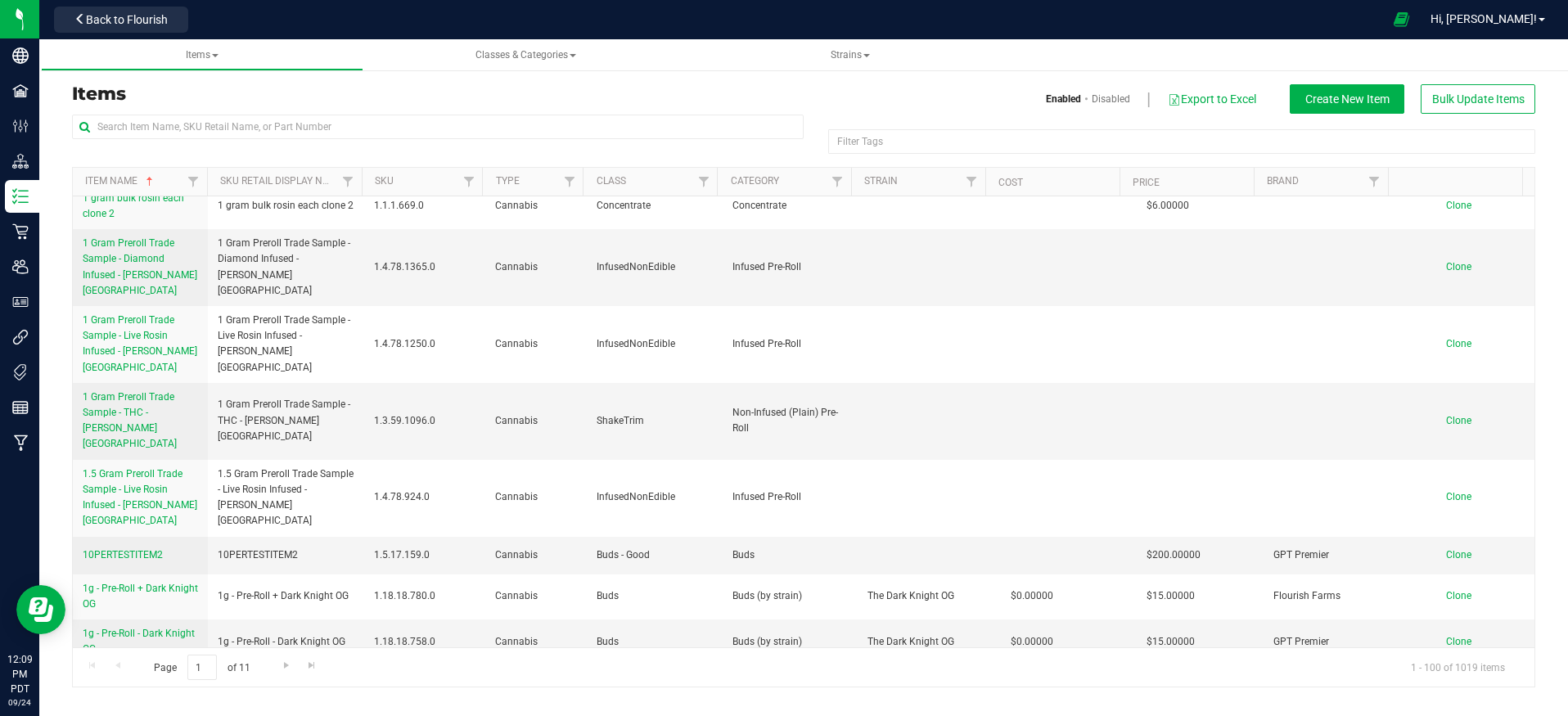
scroll to position [341, 0]
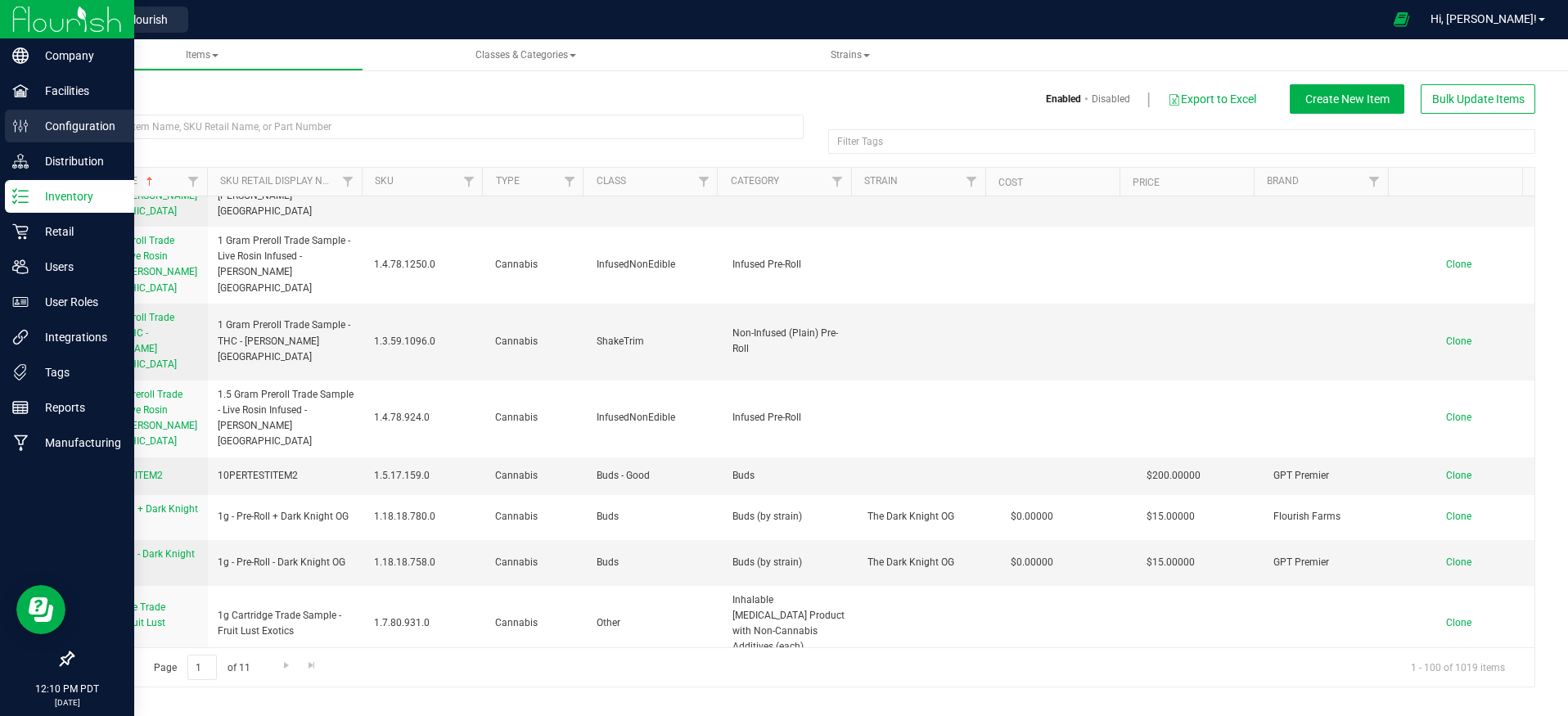
click at [59, 131] on p "Configuration" at bounding box center [78, 126] width 98 height 19
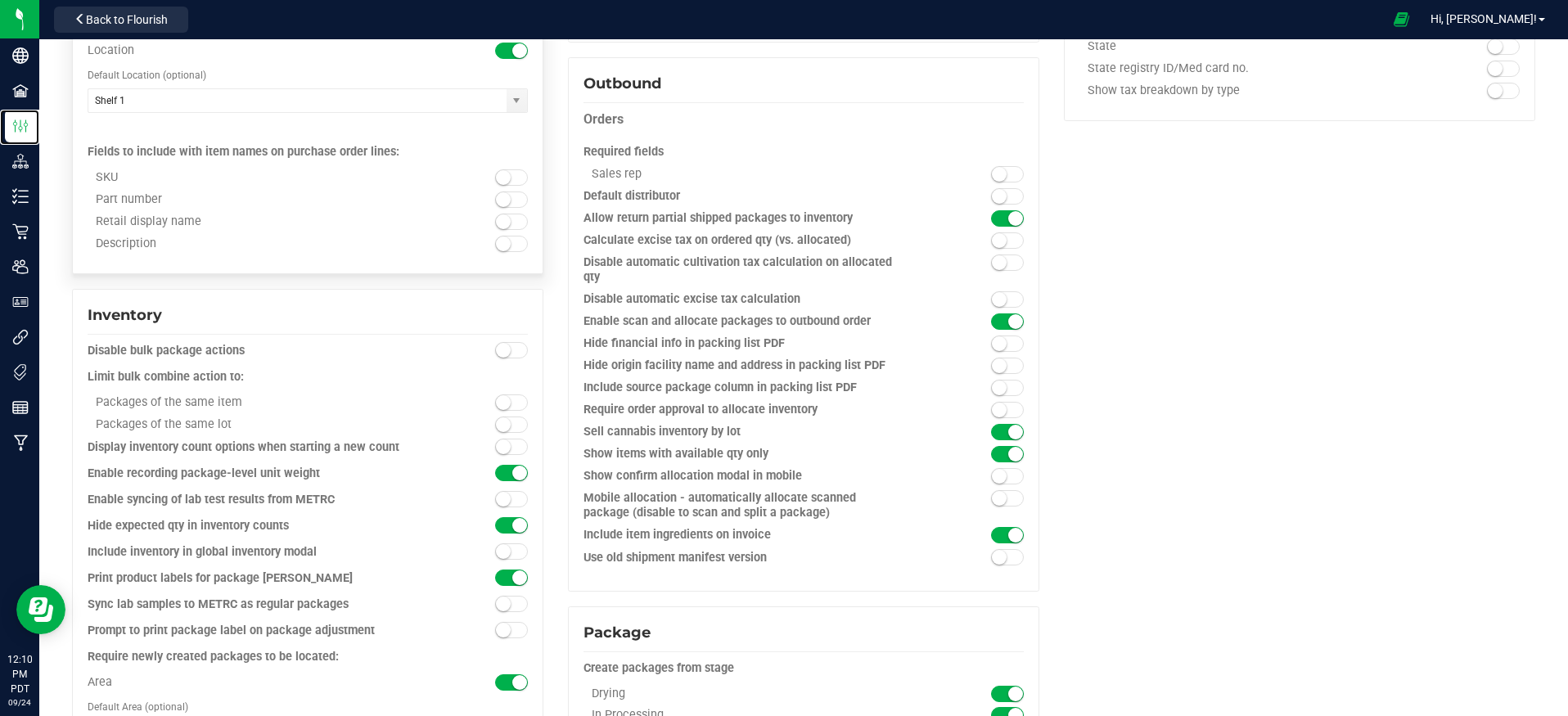
scroll to position [1106, 0]
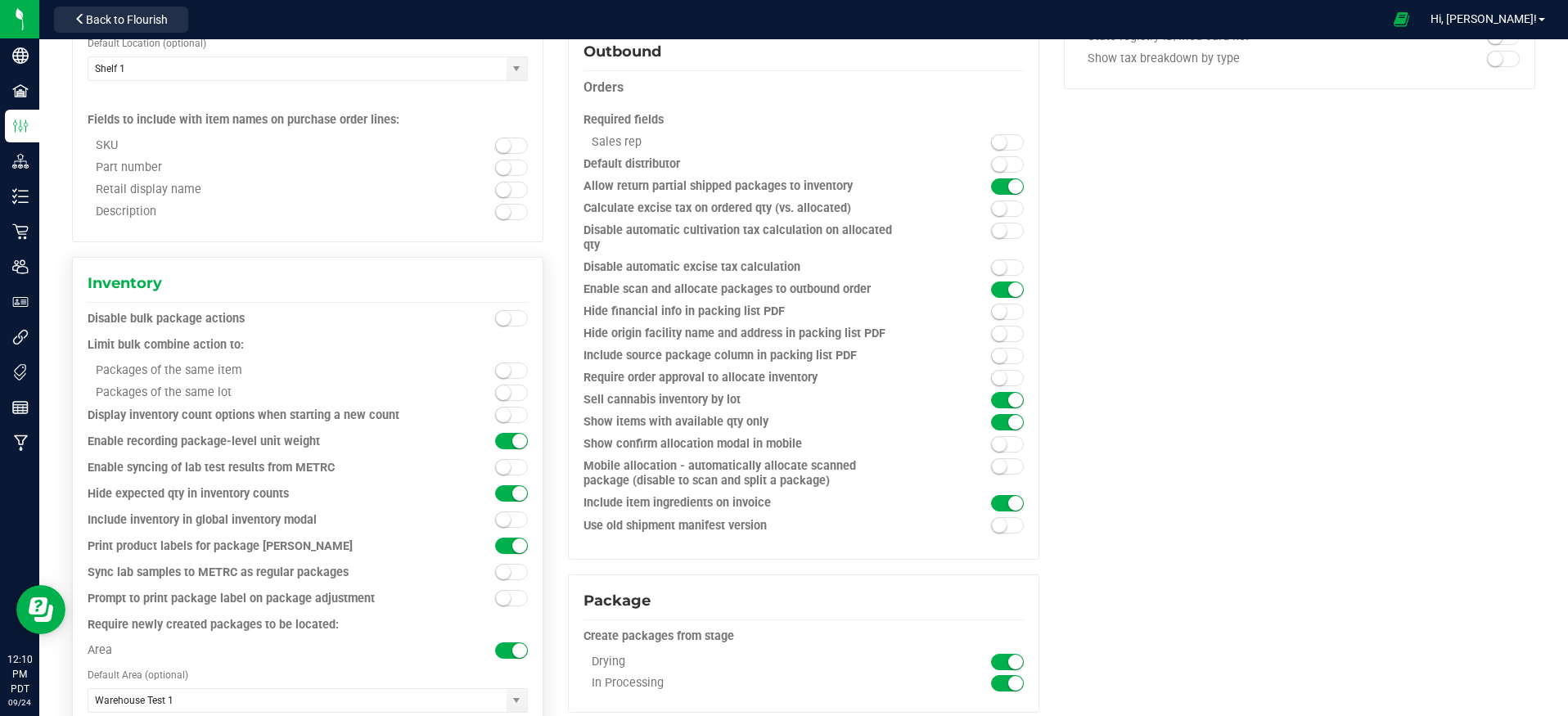
drag, startPoint x: 88, startPoint y: 442, endPoint x: 334, endPoint y: 436, distance: 246.1
click at [334, 436] on div "Enable recording package-level unit weight" at bounding box center [252, 441] width 330 height 17
copy div "Enable recording package-level unit weight"
click at [250, 445] on div "Enable recording package-level unit weight" at bounding box center [252, 441] width 330 height 17
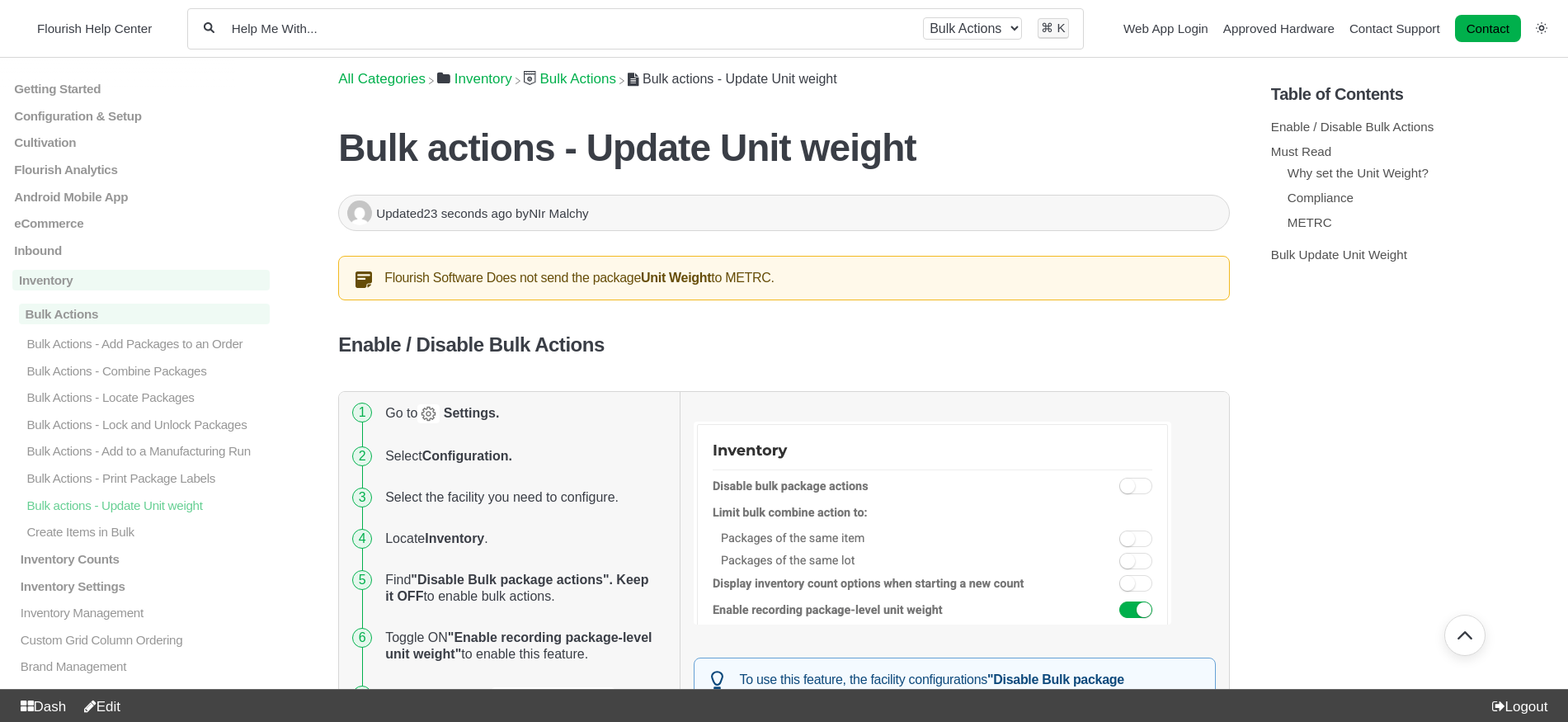
scroll to position [94, 0]
click at [301, 31] on input "Help Me With..." at bounding box center [568, 28] width 677 height 16
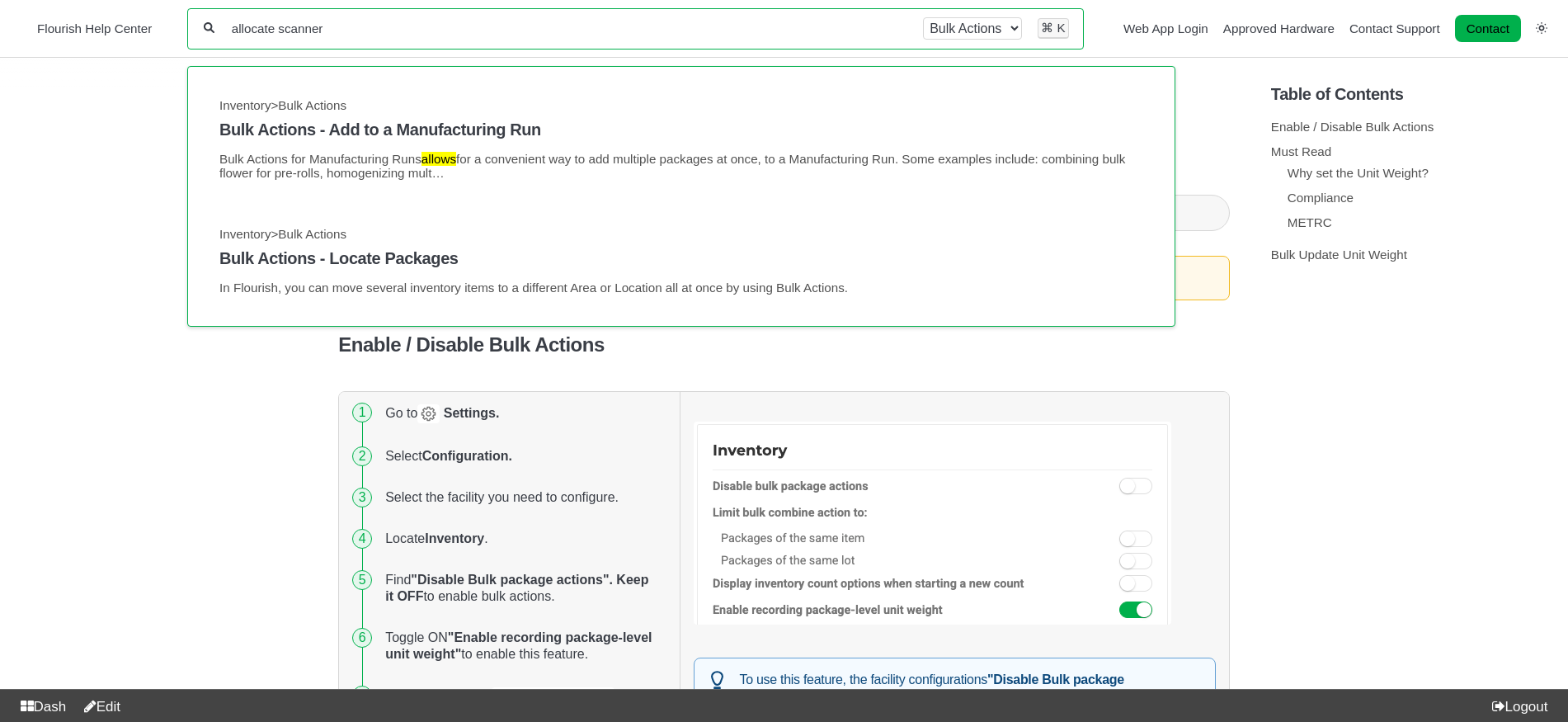
click at [312, 28] on input "allocate scanner" at bounding box center [568, 28] width 677 height 16
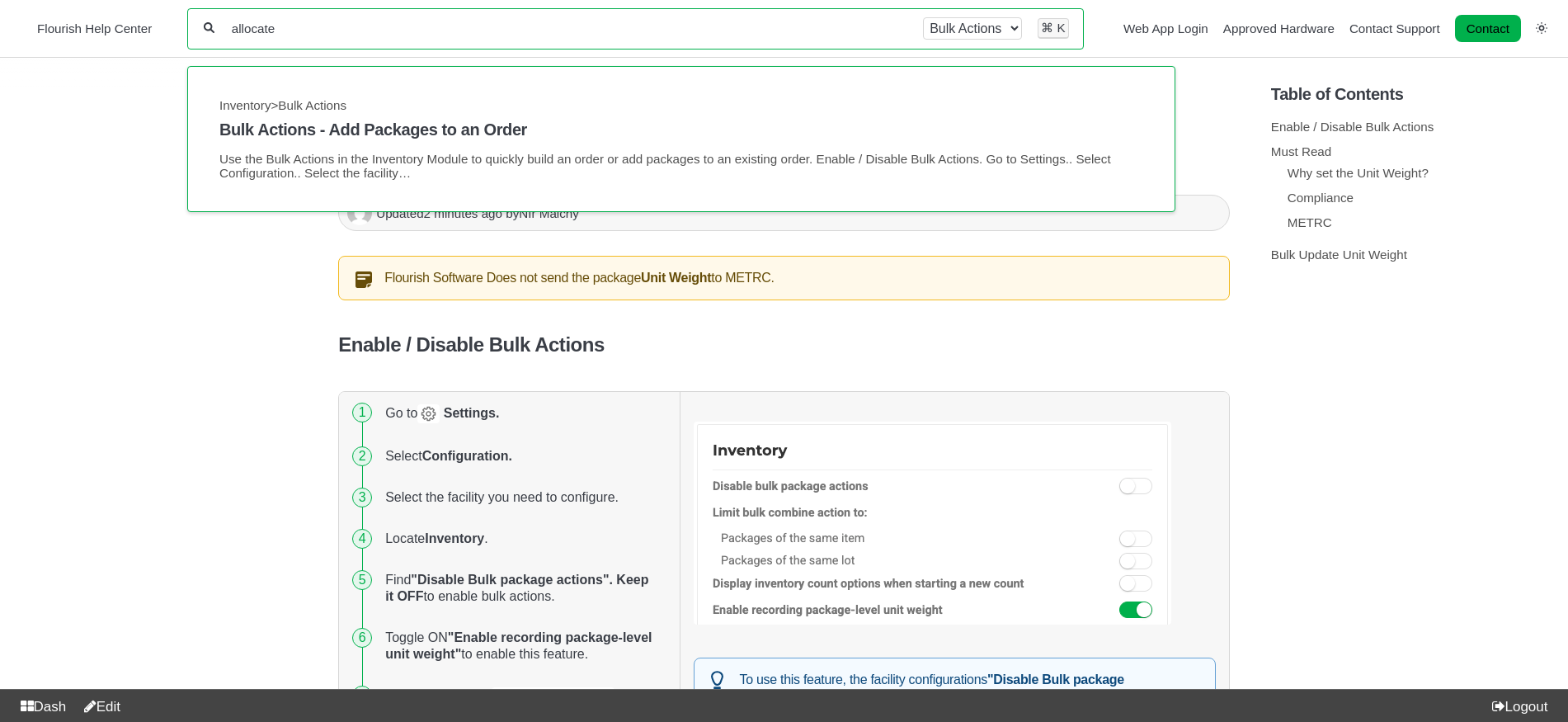
type input "allocate"
click at [941, 27] on select "All categories Inventory Bulk Actions" at bounding box center [972, 28] width 99 height 22
select select "-"
click at [923, 18] on select "All categories Inventory Bulk Actions" at bounding box center [972, 28] width 99 height 22
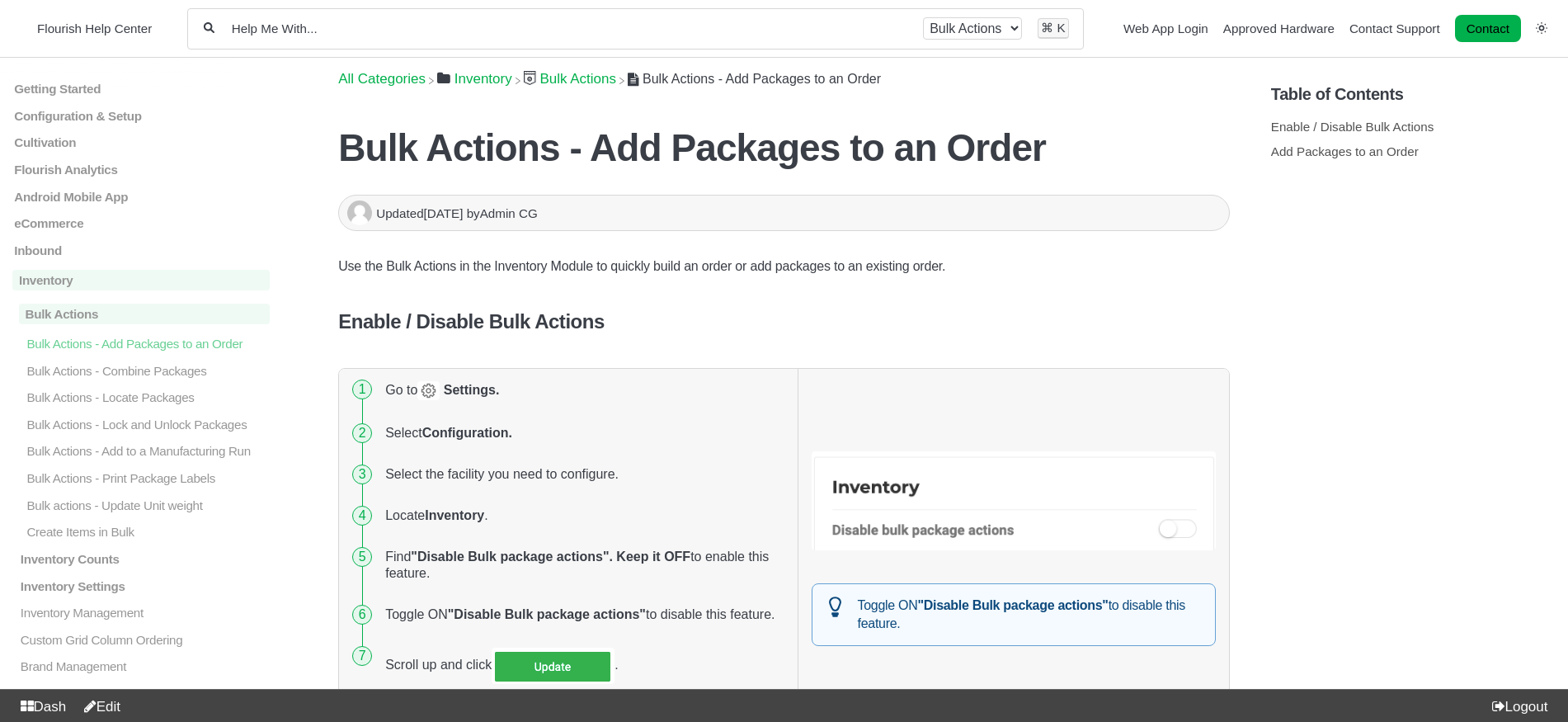
scroll to position [7, 0]
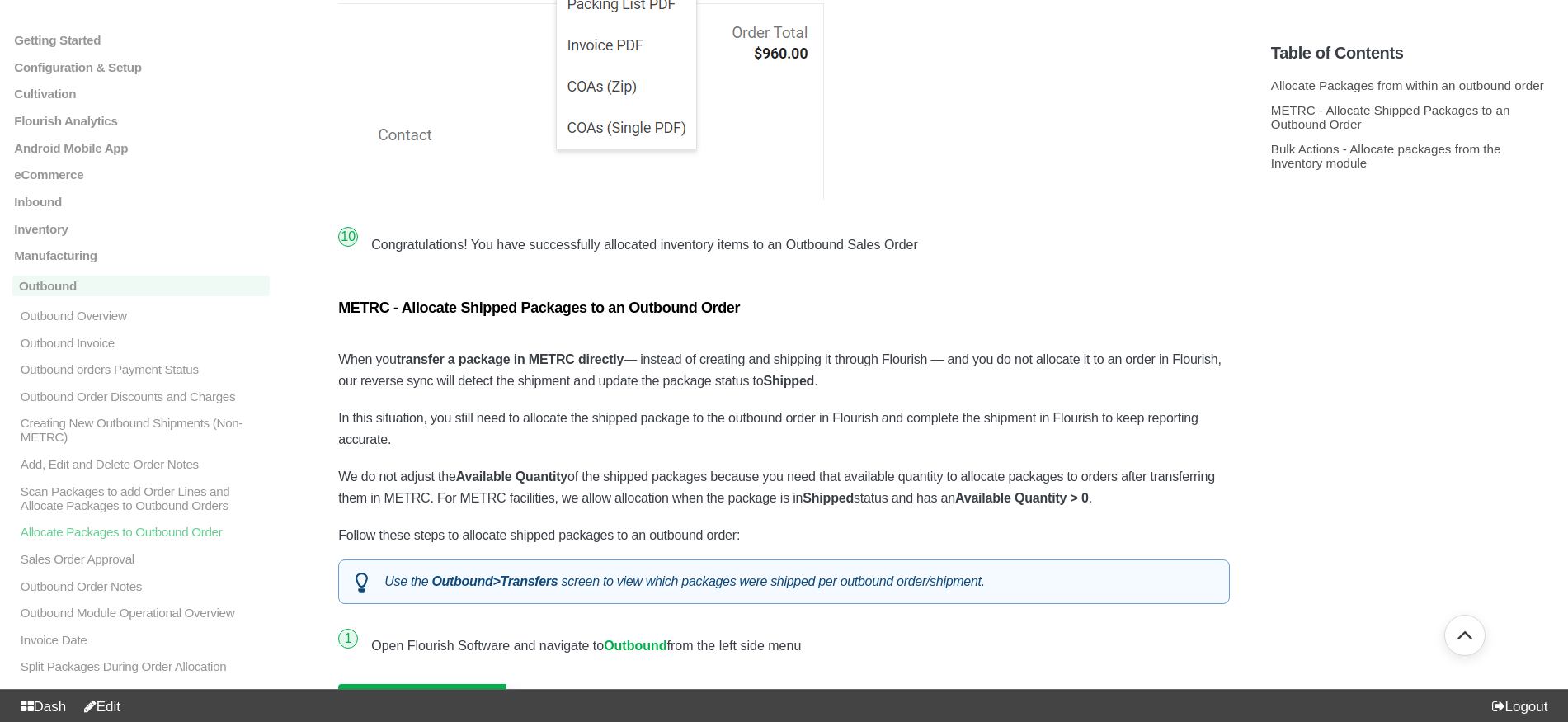
scroll to position [4294, 0]
